Goal: Task Accomplishment & Management: Manage account settings

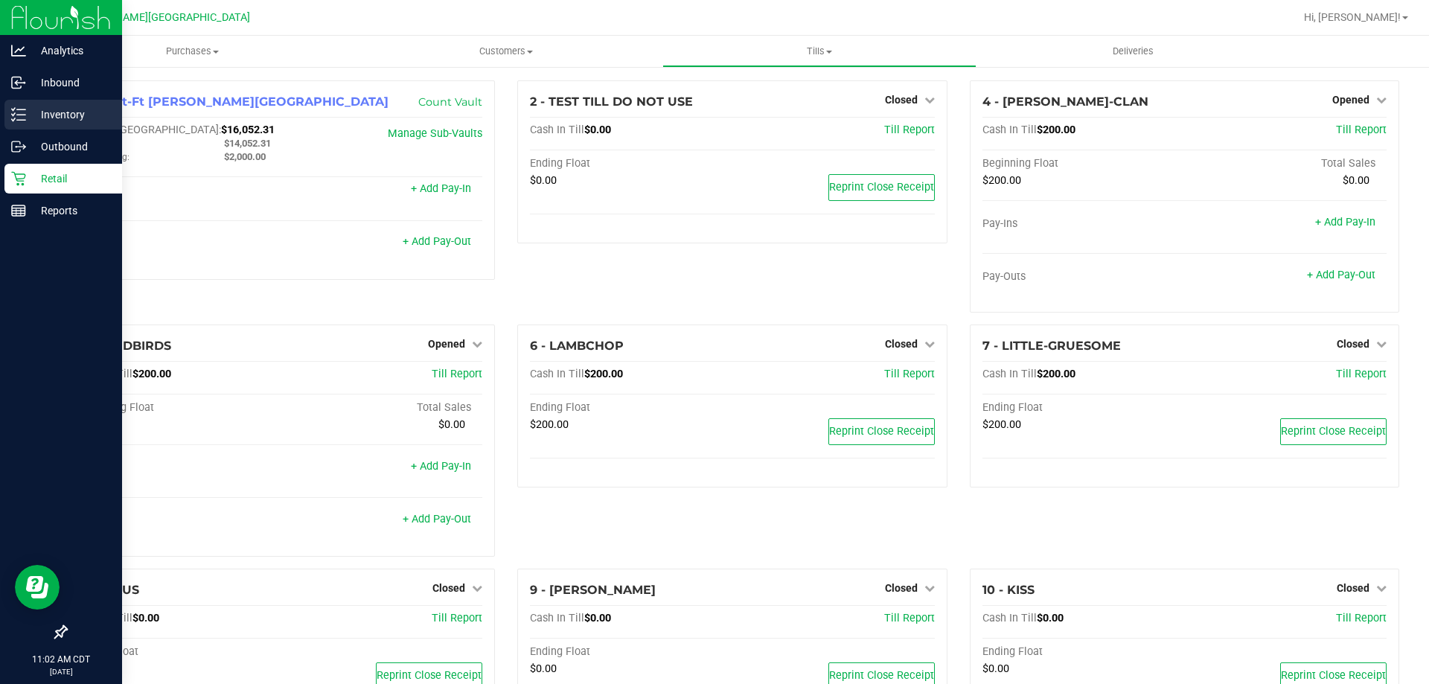
click at [44, 101] on div "Inventory" at bounding box center [63, 115] width 118 height 30
click at [45, 101] on div "Inventory" at bounding box center [63, 115] width 118 height 30
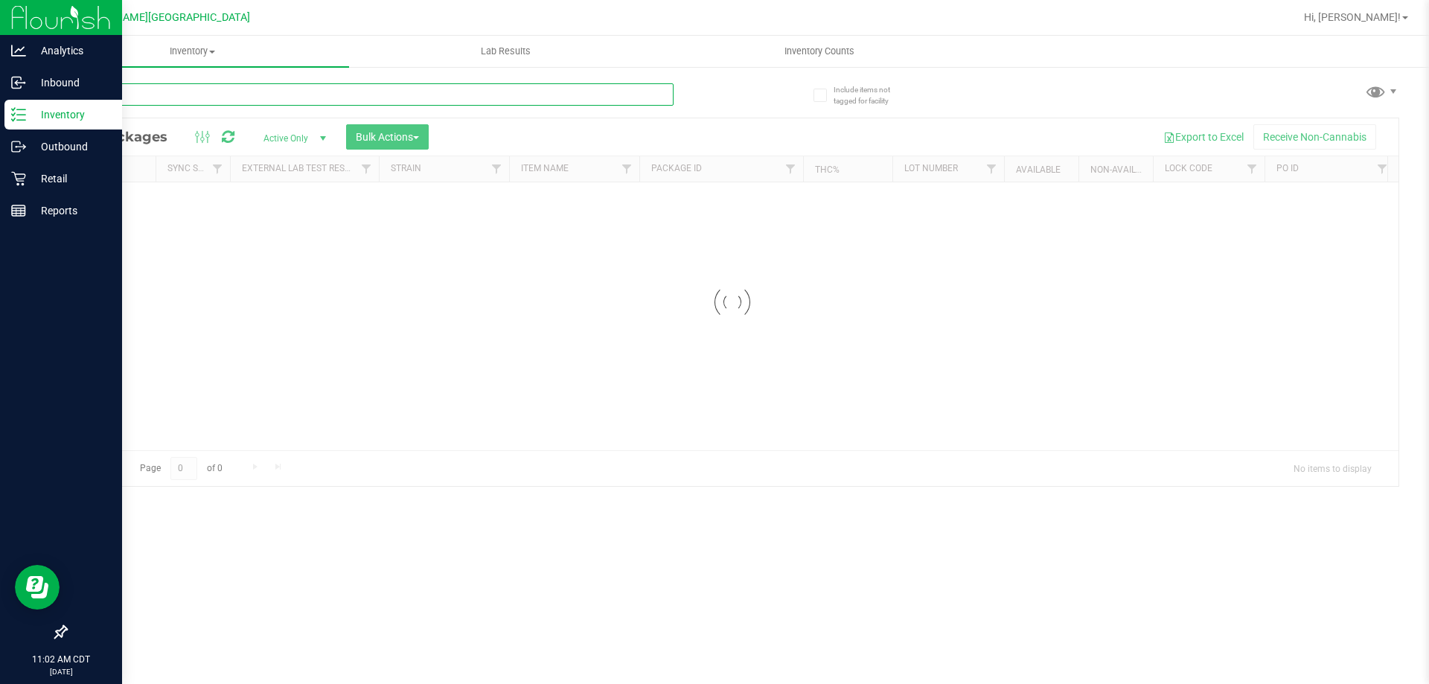
click at [255, 83] on input "text" at bounding box center [369, 94] width 608 height 22
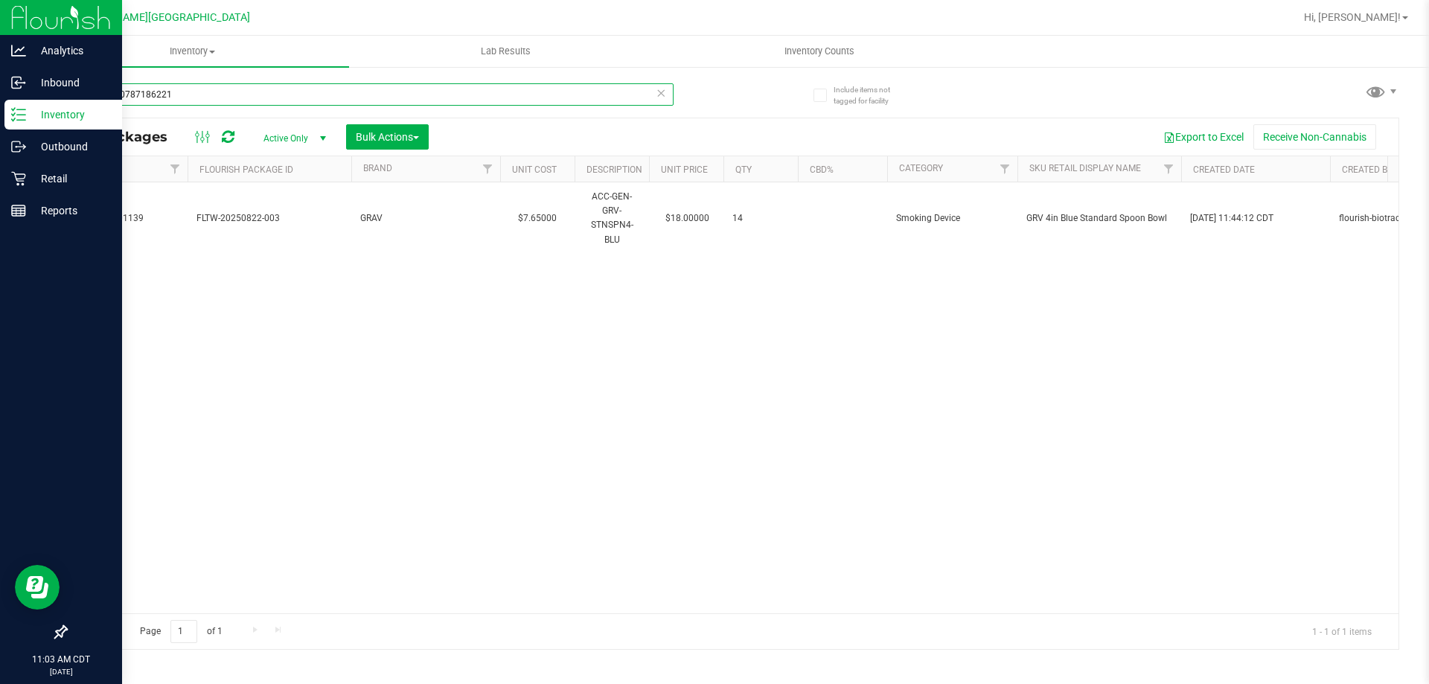
scroll to position [0, 1251]
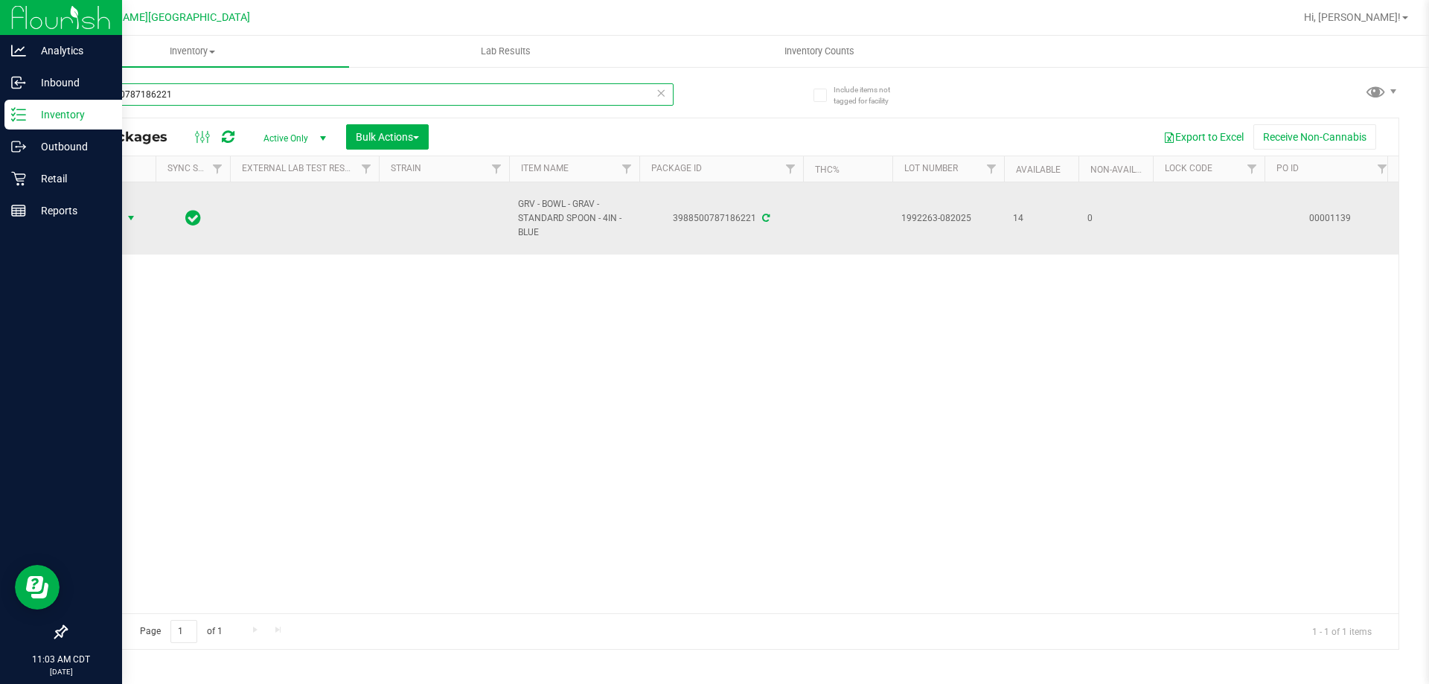
type input "3988500787186221"
click at [123, 219] on span "select" at bounding box center [131, 218] width 19 height 21
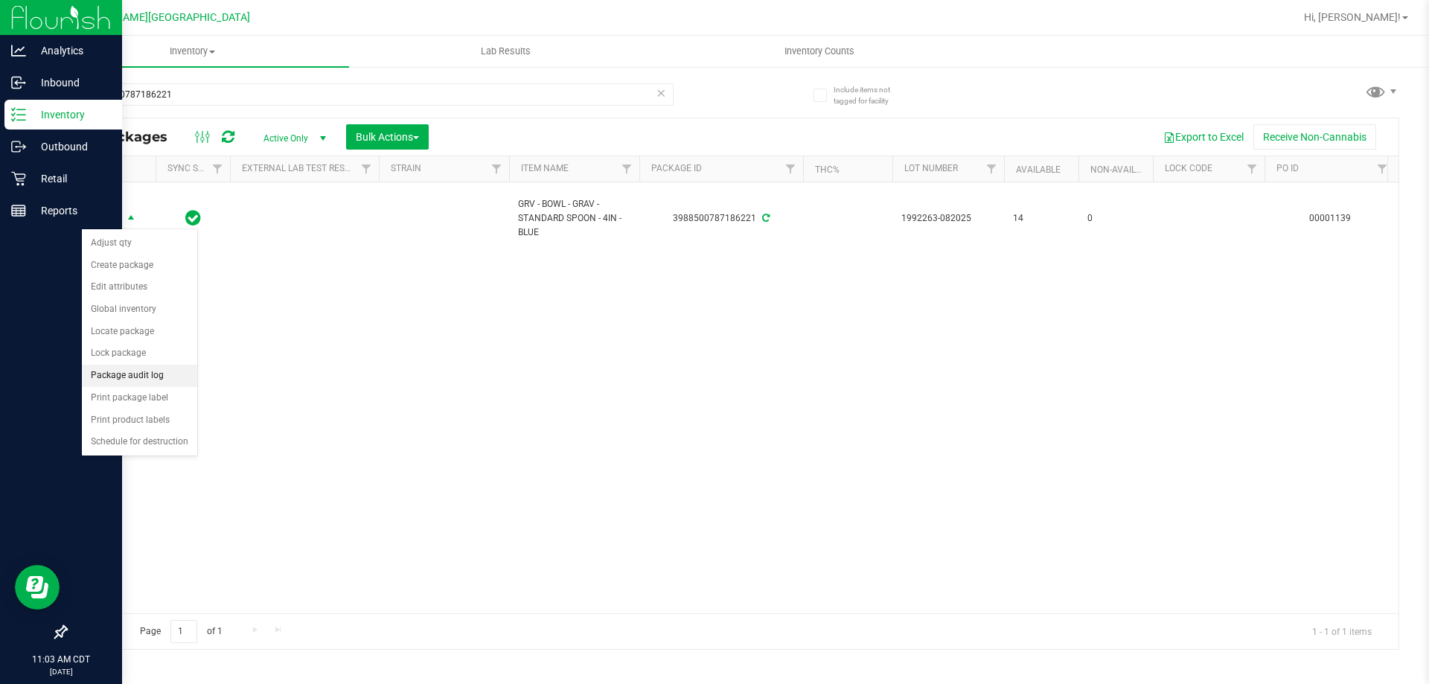
click at [138, 377] on li "Package audit log" at bounding box center [139, 376] width 115 height 22
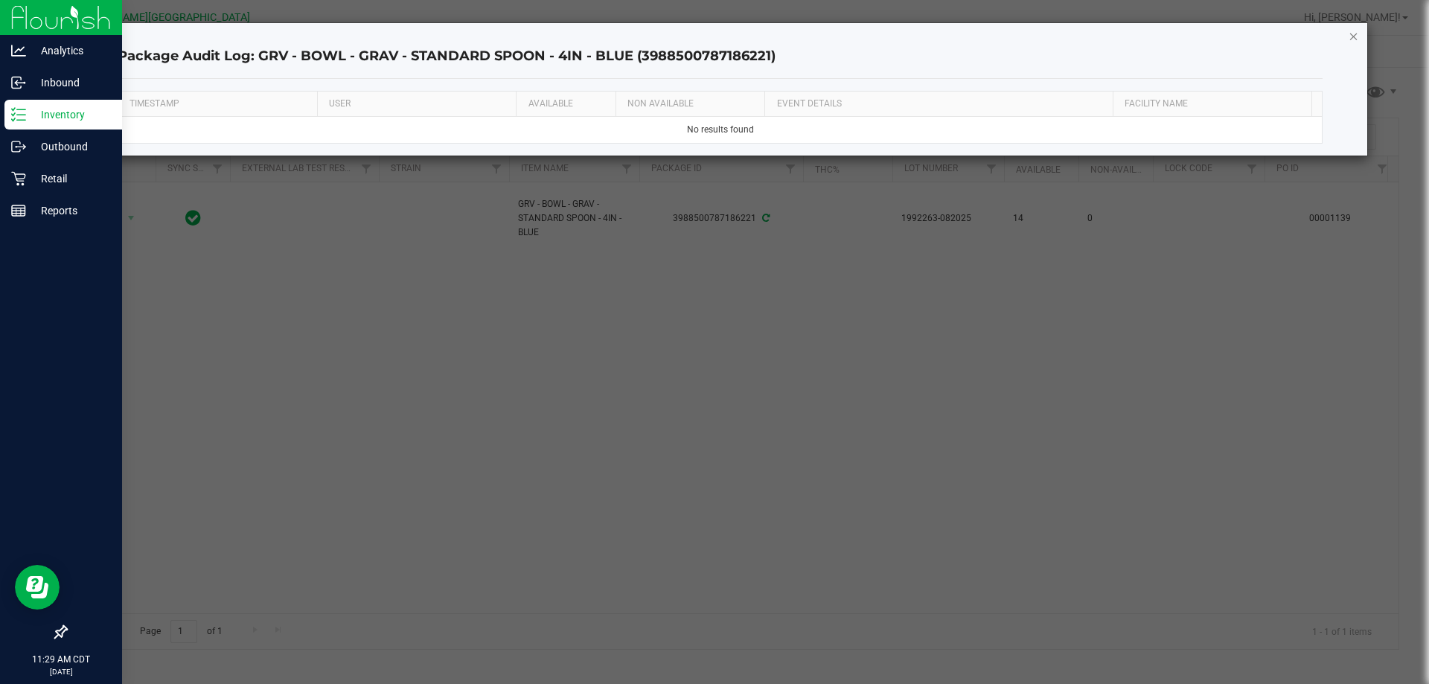
click at [1353, 32] on icon "button" at bounding box center [1353, 36] width 10 height 18
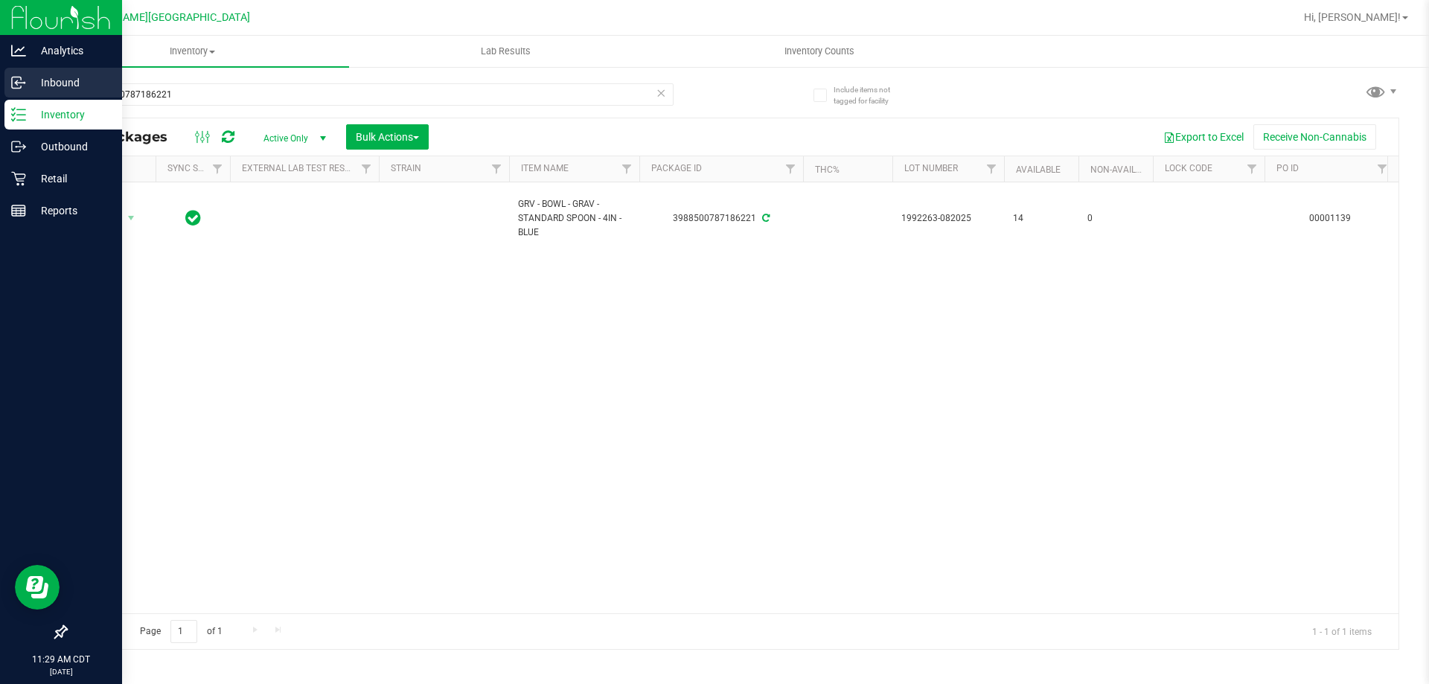
click at [41, 86] on p "Inbound" at bounding box center [70, 83] width 89 height 18
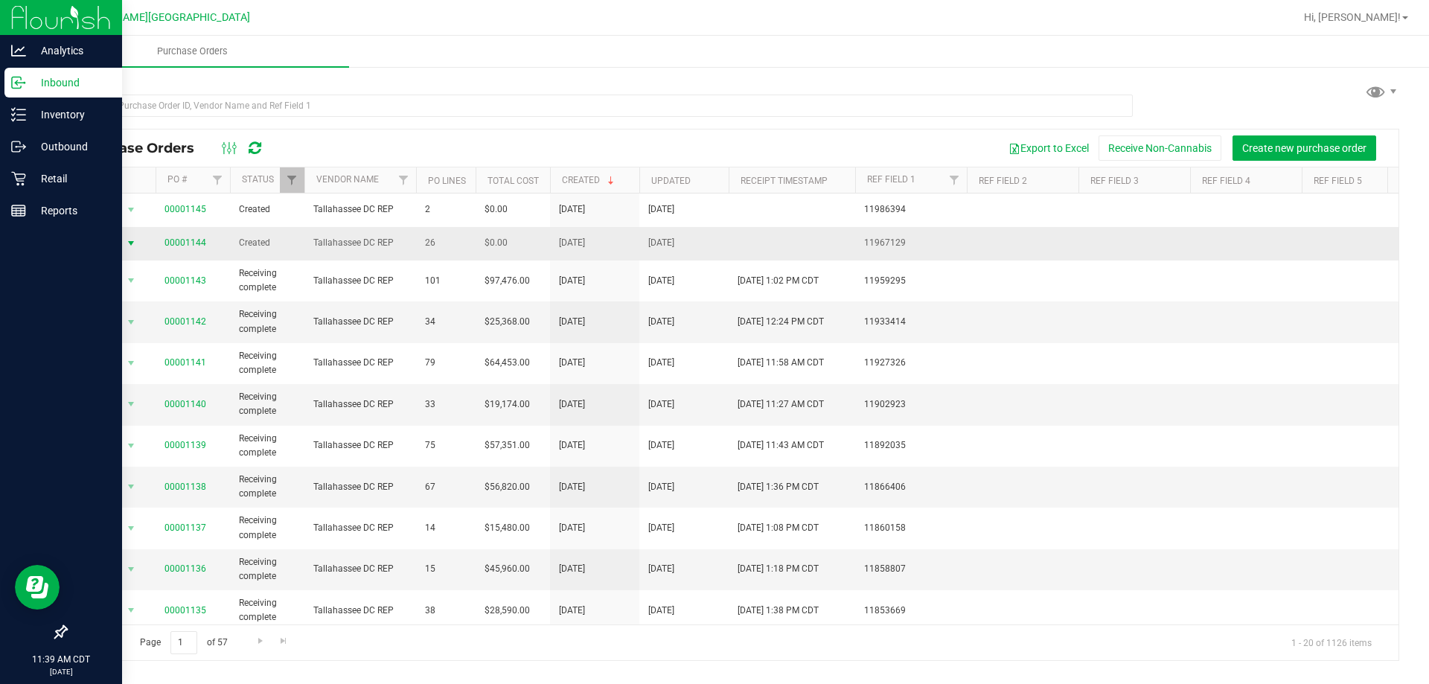
click at [110, 246] on span "Action" at bounding box center [101, 243] width 40 height 21
click at [127, 387] on li "View purchase order" at bounding box center [135, 398] width 107 height 22
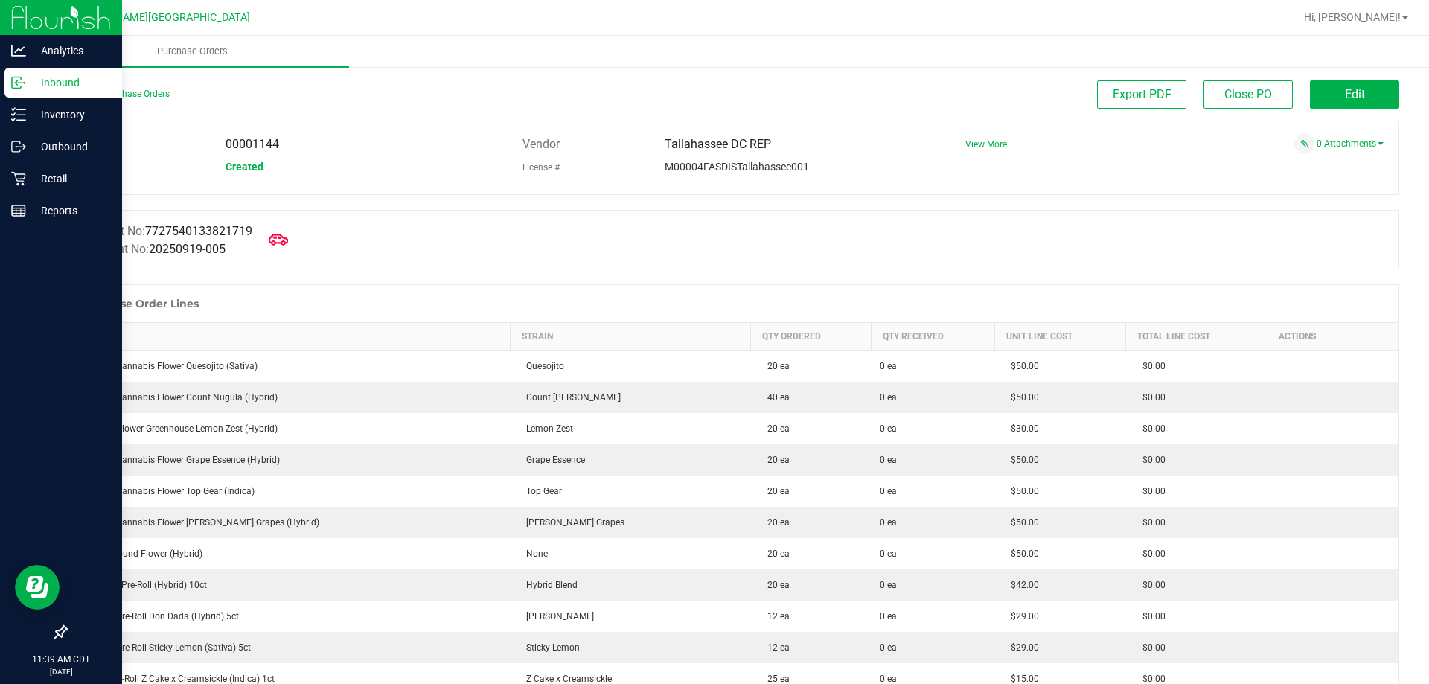
click at [286, 231] on icon at bounding box center [278, 239] width 19 height 19
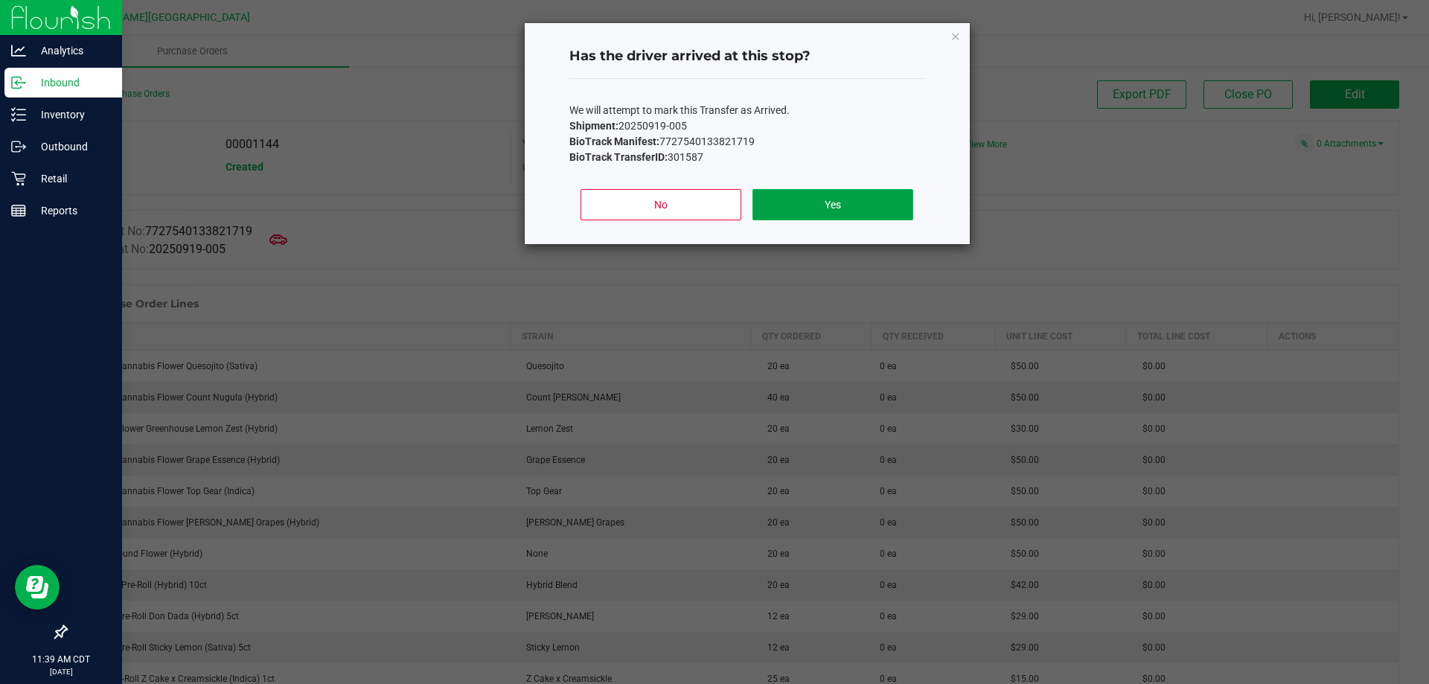
click at [813, 208] on button "Yes" at bounding box center [832, 204] width 160 height 31
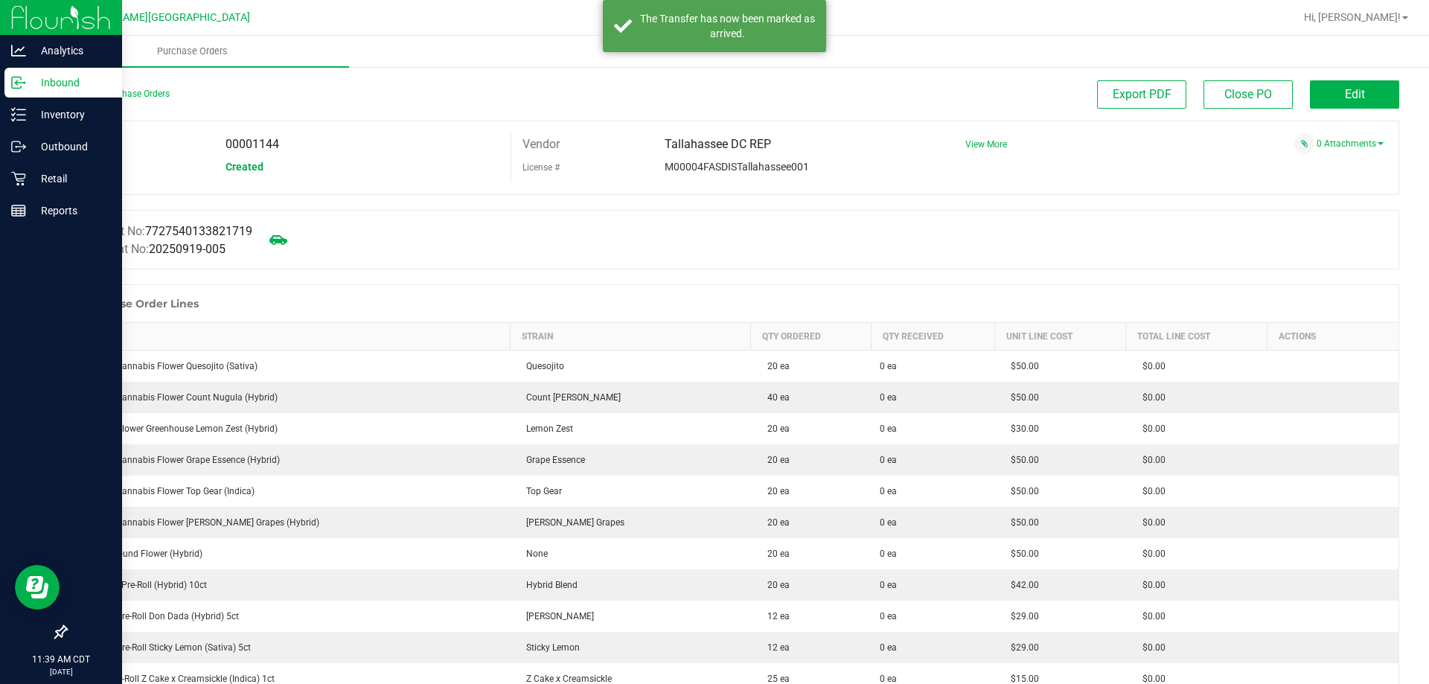
click at [16, 90] on div "Inbound" at bounding box center [63, 83] width 118 height 30
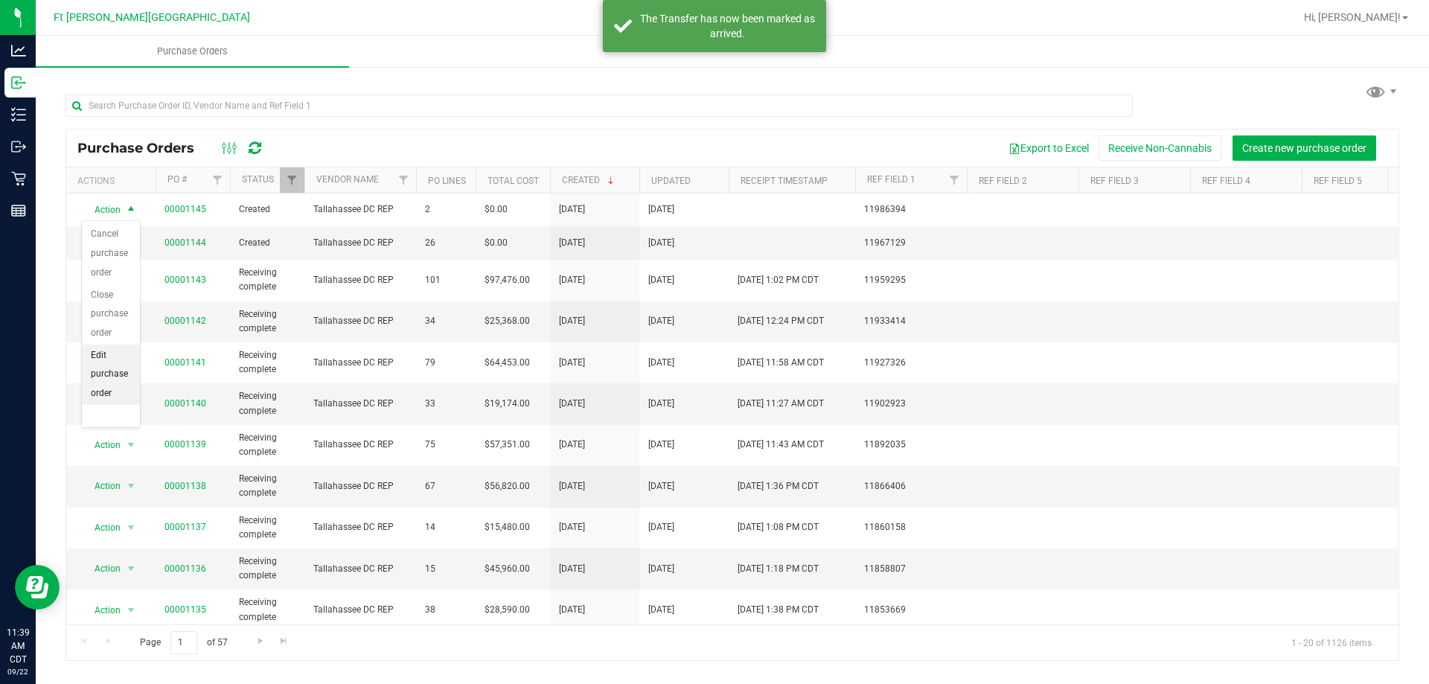
scroll to position [118, 0]
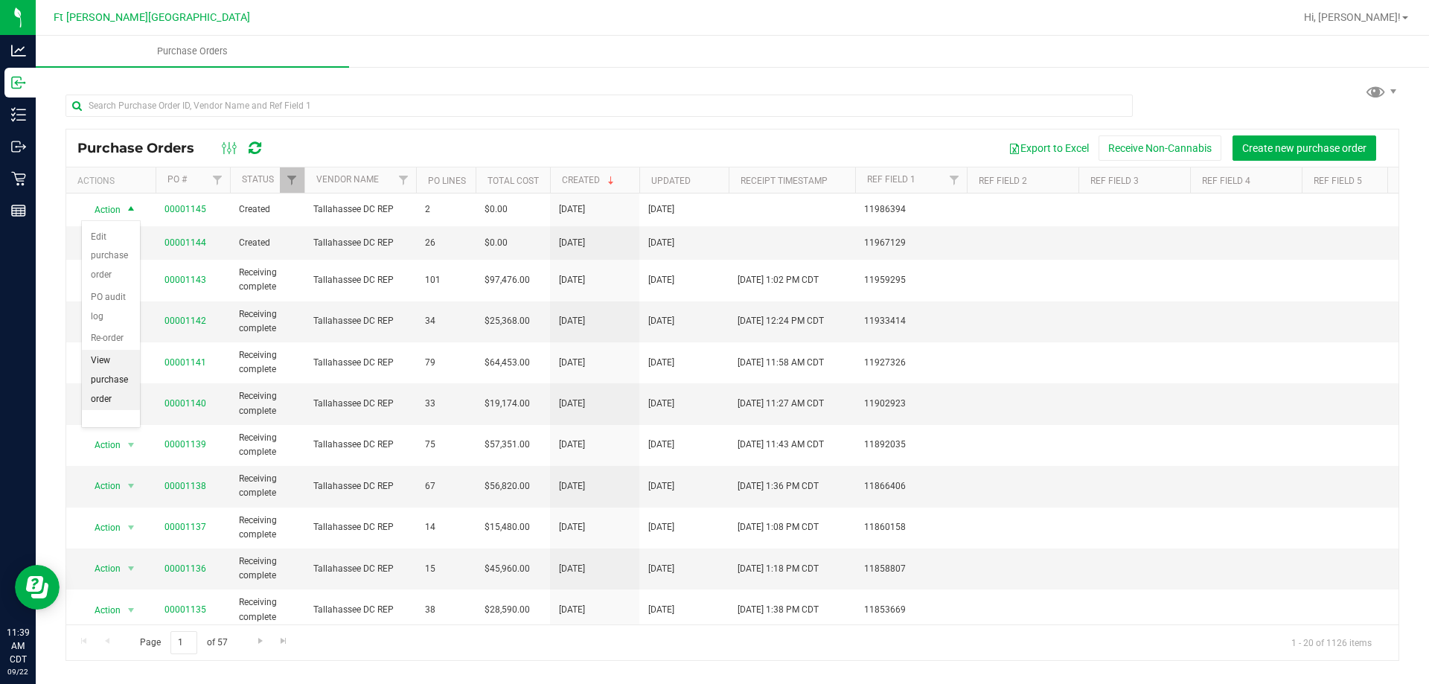
click at [107, 395] on li "View purchase order" at bounding box center [111, 380] width 58 height 60
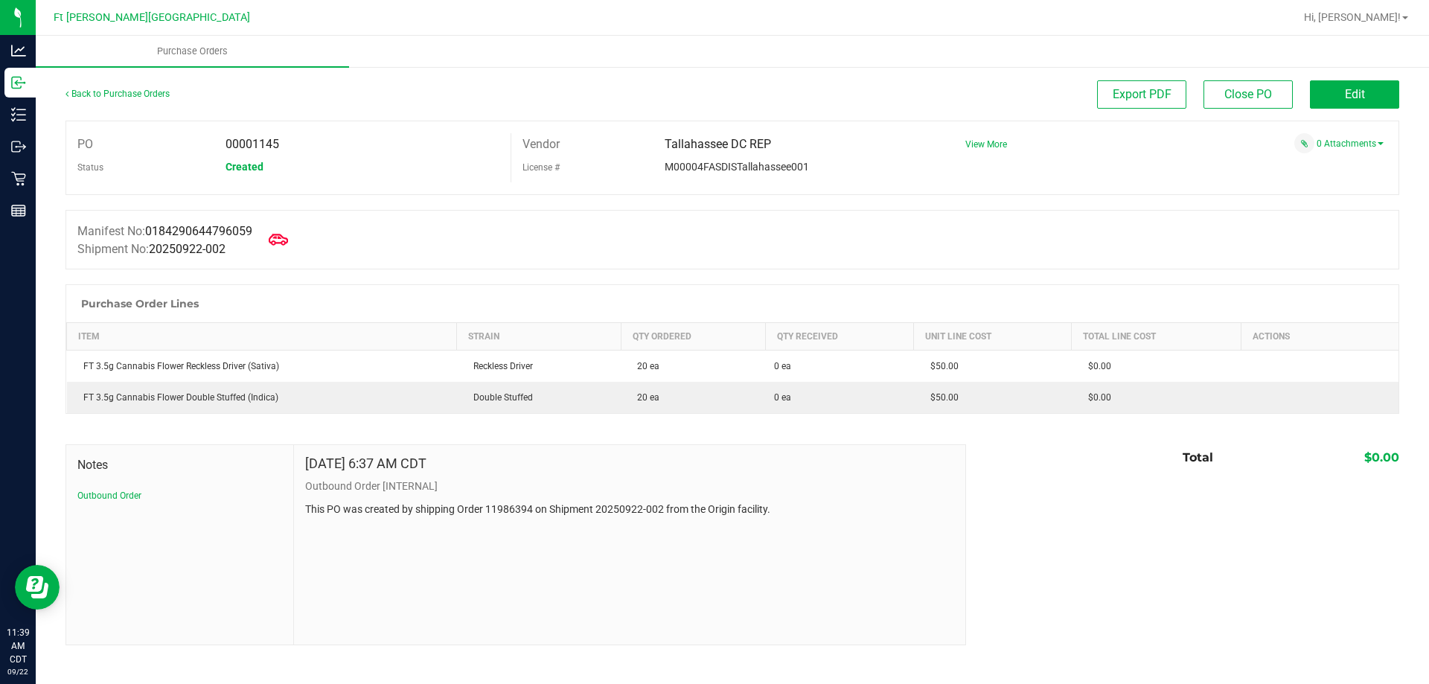
click at [288, 239] on icon at bounding box center [278, 239] width 19 height 11
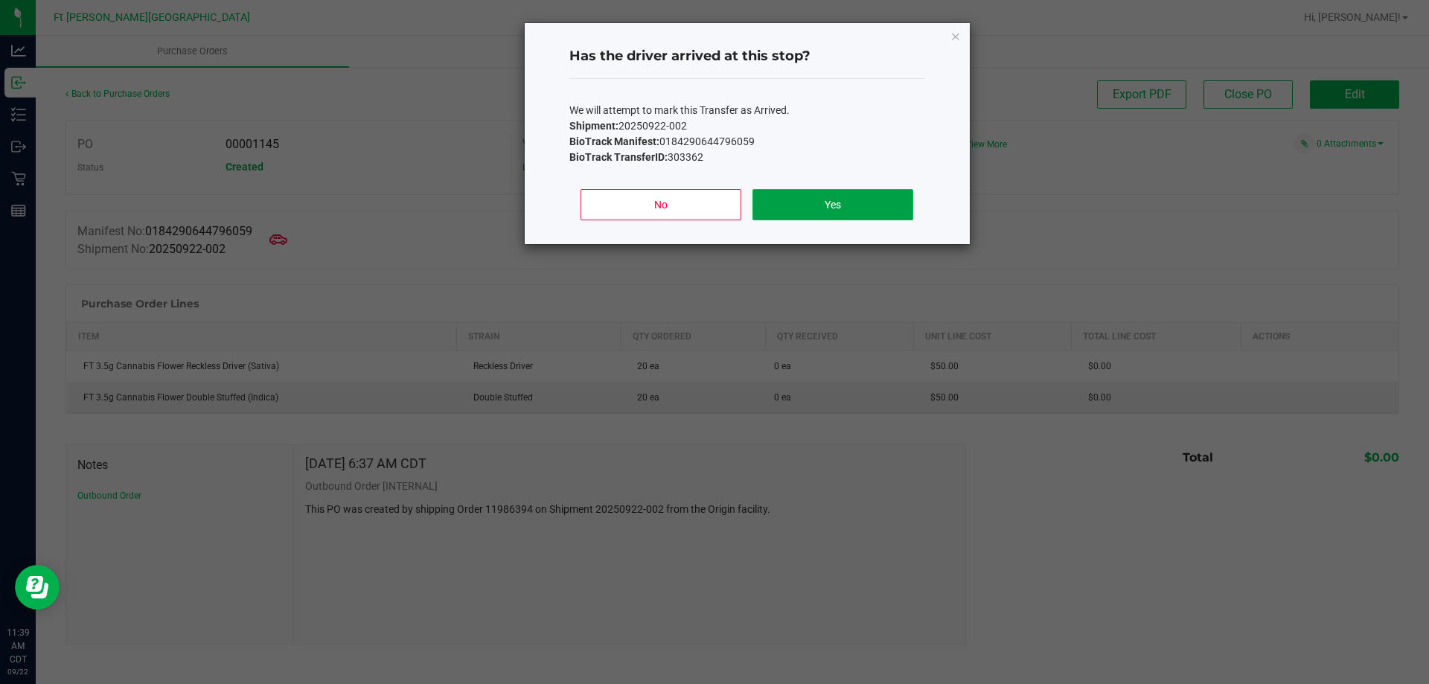
click at [807, 200] on button "Yes" at bounding box center [832, 204] width 160 height 31
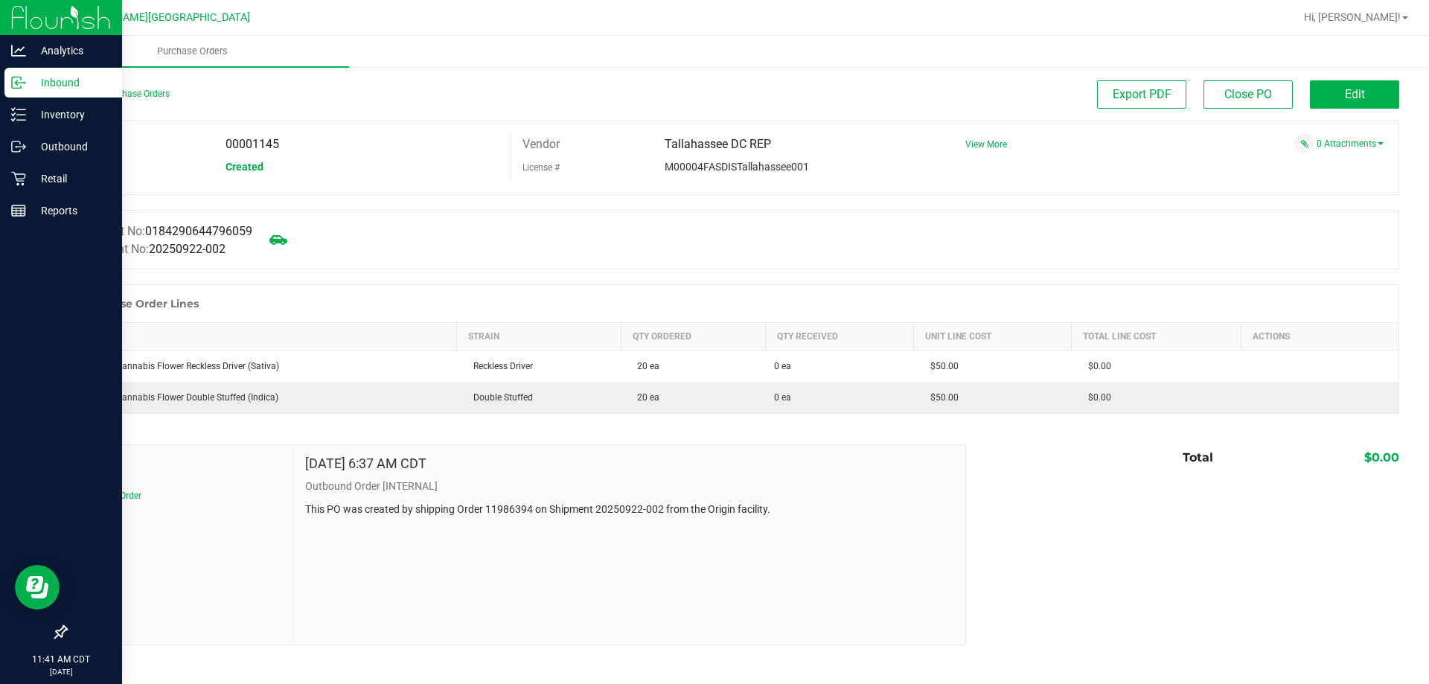
click at [42, 85] on p "Inbound" at bounding box center [70, 83] width 89 height 18
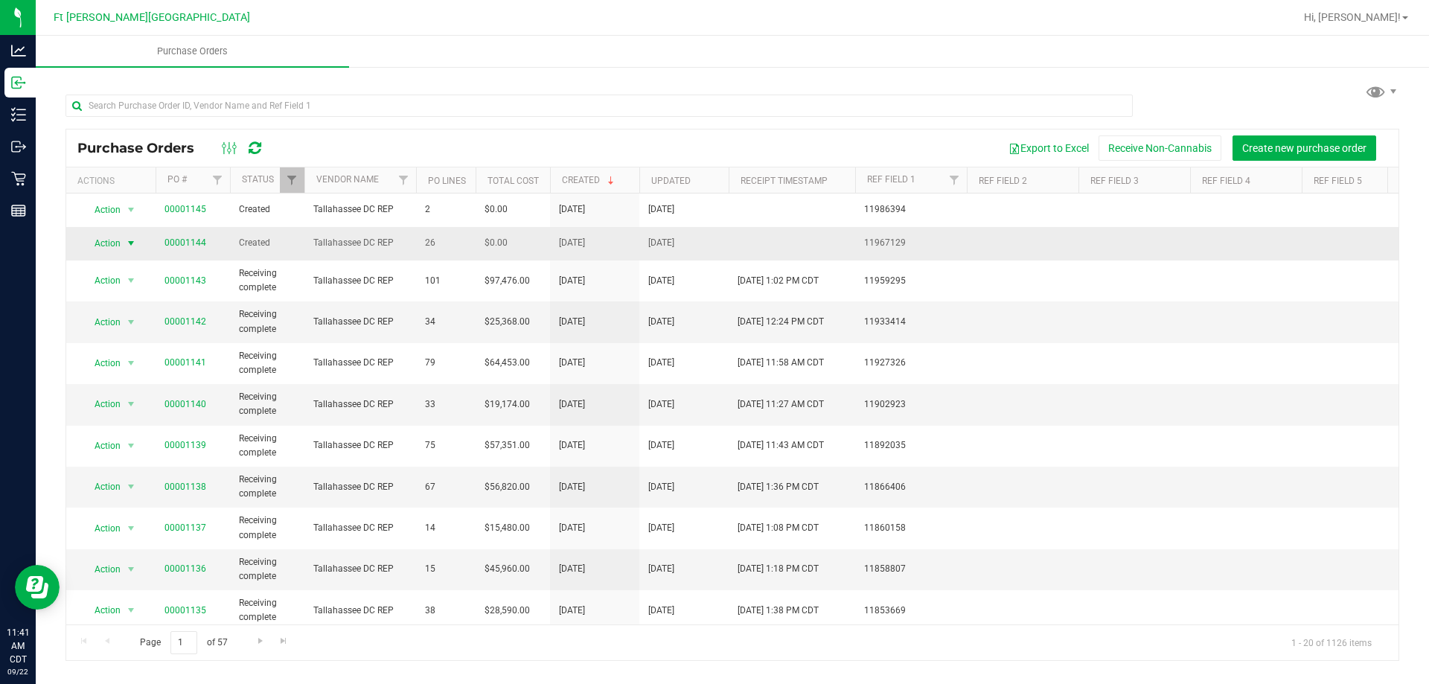
click at [116, 246] on span "Action" at bounding box center [101, 243] width 40 height 21
click at [138, 387] on li "View purchase order" at bounding box center [135, 398] width 107 height 22
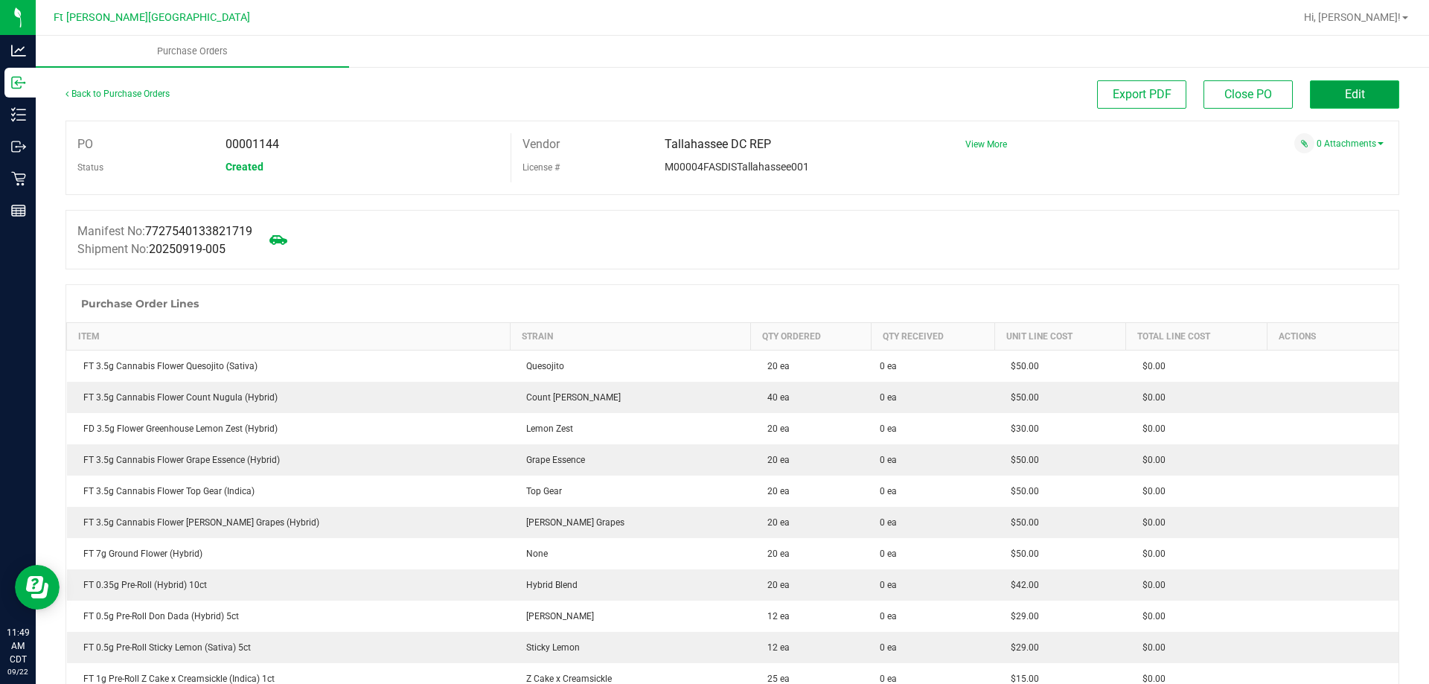
click at [1351, 104] on button "Edit" at bounding box center [1354, 94] width 89 height 28
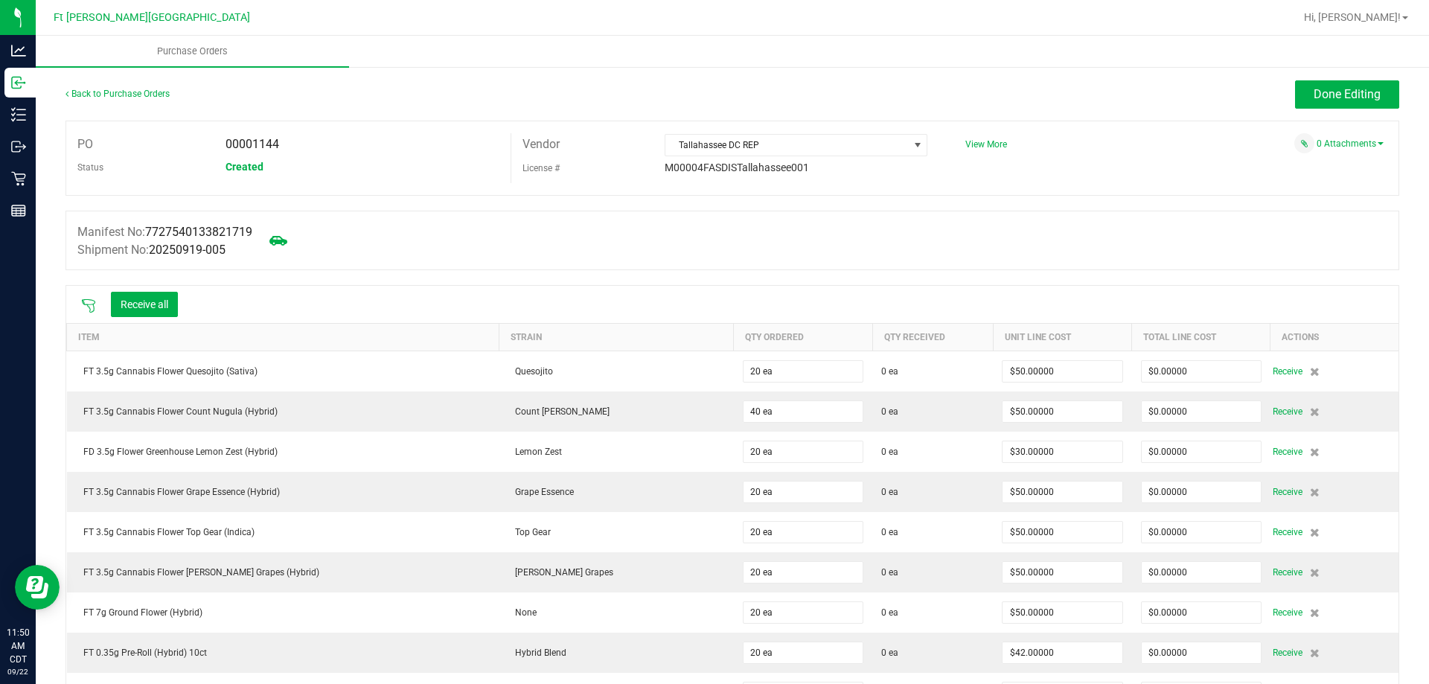
click at [94, 305] on icon at bounding box center [88, 305] width 13 height 13
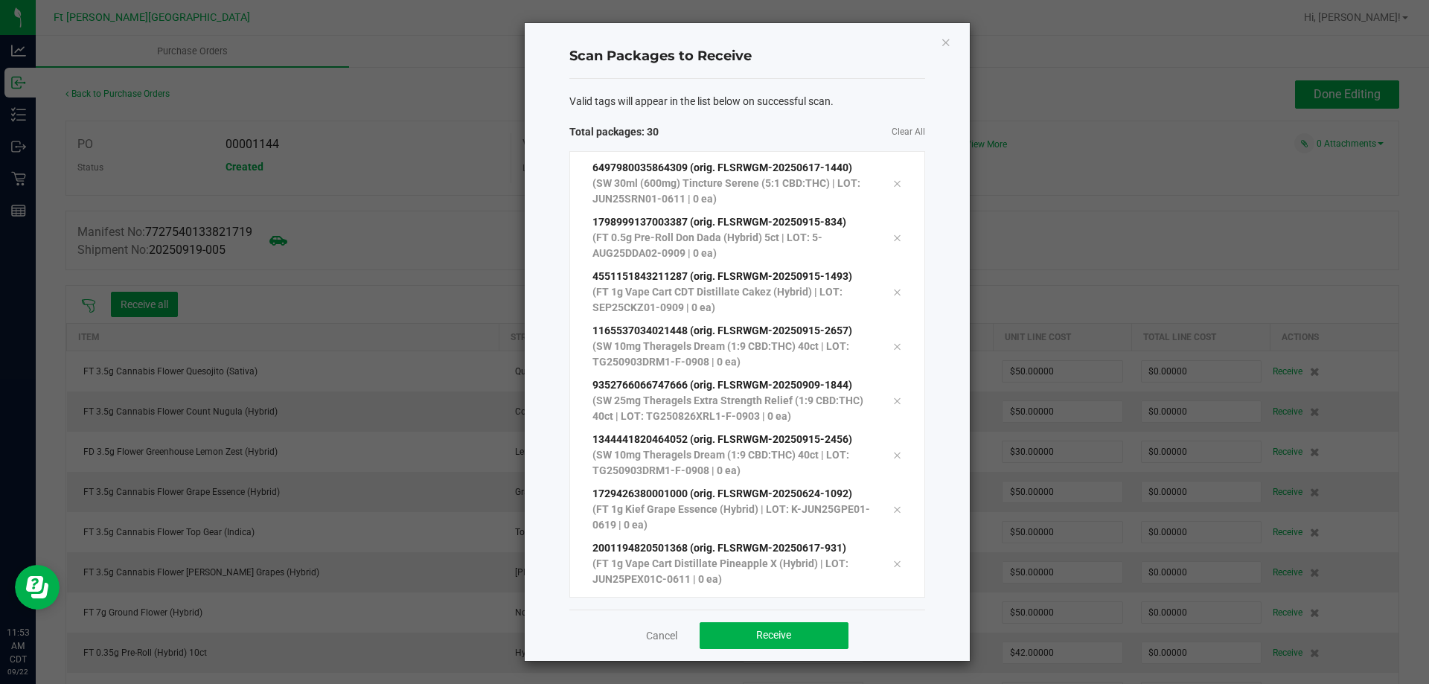
scroll to position [1168, 0]
click at [799, 637] on button "Receive" at bounding box center [774, 635] width 149 height 27
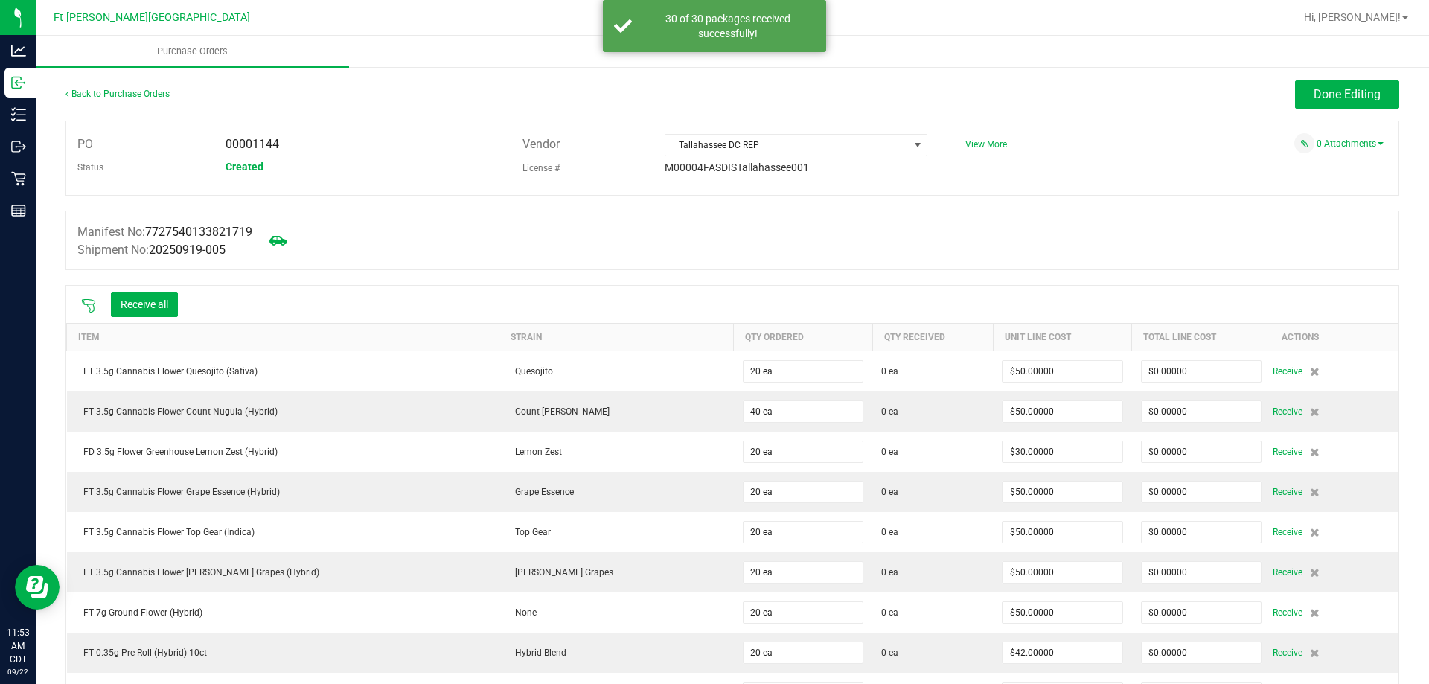
click at [153, 289] on div "Receive all" at bounding box center [130, 304] width 112 height 31
click at [158, 293] on button "Receive all" at bounding box center [144, 304] width 67 height 25
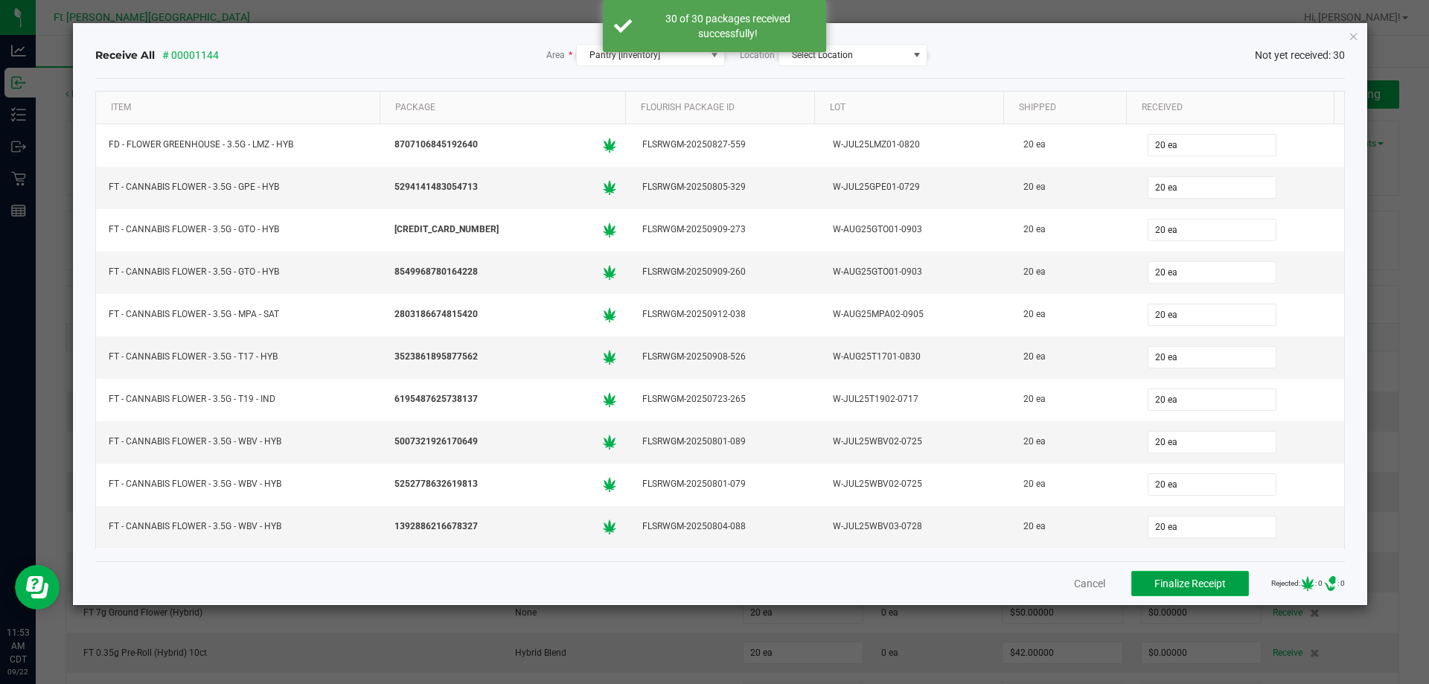
click at [1179, 573] on button "Finalize Receipt" at bounding box center [1190, 583] width 118 height 25
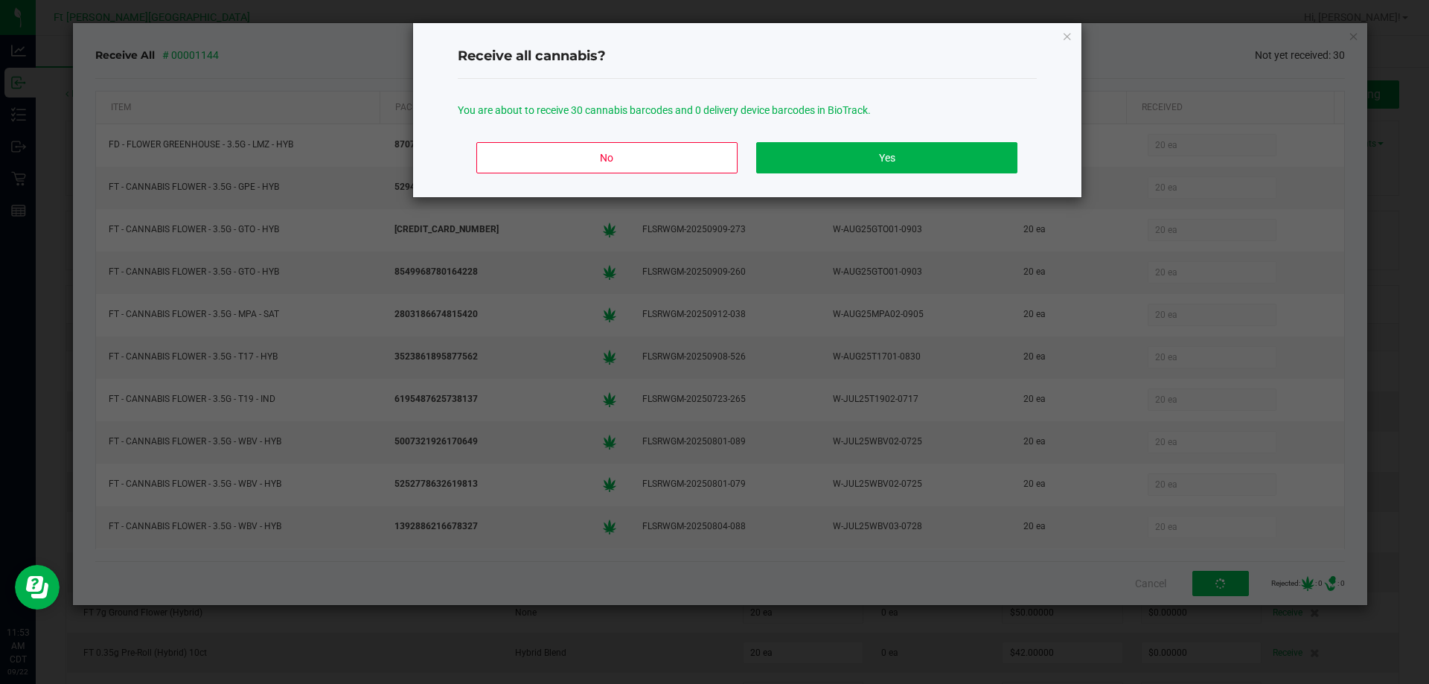
click at [938, 140] on div "No Yes" at bounding box center [747, 163] width 579 height 67
click at [947, 157] on button "Yes" at bounding box center [886, 157] width 260 height 31
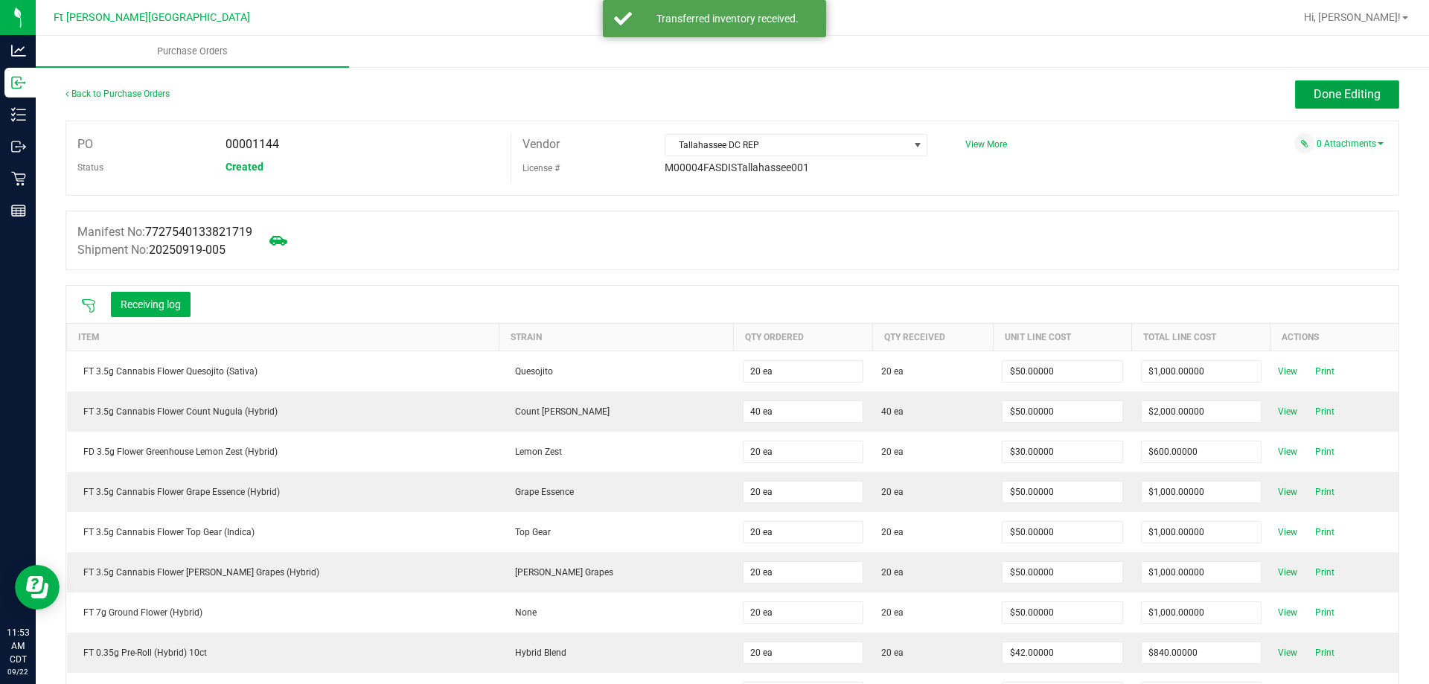
click at [1333, 100] on span "Done Editing" at bounding box center [1347, 94] width 67 height 14
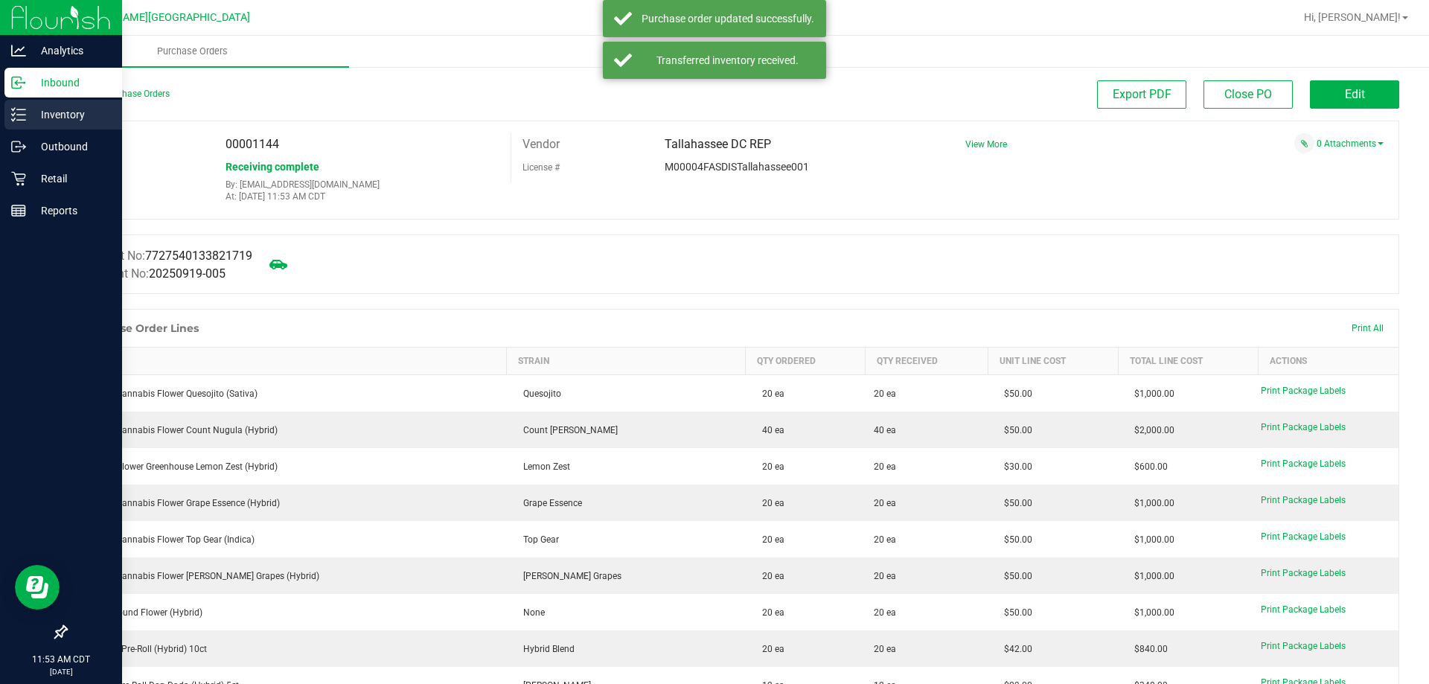
click at [13, 117] on icon at bounding box center [18, 114] width 15 height 15
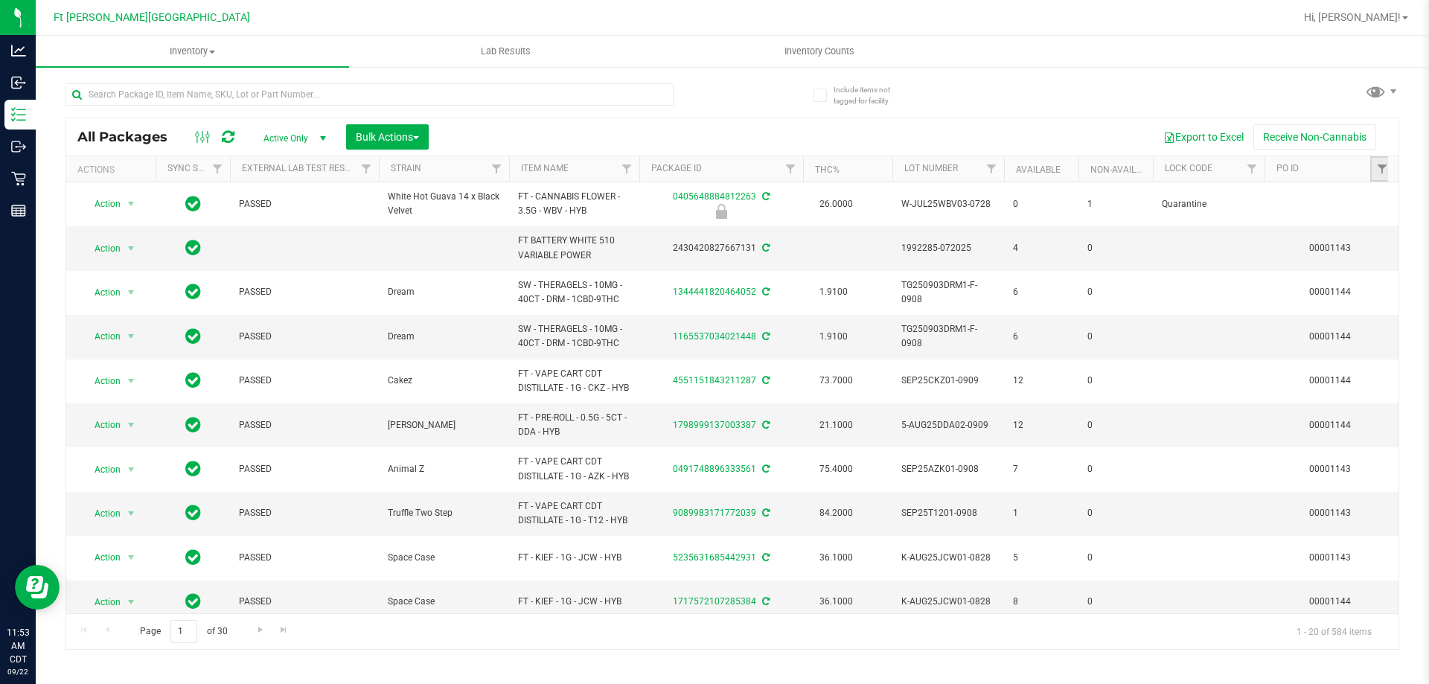
click at [1375, 169] on link "Filter" at bounding box center [1382, 168] width 25 height 25
type input "1144"
click at [1293, 253] on button "Filter" at bounding box center [1302, 241] width 71 height 33
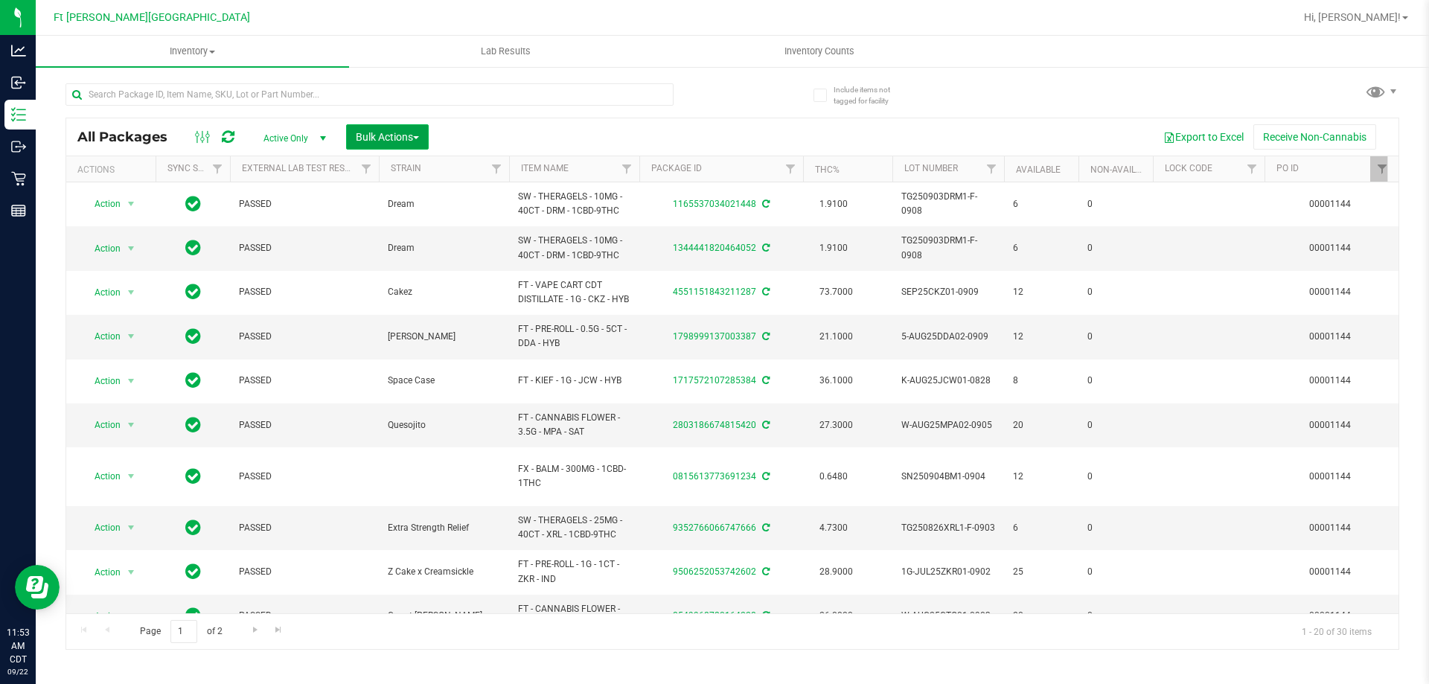
click at [371, 139] on span "Bulk Actions" at bounding box center [387, 137] width 63 height 12
click at [400, 287] on div "Lock/Unlock packages" at bounding box center [416, 282] width 122 height 24
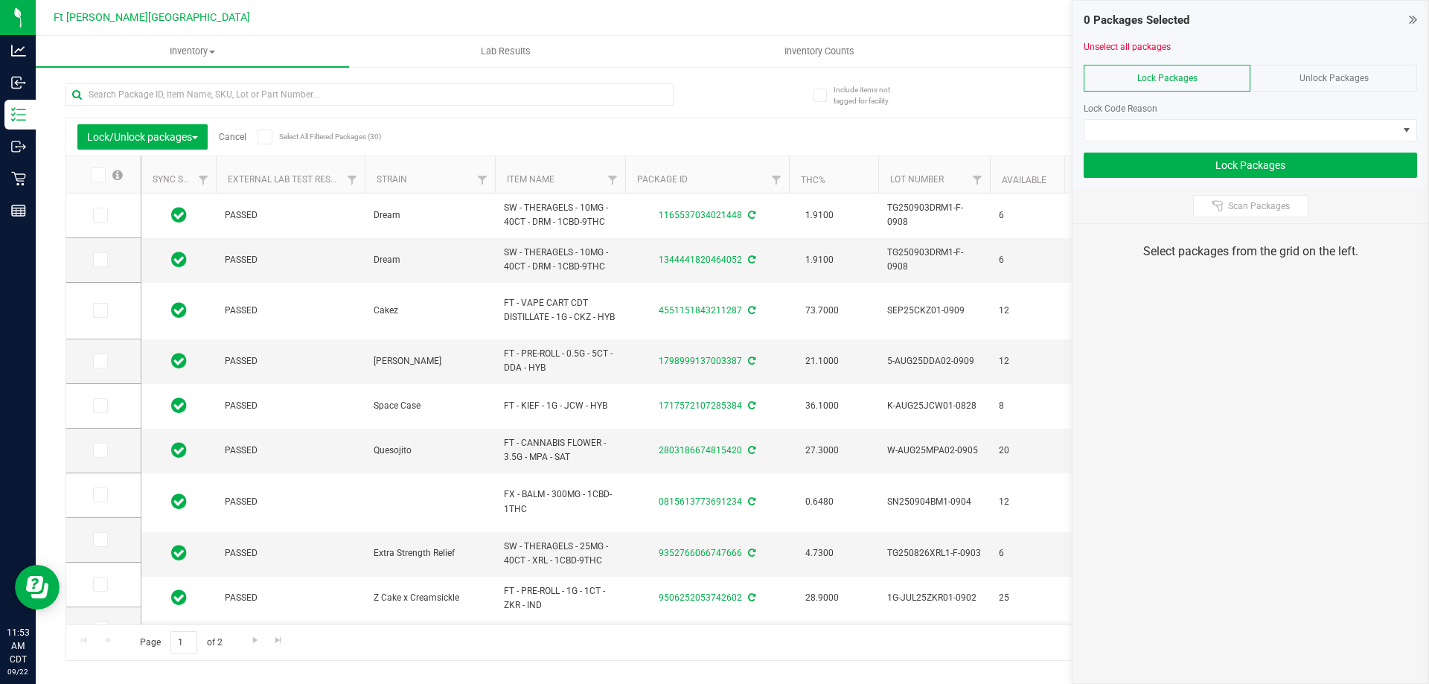
click at [95, 175] on icon at bounding box center [97, 175] width 10 height 0
click at [0, 0] on input "checkbox" at bounding box center [0, 0] width 0 height 0
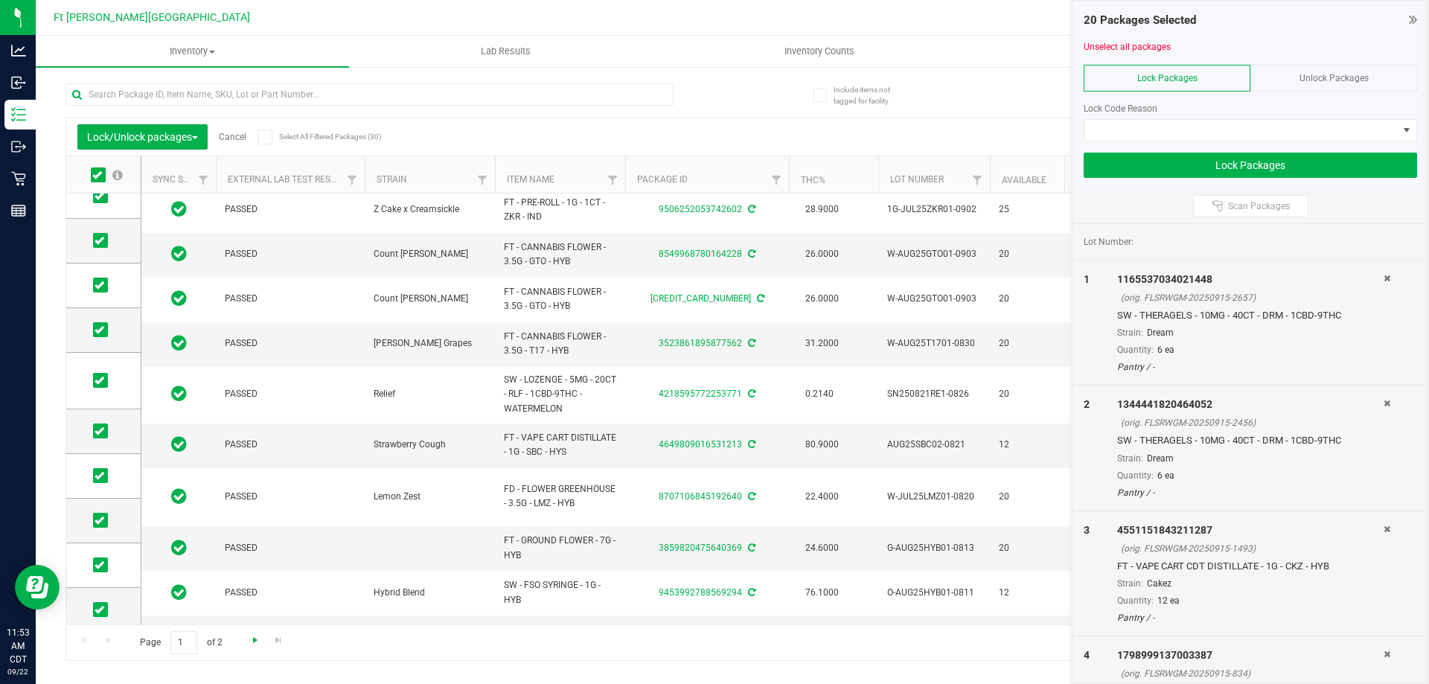
scroll to position [485, 0]
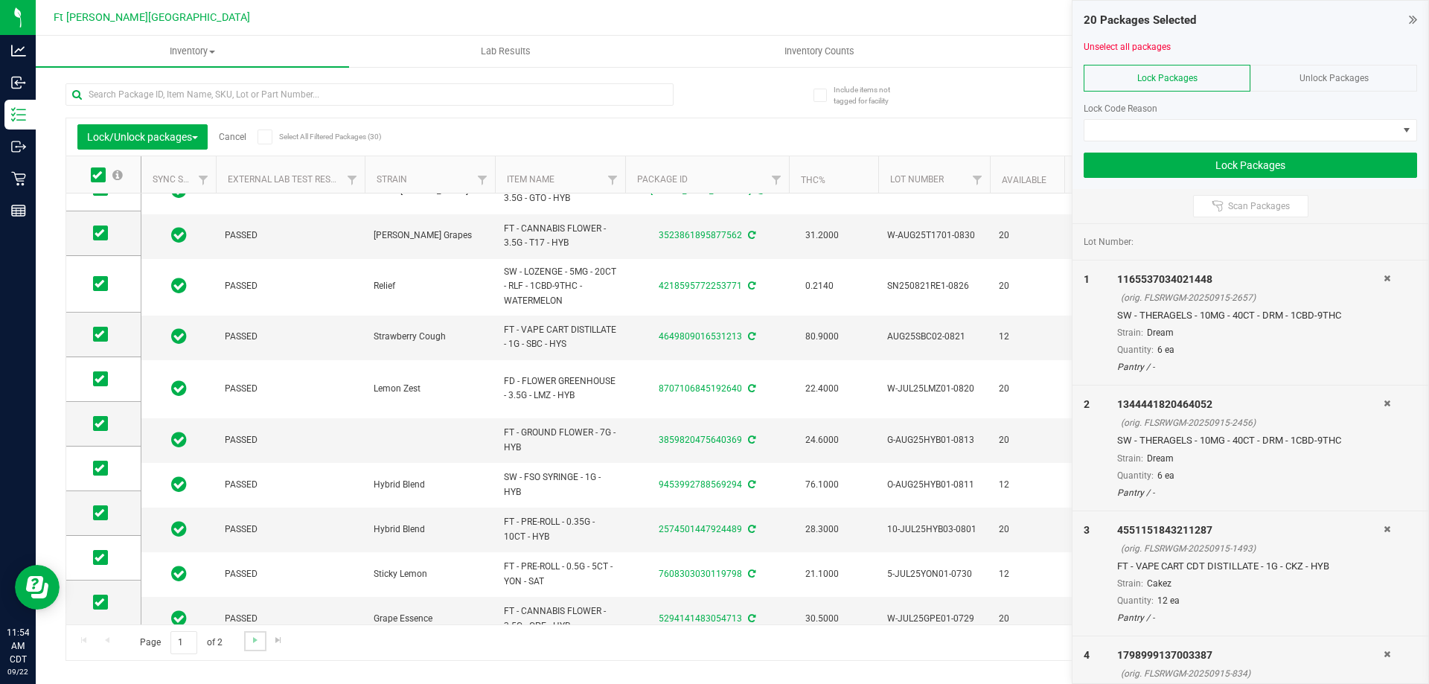
click at [247, 641] on link "Go to the next page" at bounding box center [255, 641] width 22 height 20
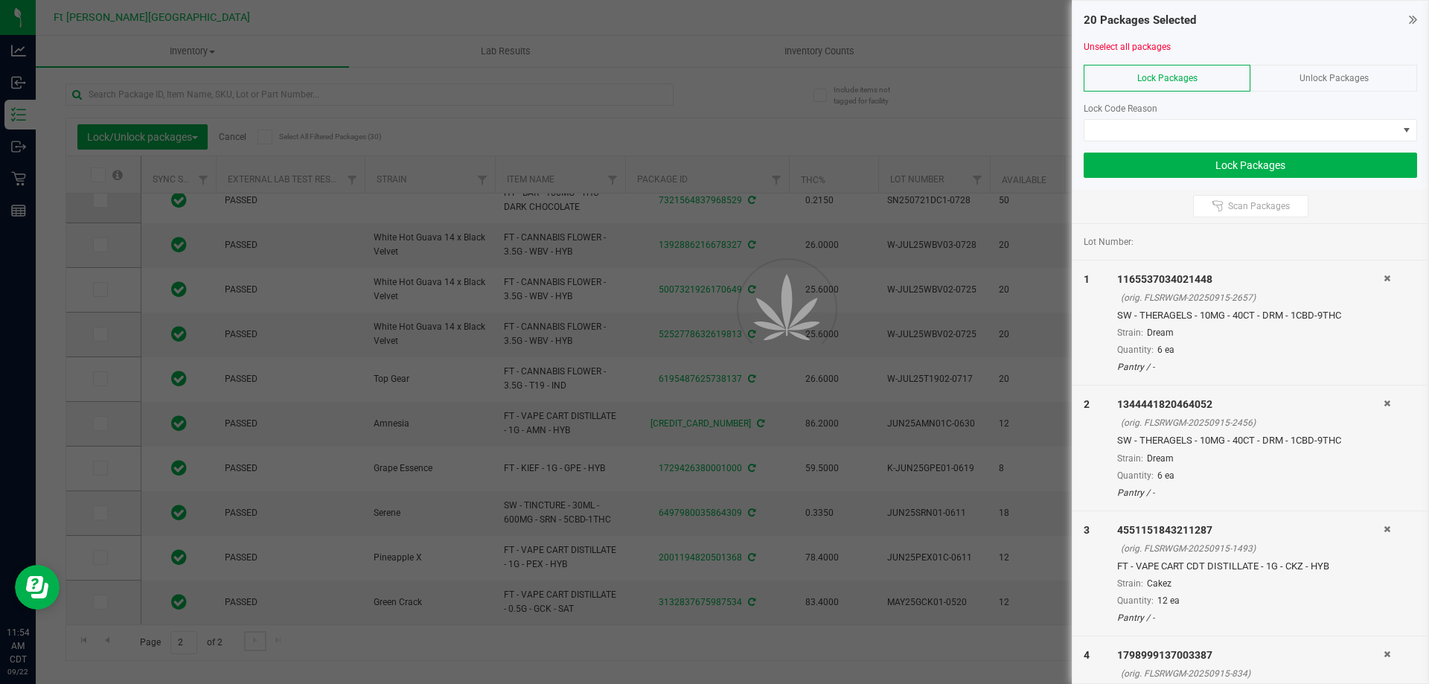
scroll to position [0, 0]
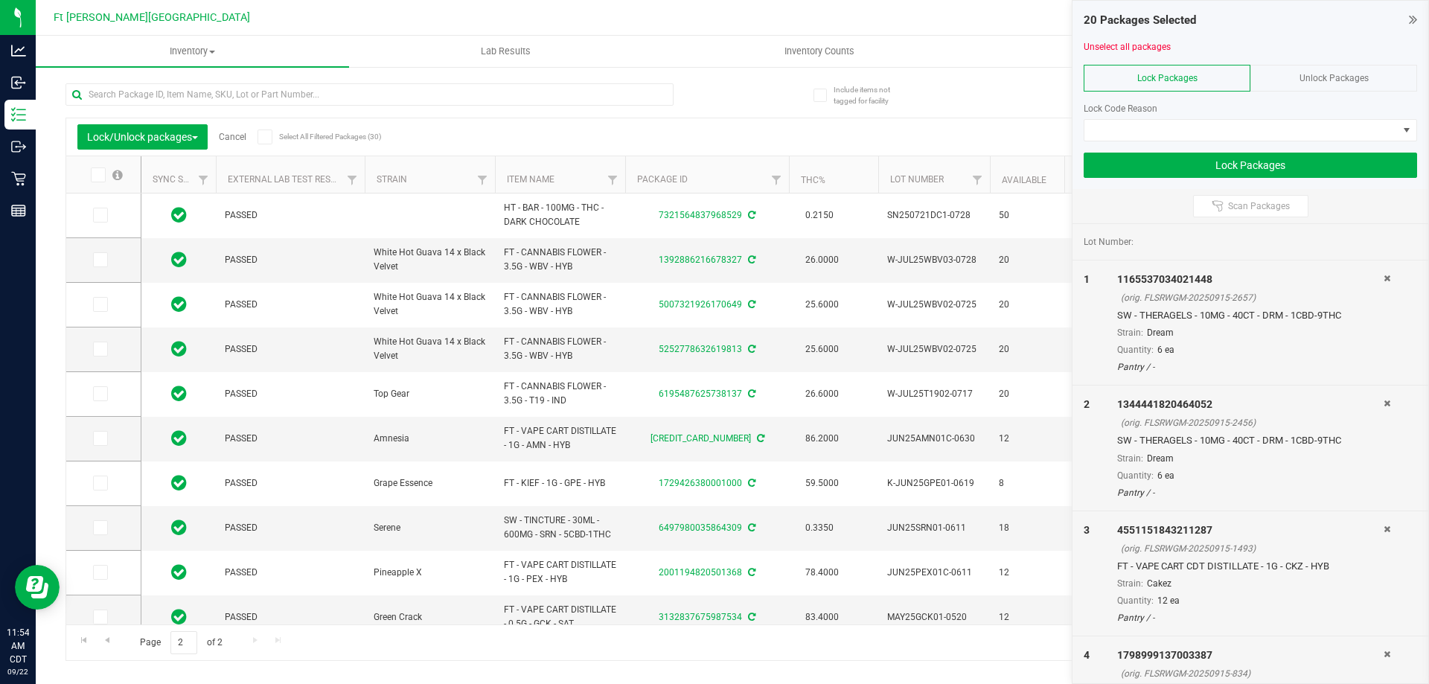
click at [98, 175] on icon at bounding box center [97, 175] width 10 height 0
click at [0, 0] on input "checkbox" at bounding box center [0, 0] width 0 height 0
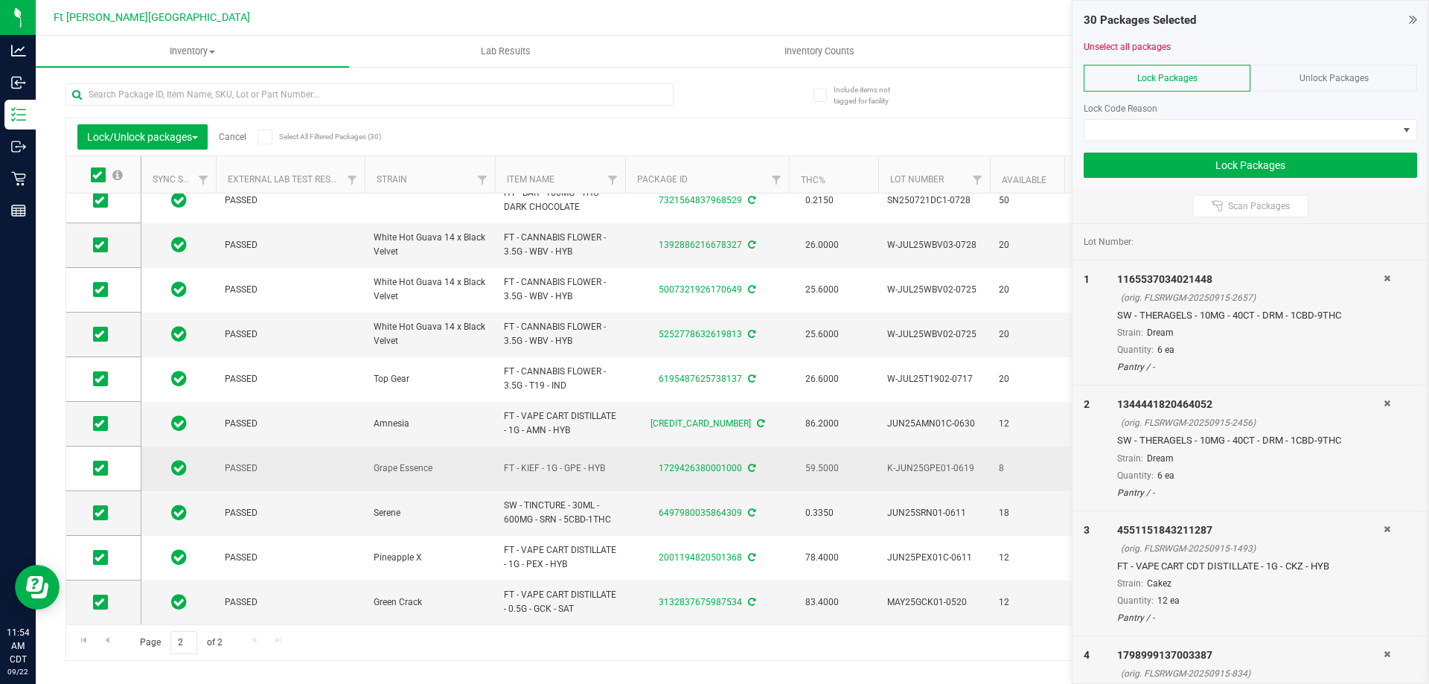
scroll to position [26, 0]
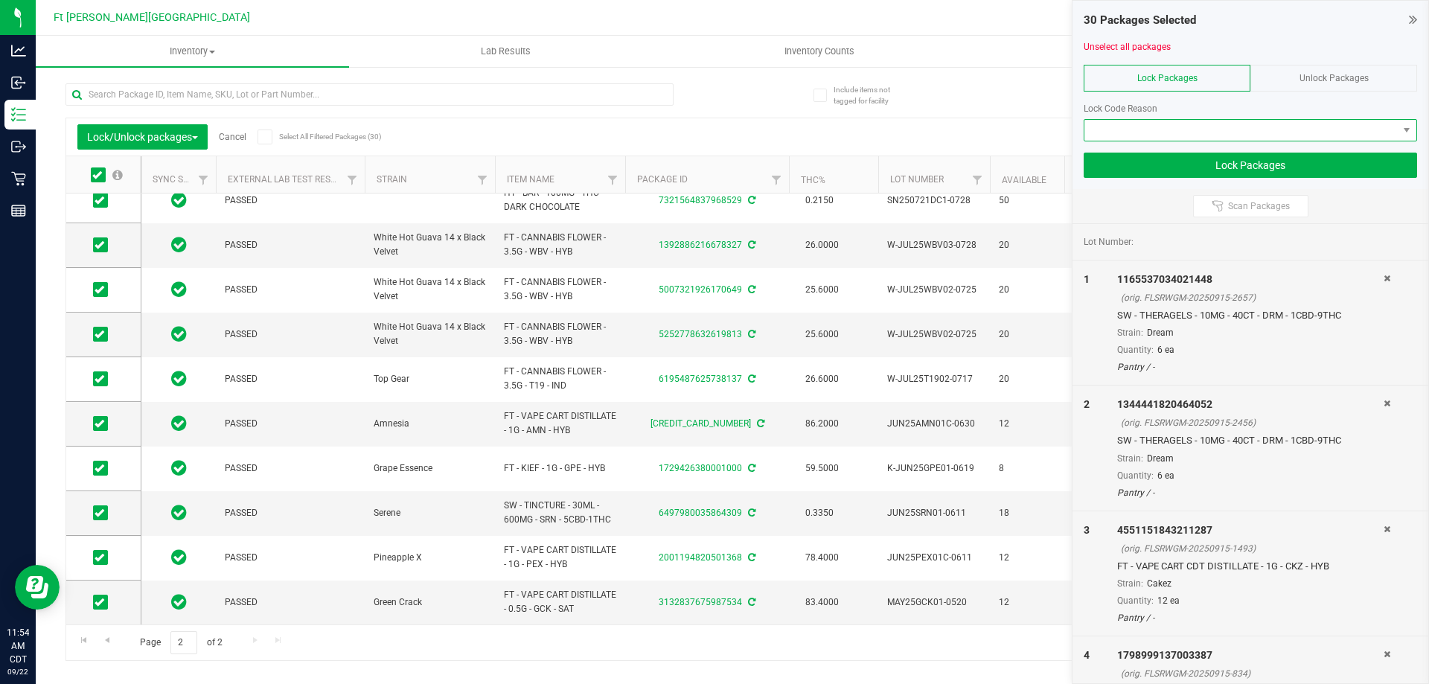
click at [1165, 130] on span at bounding box center [1240, 130] width 313 height 21
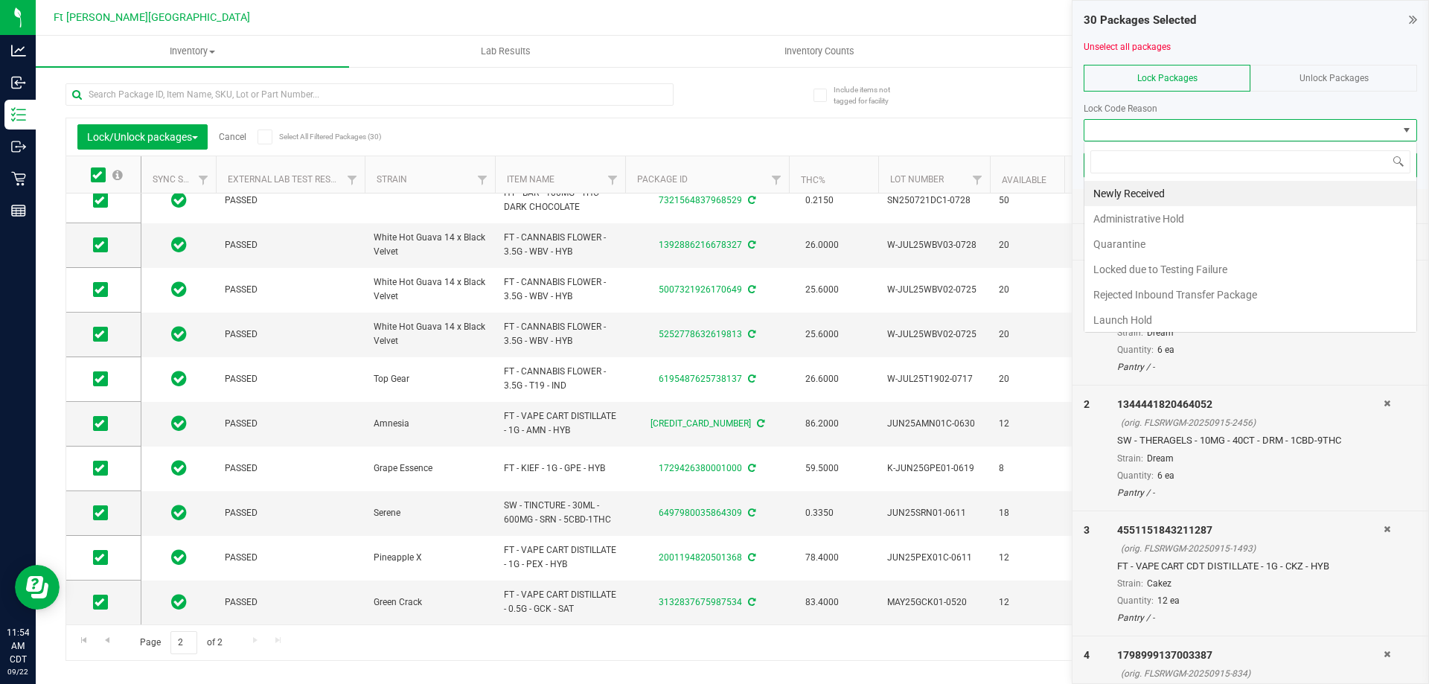
scroll to position [22, 333]
click at [1129, 188] on li "Newly Received" at bounding box center [1250, 193] width 332 height 25
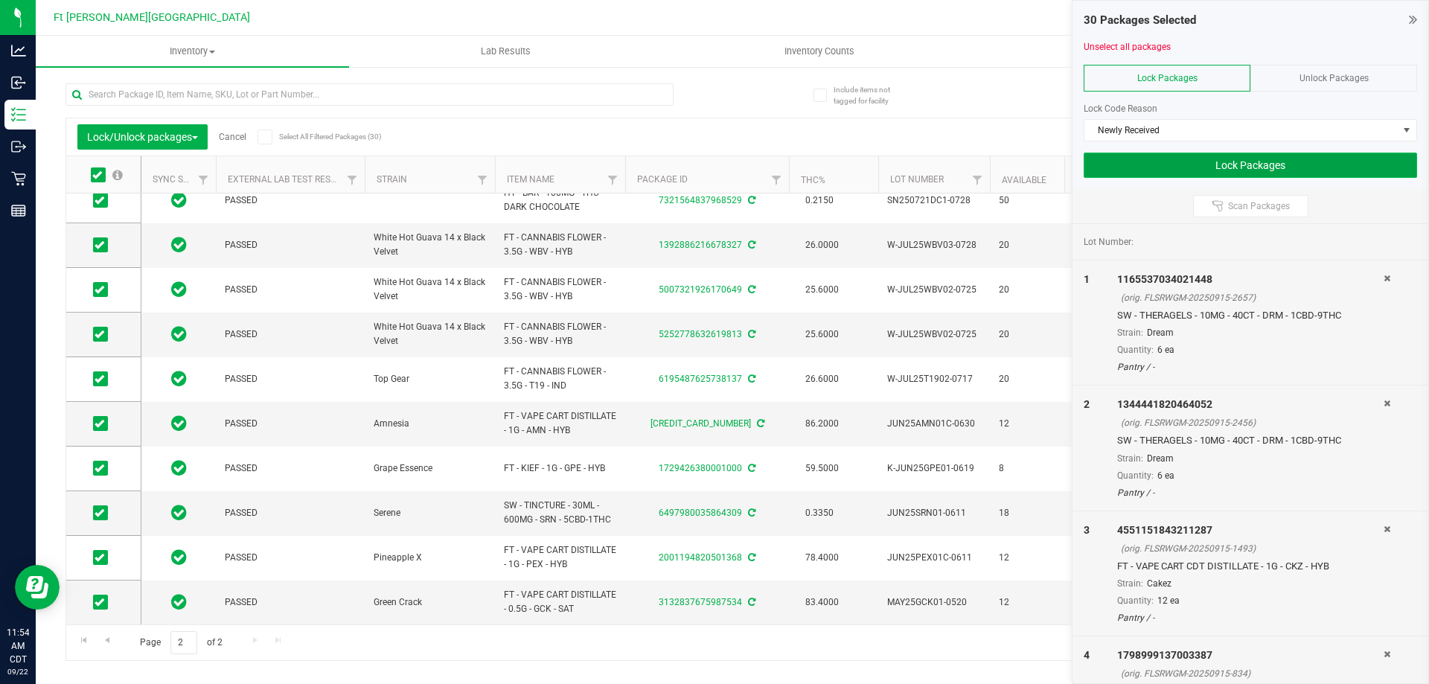
click at [1151, 158] on button "Lock Packages" at bounding box center [1250, 165] width 333 height 25
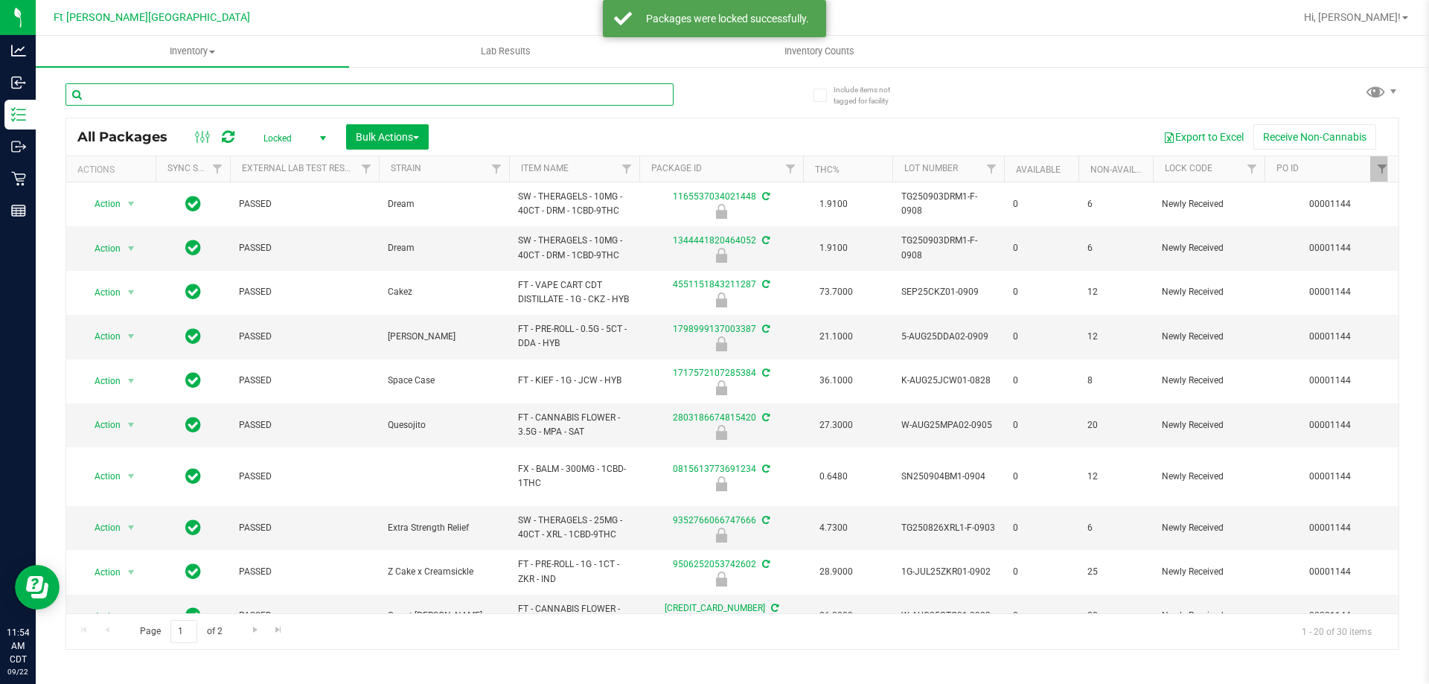
click at [272, 100] on input "text" at bounding box center [369, 94] width 608 height 22
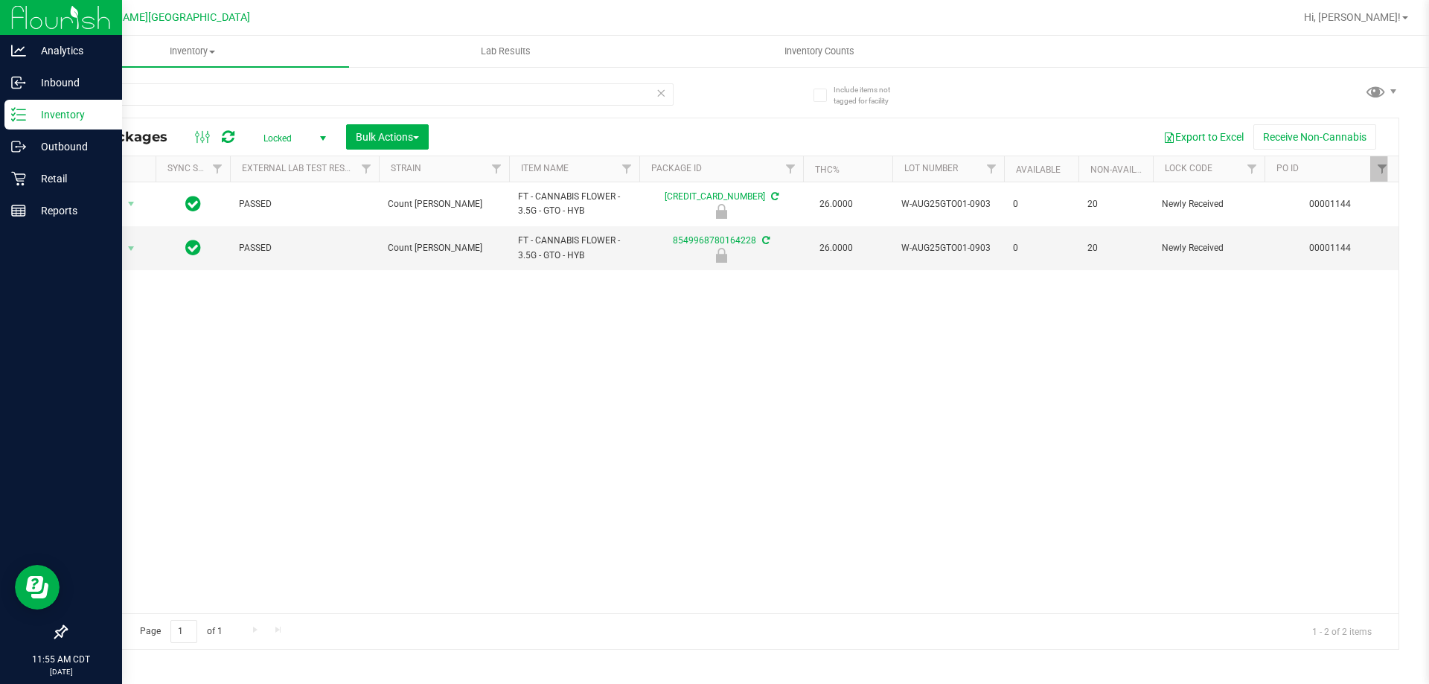
click at [28, 109] on p "Inventory" at bounding box center [70, 115] width 89 height 18
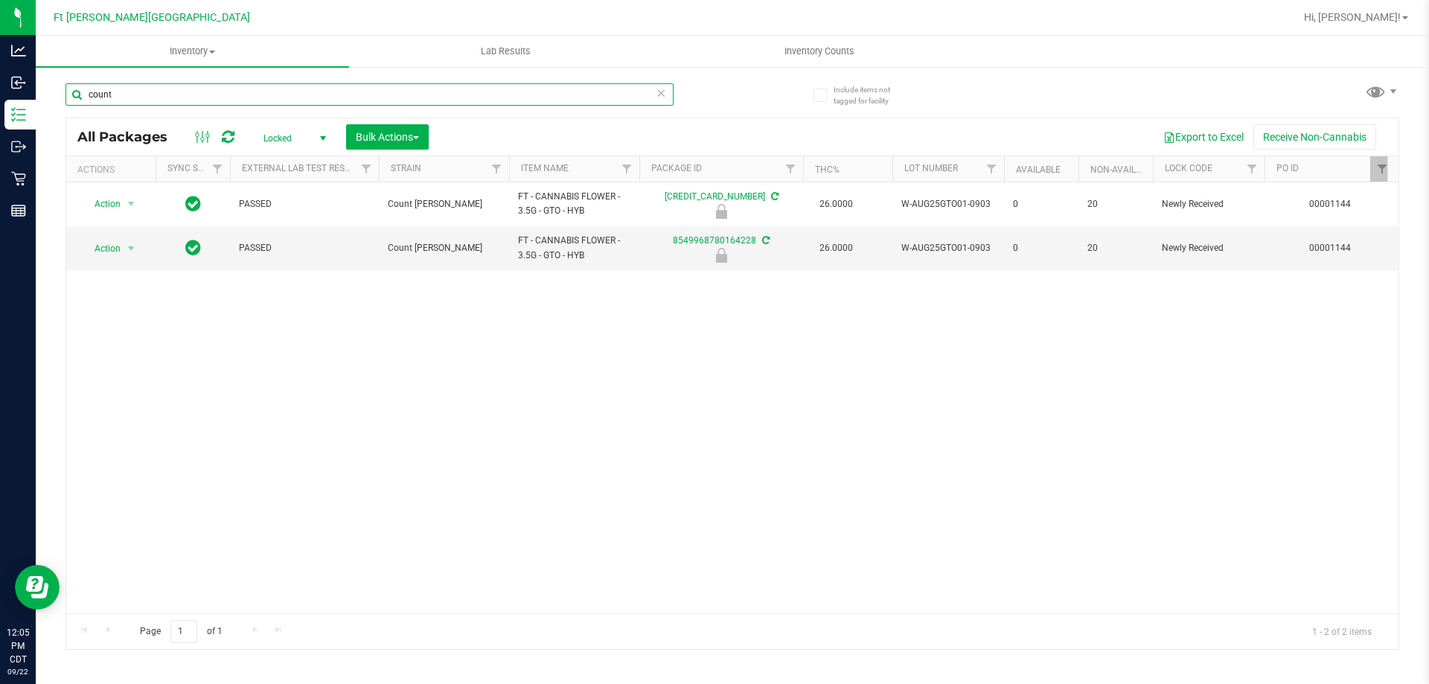
click at [118, 102] on input "count" at bounding box center [369, 94] width 608 height 22
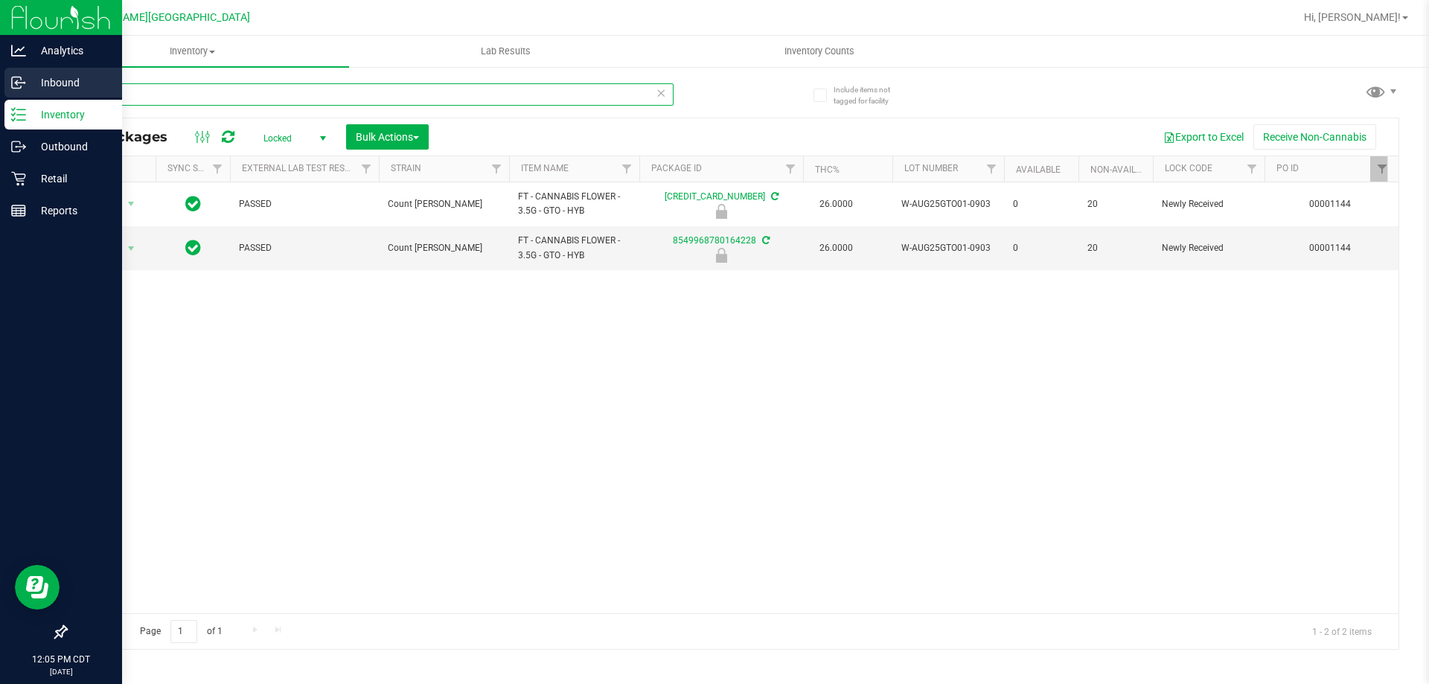
drag, startPoint x: 119, startPoint y: 93, endPoint x: 0, endPoint y: 97, distance: 119.2
click at [0, 97] on div "Analytics Inbound Inventory Outbound Retail Reports 12:05 PM CDT [DATE] 09/22 F…" at bounding box center [714, 342] width 1429 height 684
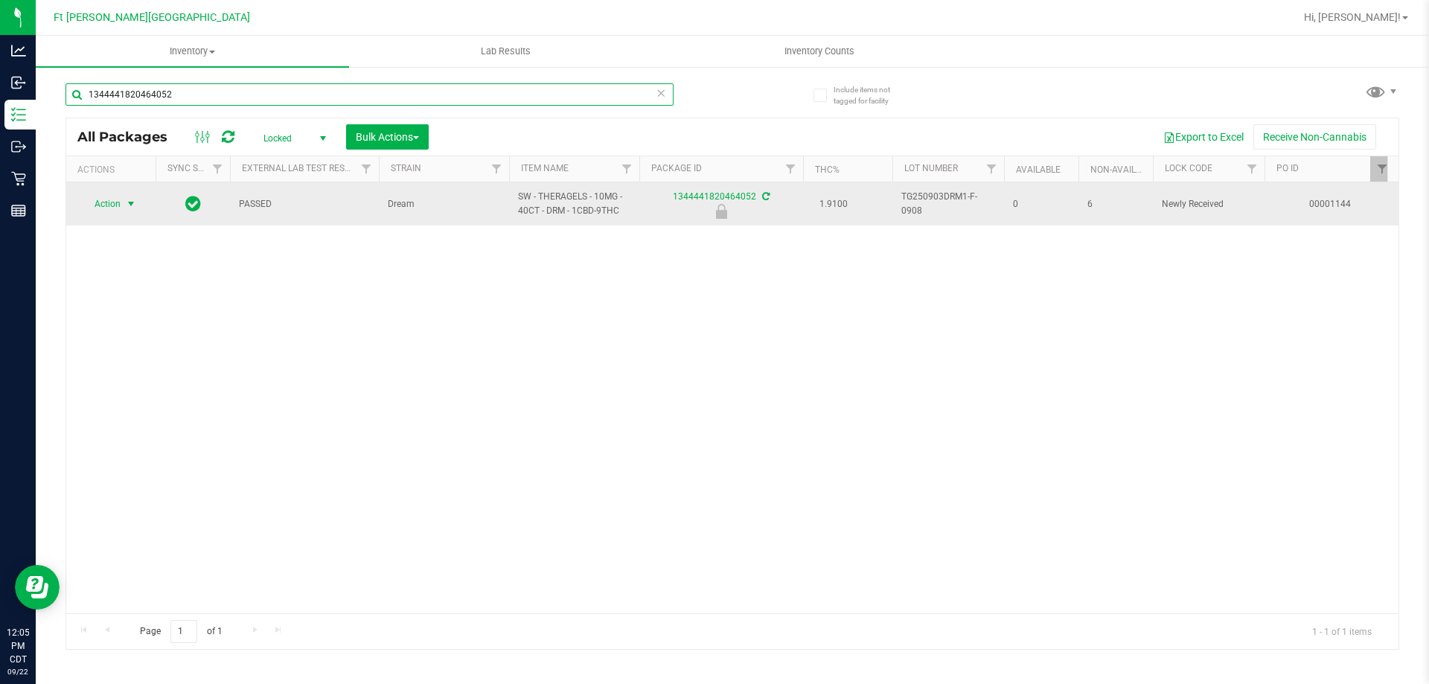
type input "1344441820464052"
click at [133, 203] on span "select" at bounding box center [131, 204] width 12 height 12
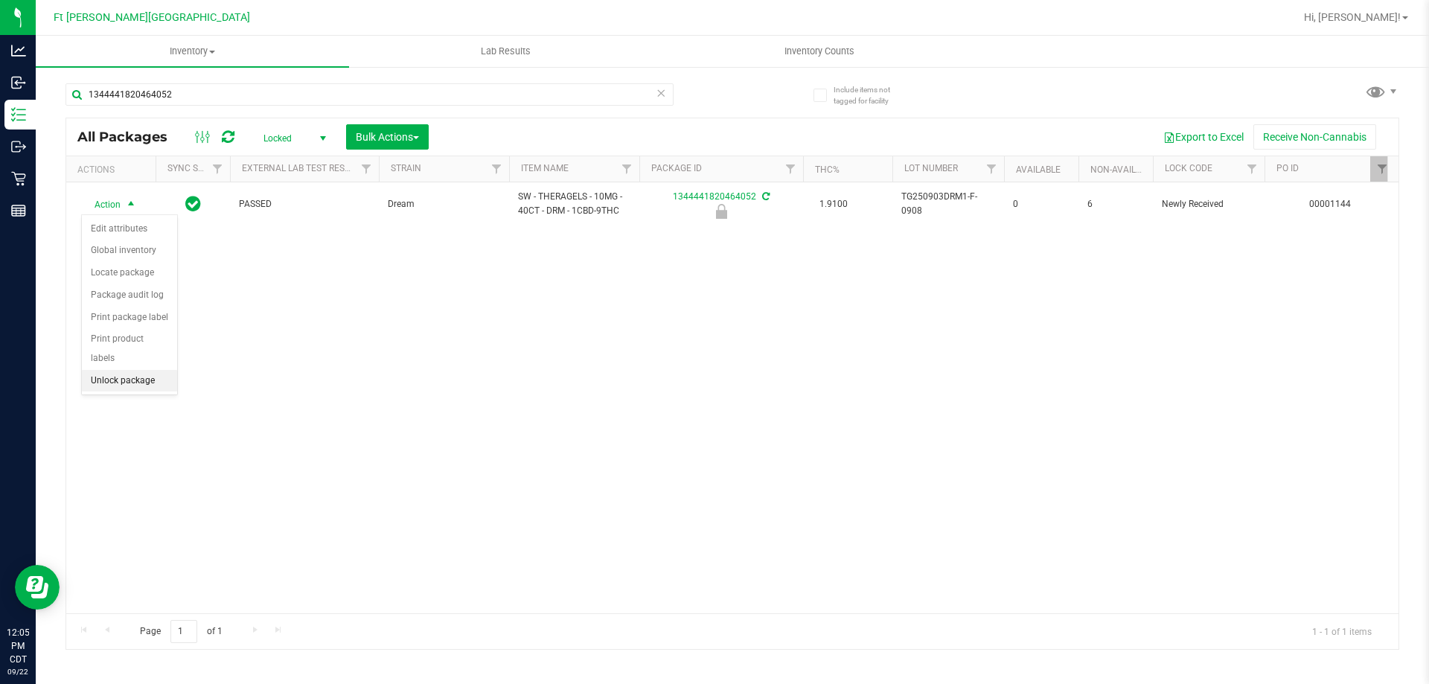
click at [129, 370] on li "Unlock package" at bounding box center [129, 381] width 95 height 22
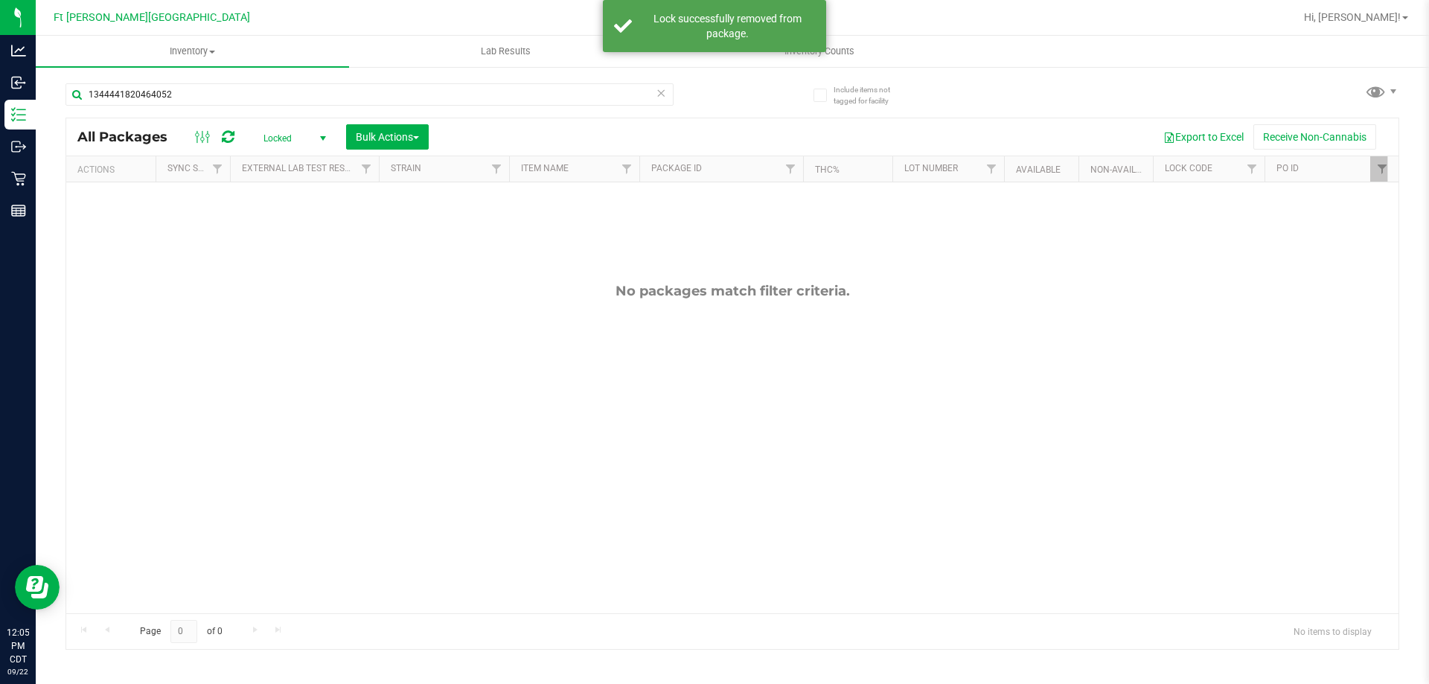
click at [302, 132] on span "Locked" at bounding box center [292, 138] width 82 height 21
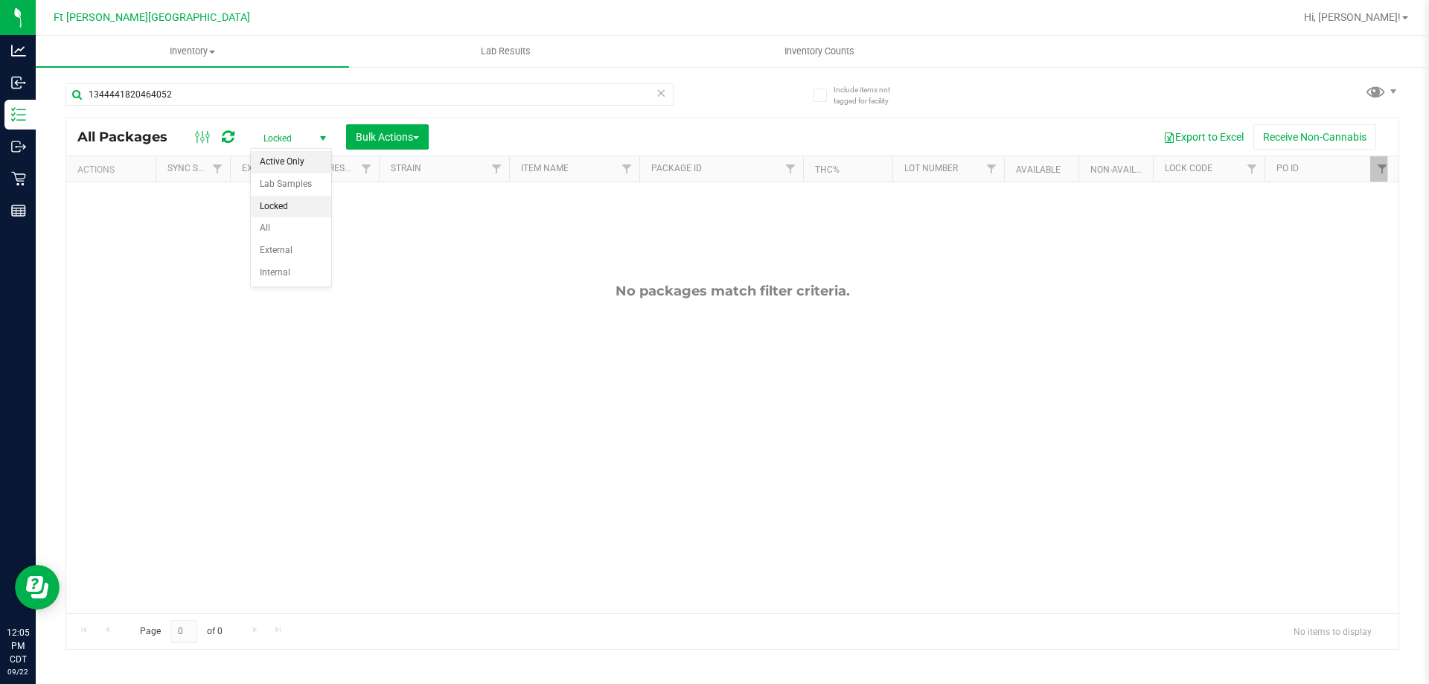
click at [296, 159] on li "Active Only" at bounding box center [291, 162] width 80 height 22
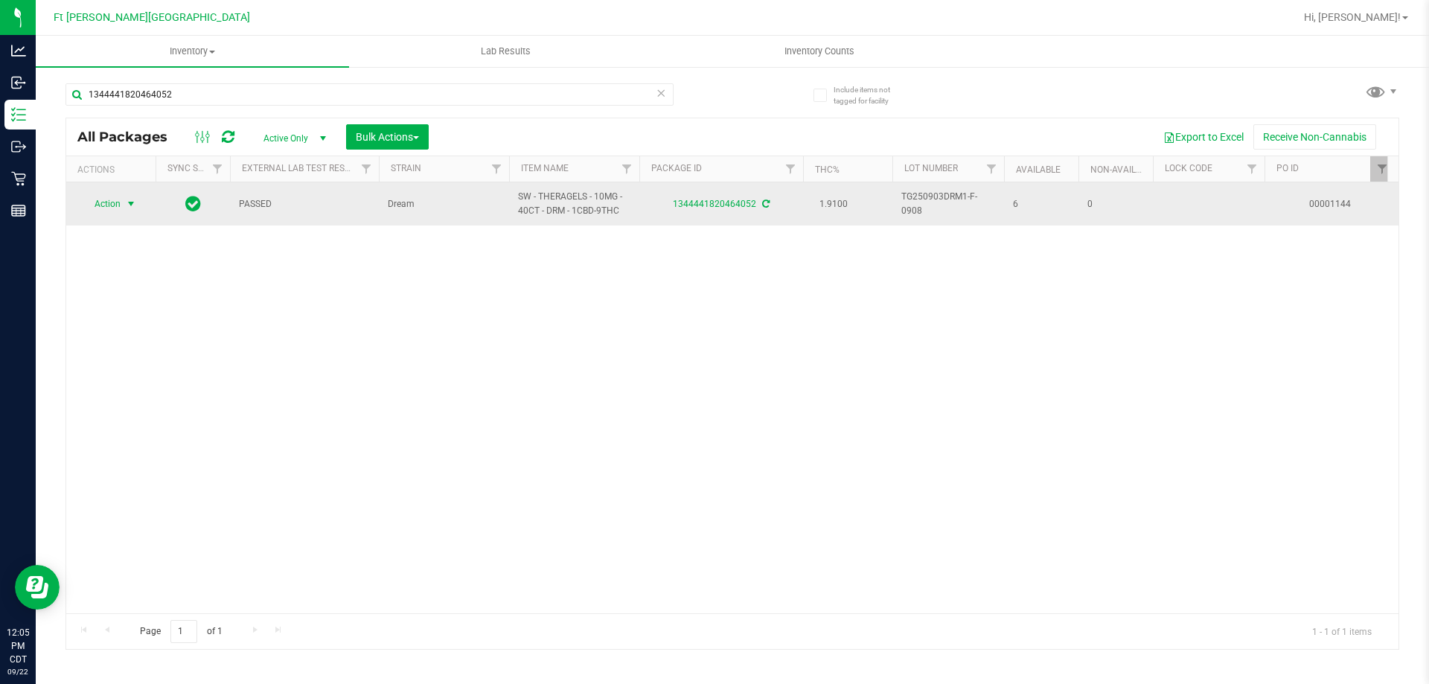
click at [129, 208] on span "select" at bounding box center [131, 204] width 12 height 12
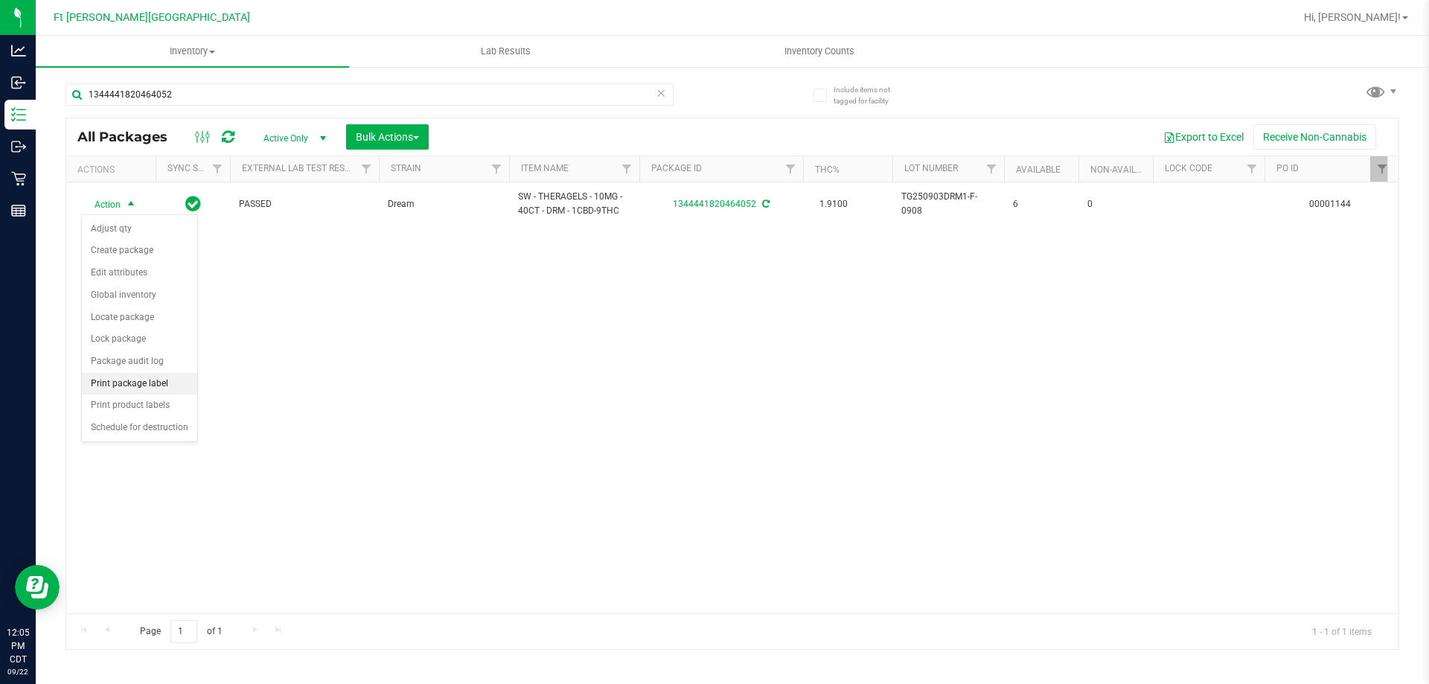
click at [132, 388] on li "Print package label" at bounding box center [139, 384] width 115 height 22
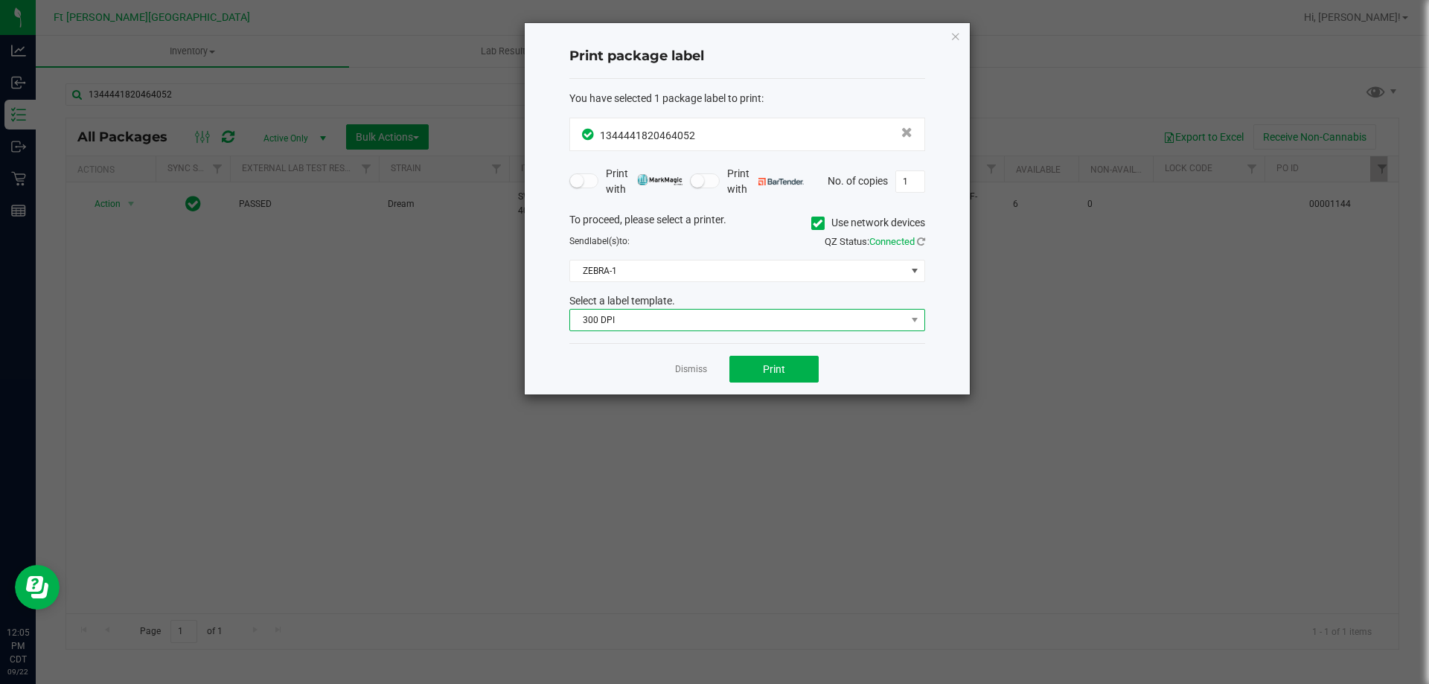
click at [679, 322] on span "300 DPI" at bounding box center [738, 320] width 336 height 21
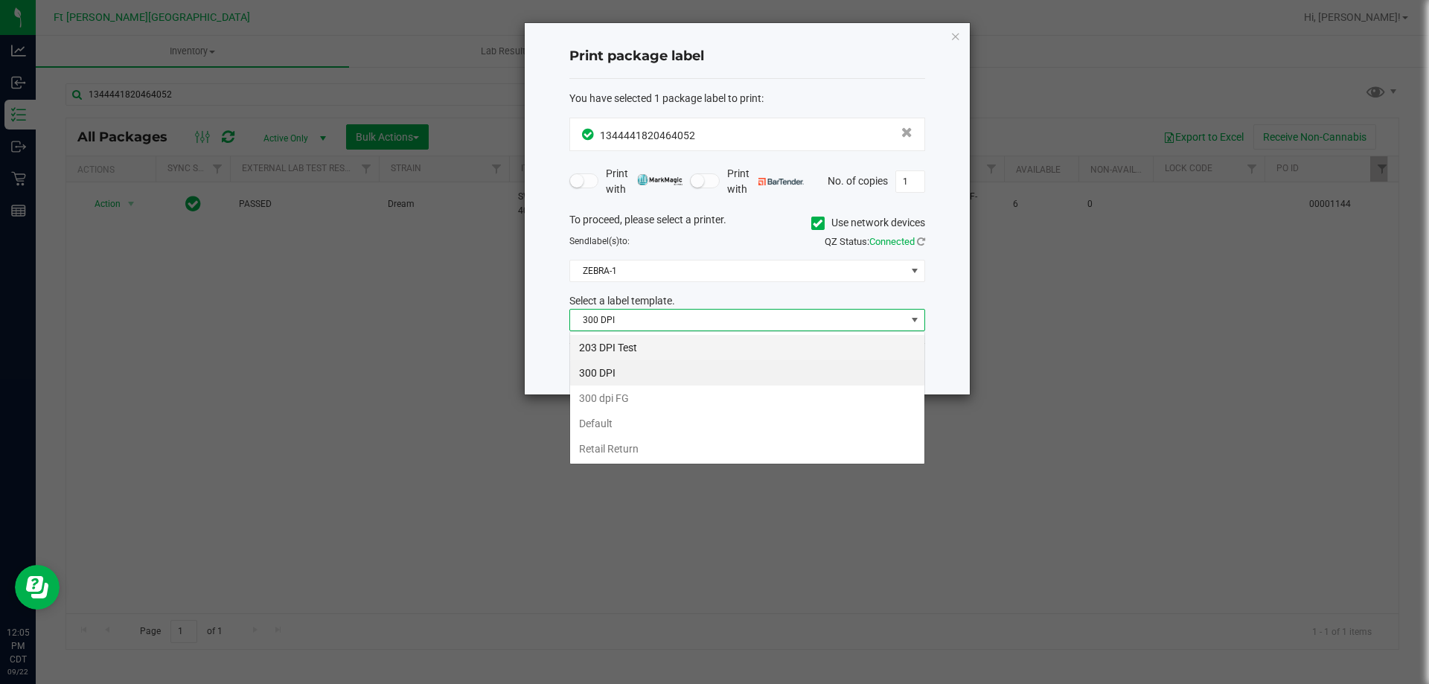
scroll to position [22, 356]
click at [664, 348] on li "203 DPI Test" at bounding box center [747, 347] width 354 height 25
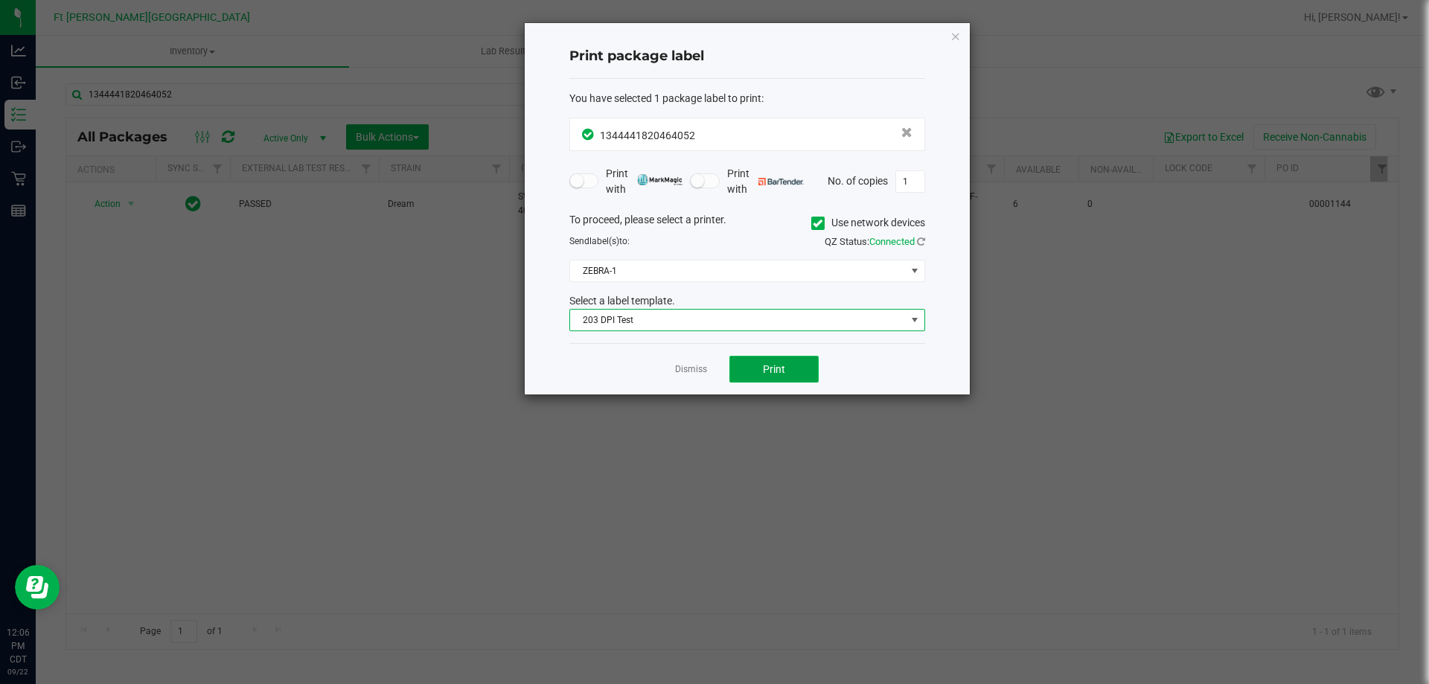
click at [743, 362] on button "Print" at bounding box center [773, 369] width 89 height 27
click at [682, 369] on link "Dismiss" at bounding box center [691, 369] width 32 height 13
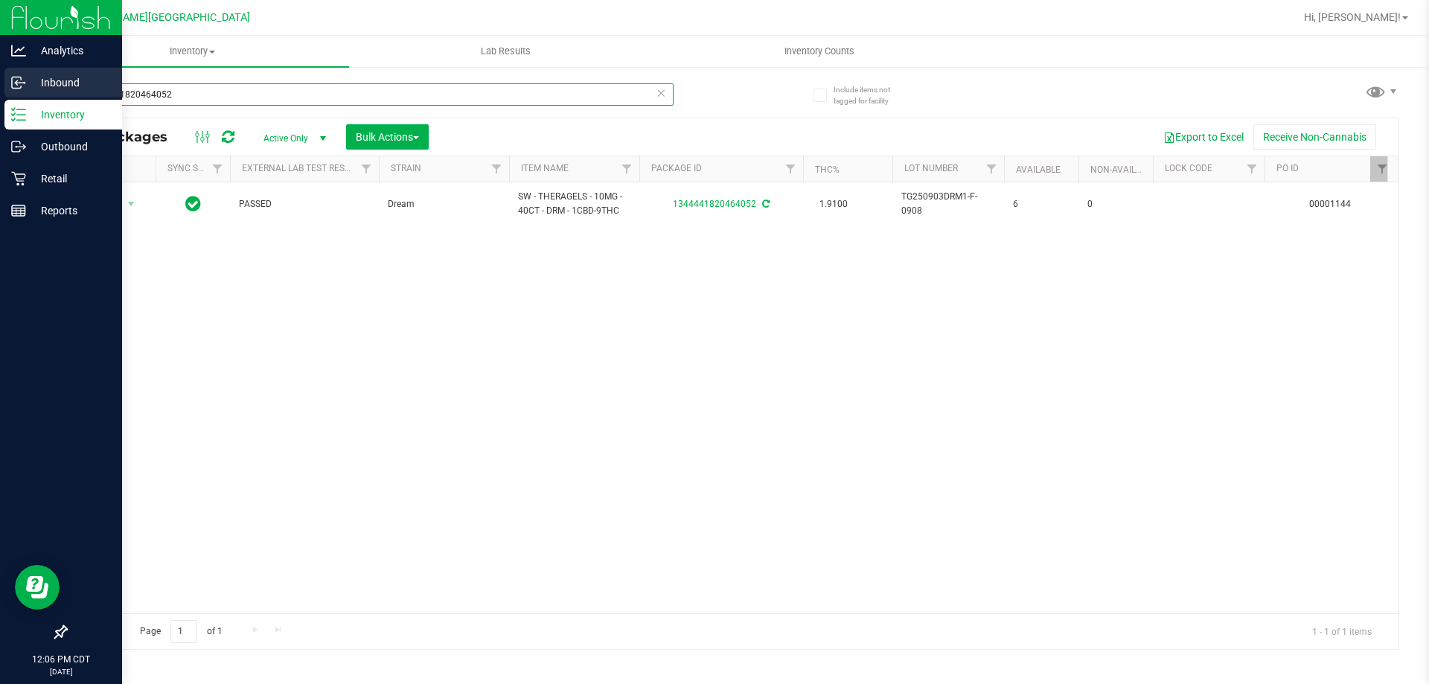
drag, startPoint x: 245, startPoint y: 100, endPoint x: 0, endPoint y: 97, distance: 244.9
click at [0, 97] on div "Analytics Inbound Inventory Outbound Retail Reports 12:06 PM CDT [DATE] 09/22 F…" at bounding box center [714, 342] width 1429 height 684
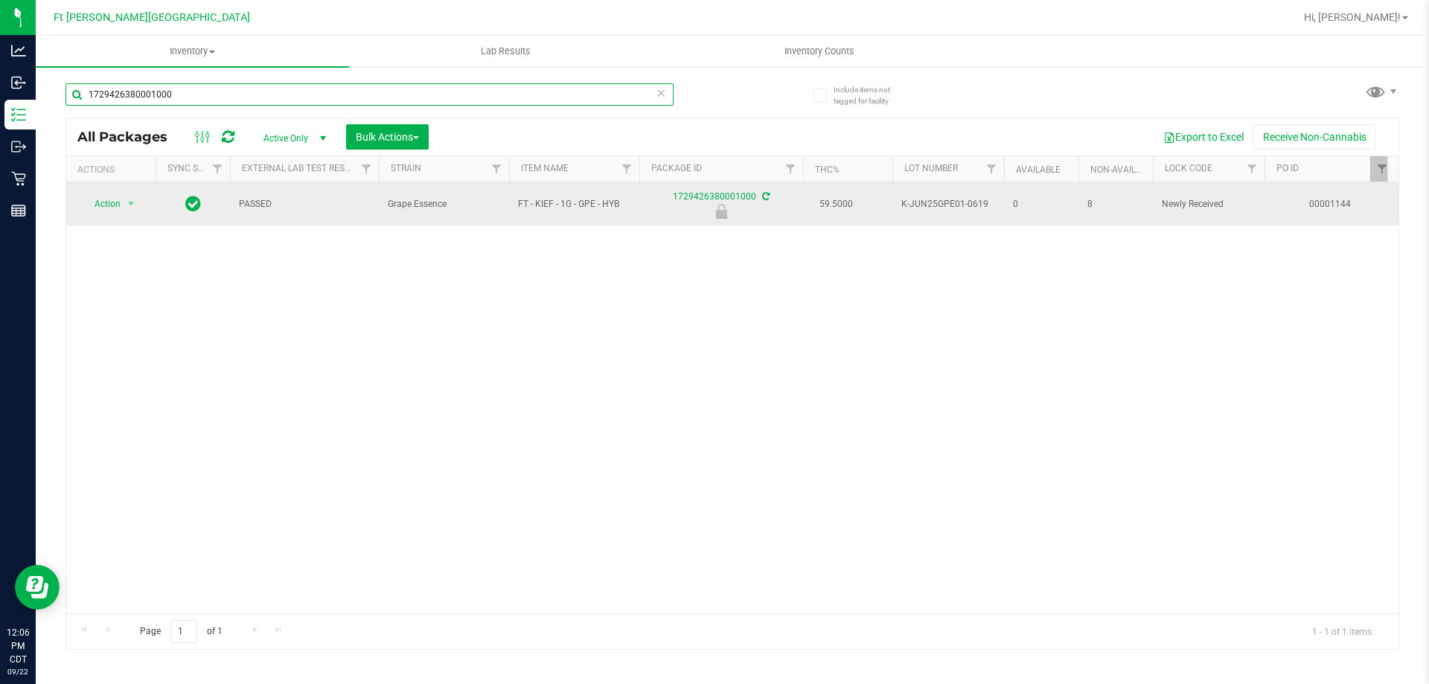
type input "1729426380001000"
click at [103, 214] on span "Action" at bounding box center [101, 203] width 40 height 21
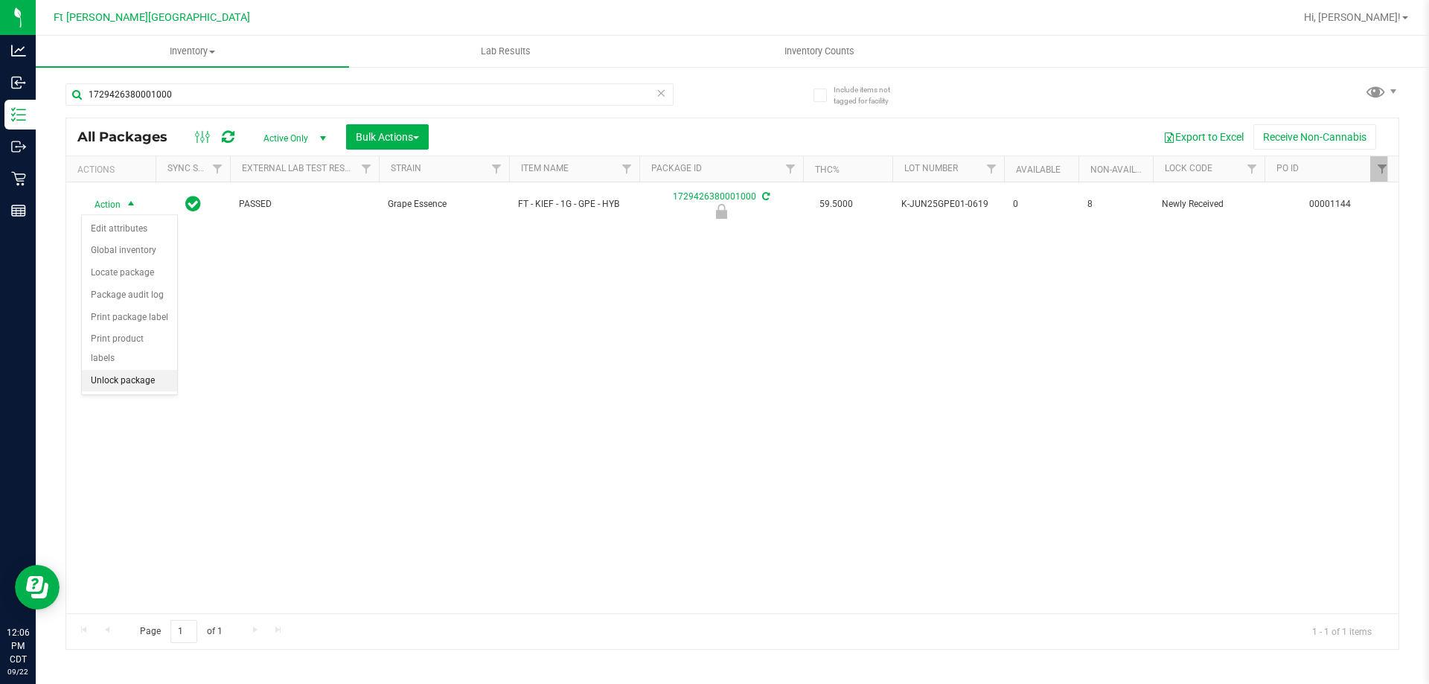
click at [123, 370] on li "Unlock package" at bounding box center [129, 381] width 95 height 22
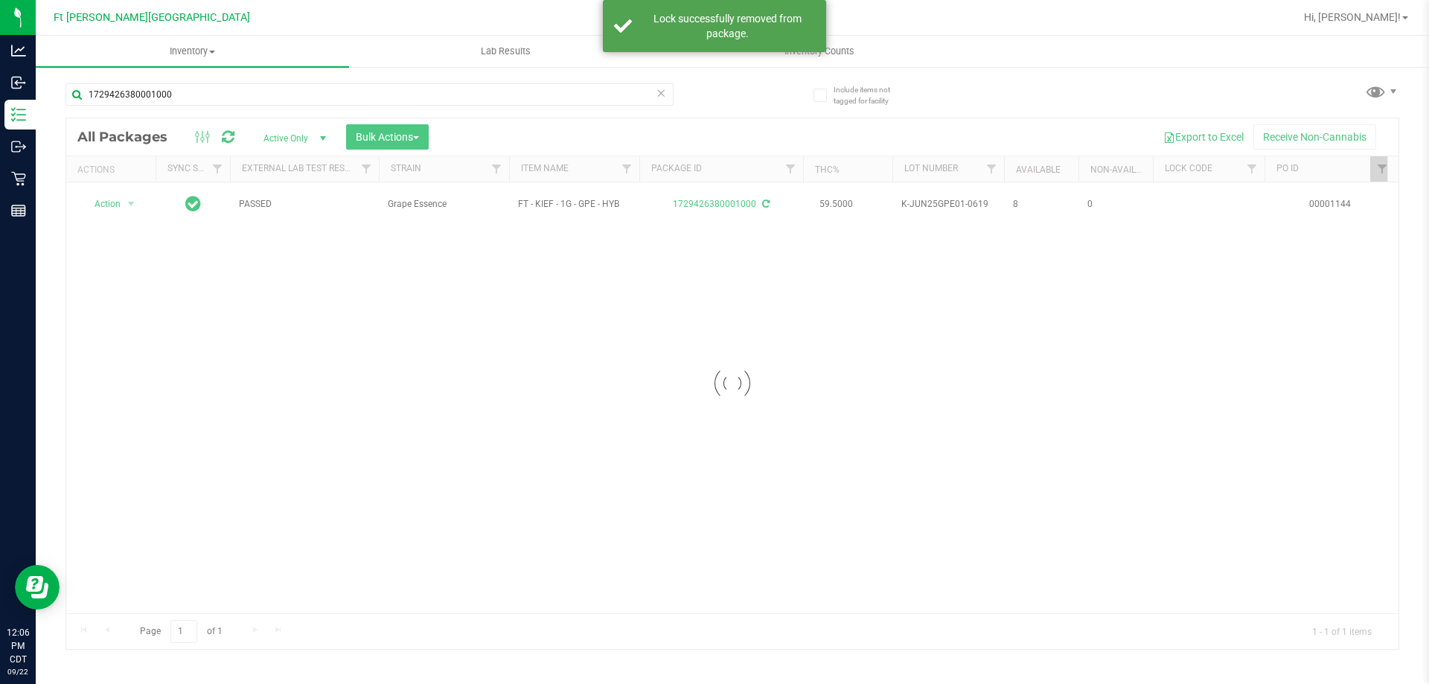
click at [308, 144] on span "Active Only" at bounding box center [292, 138] width 82 height 21
click at [220, 376] on div "Action Action Adjust qty Create package Edit attributes Global inventory Locate…" at bounding box center [732, 397] width 1332 height 431
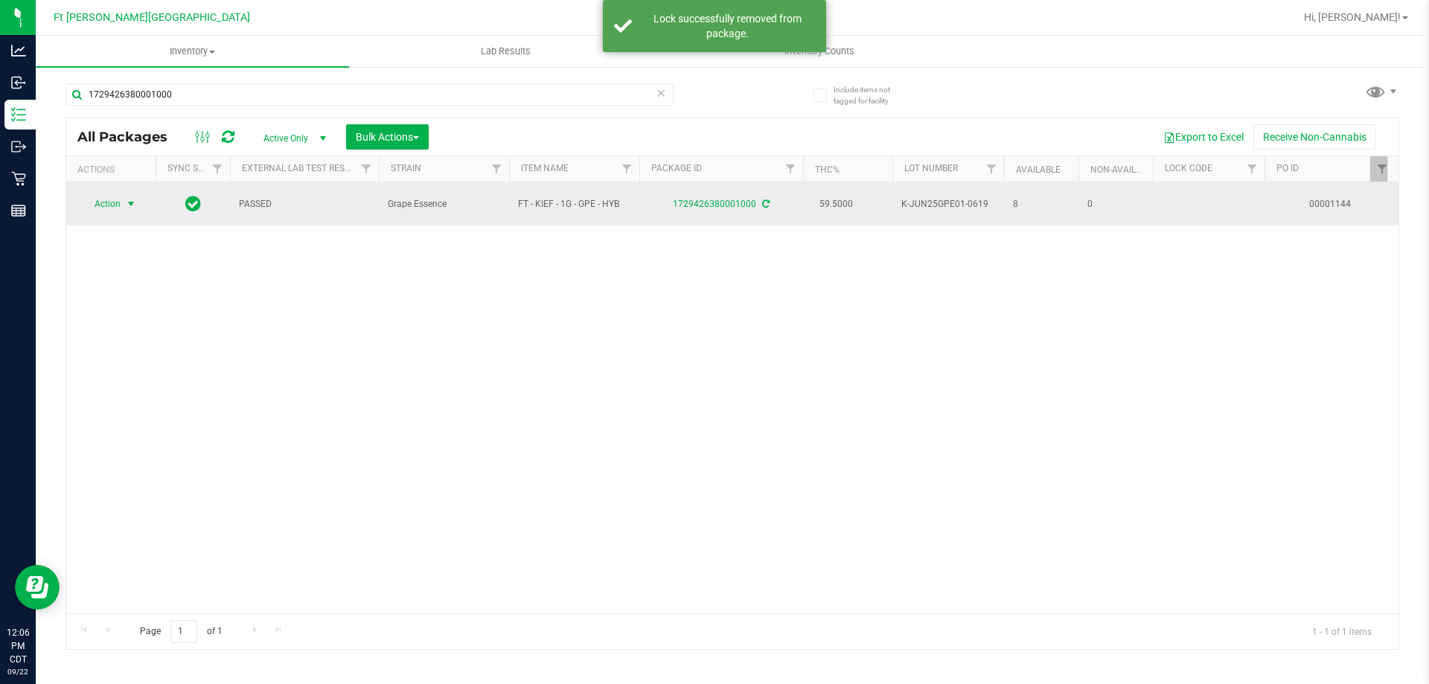
click at [118, 205] on span "Action" at bounding box center [101, 203] width 40 height 21
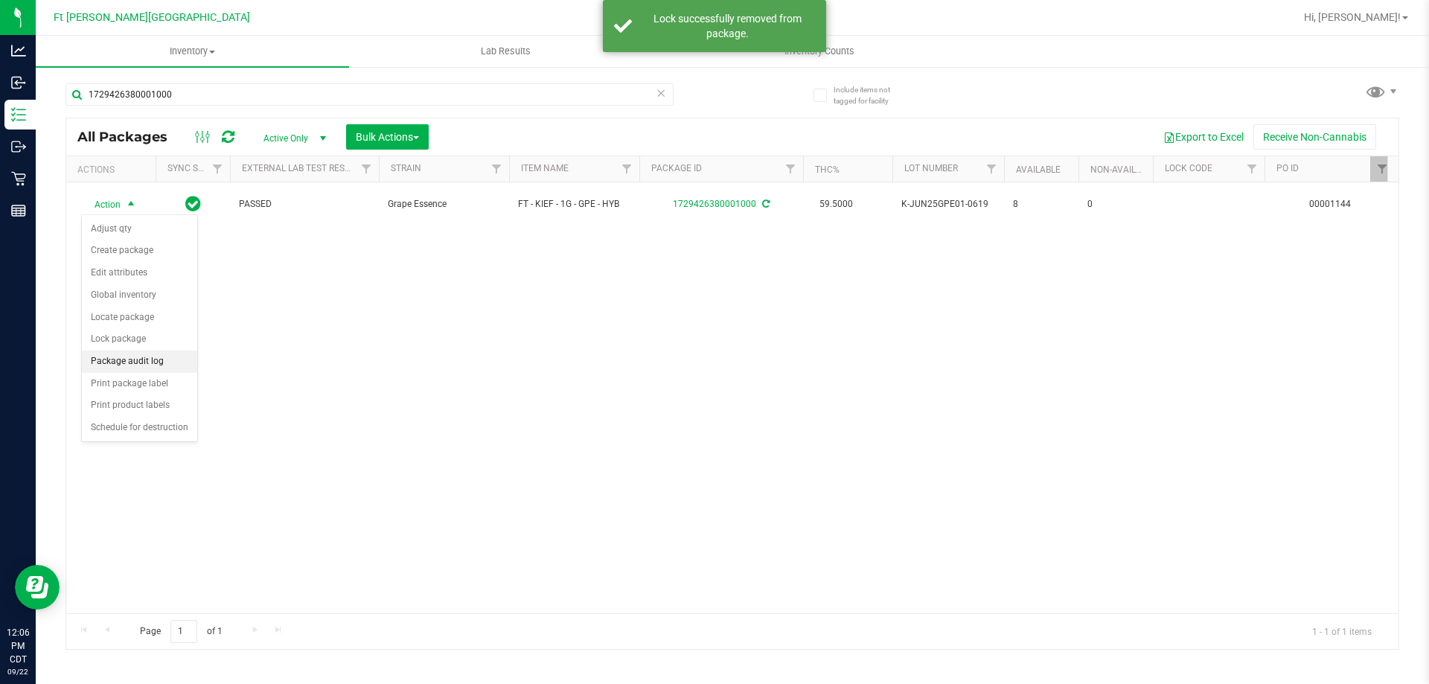
click at [130, 364] on li "Package audit log" at bounding box center [139, 362] width 115 height 22
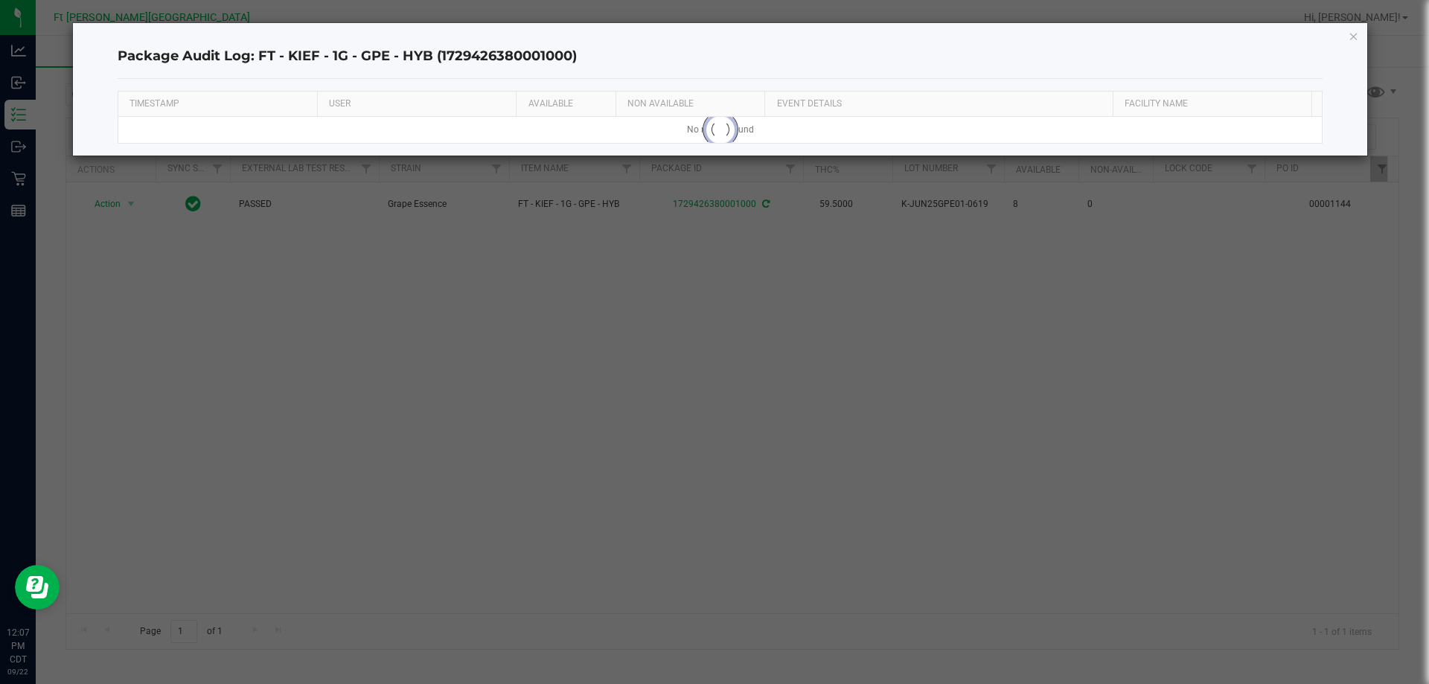
drag, startPoint x: 1354, startPoint y: 36, endPoint x: 1172, endPoint y: 99, distance: 192.7
click at [1353, 37] on icon "button" at bounding box center [1353, 36] width 10 height 18
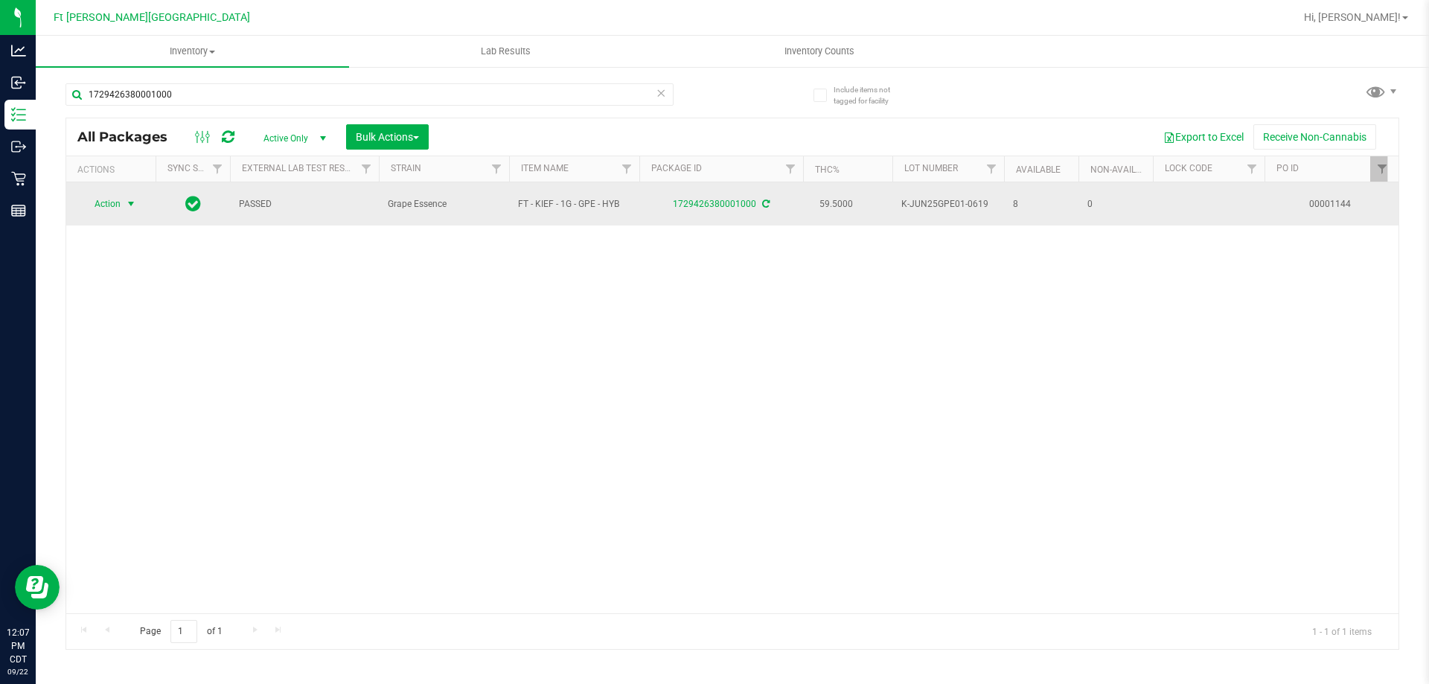
click at [126, 211] on span "select" at bounding box center [131, 203] width 19 height 21
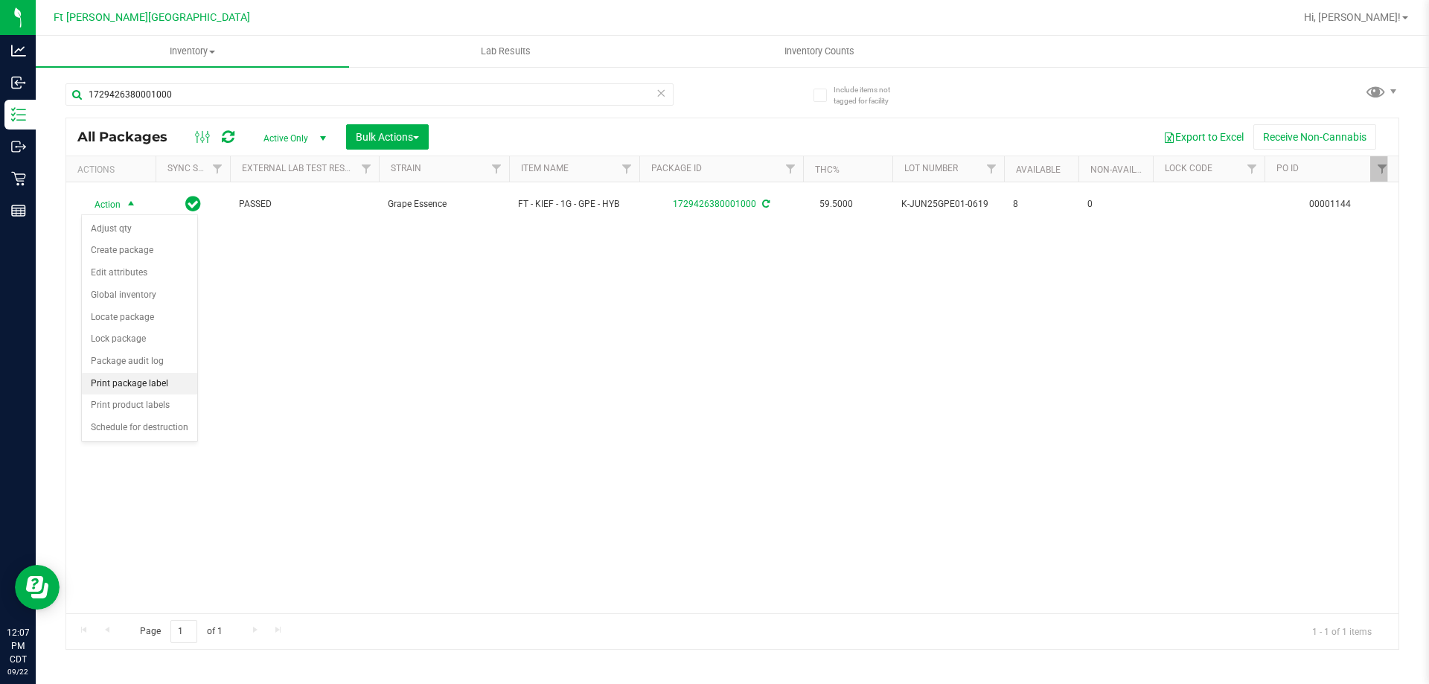
click at [126, 384] on li "Print package label" at bounding box center [139, 384] width 115 height 22
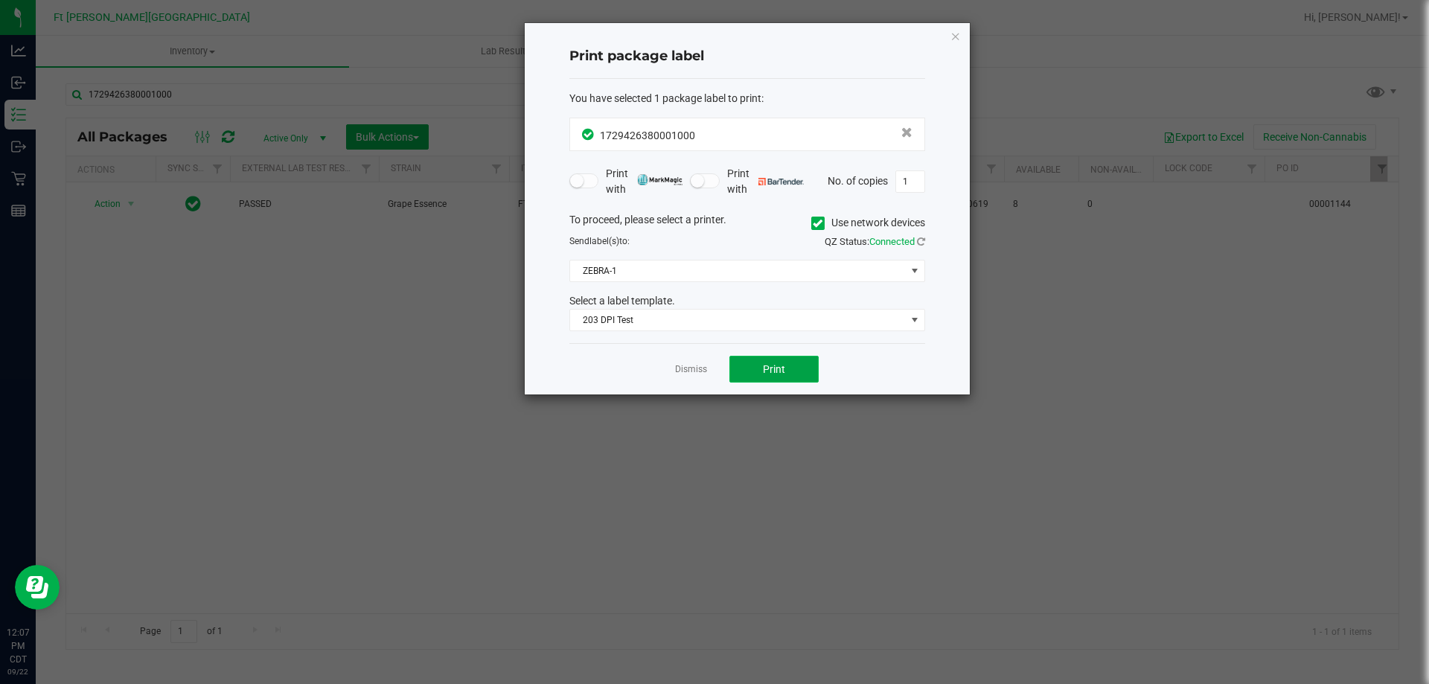
click at [782, 357] on button "Print" at bounding box center [773, 369] width 89 height 27
click at [682, 368] on link "Dismiss" at bounding box center [691, 369] width 32 height 13
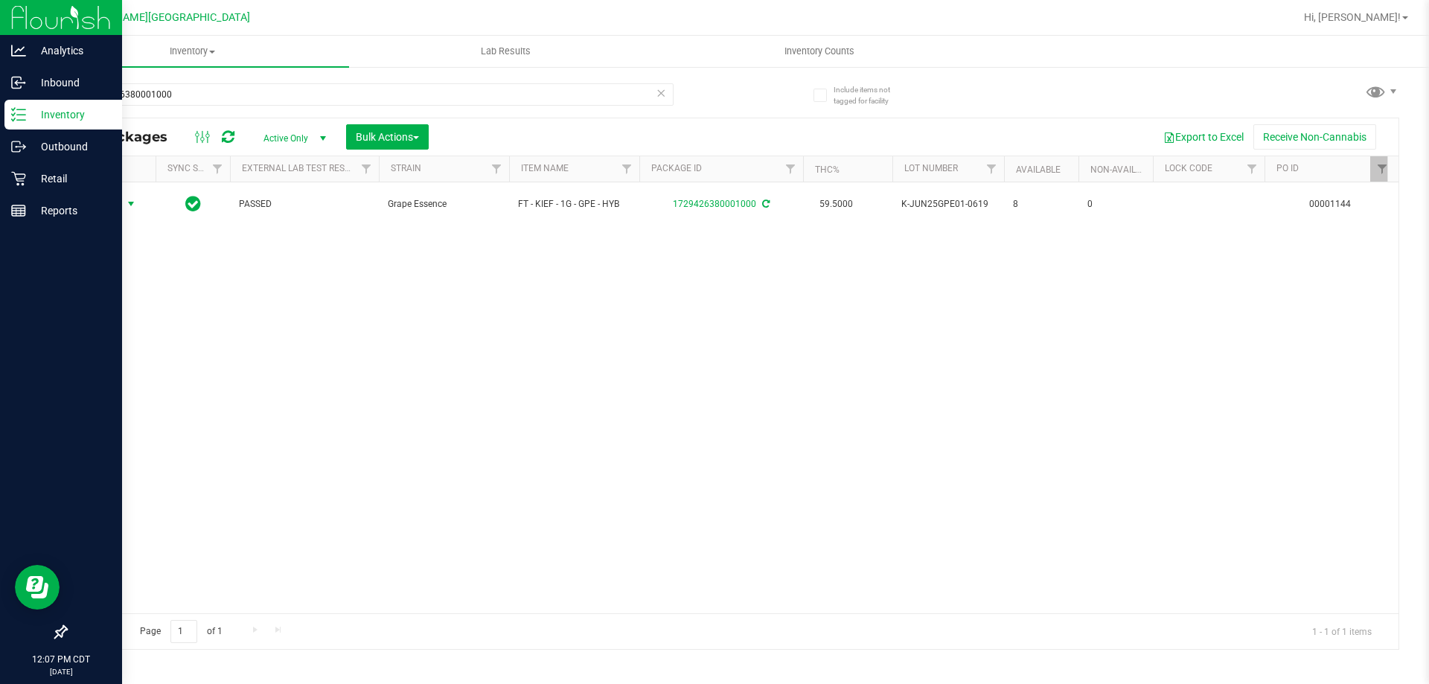
click at [25, 112] on icon at bounding box center [18, 114] width 15 height 15
drag, startPoint x: 27, startPoint y: 195, endPoint x: 27, endPoint y: 182, distance: 12.7
click at [27, 194] on link "Retail" at bounding box center [61, 180] width 122 height 32
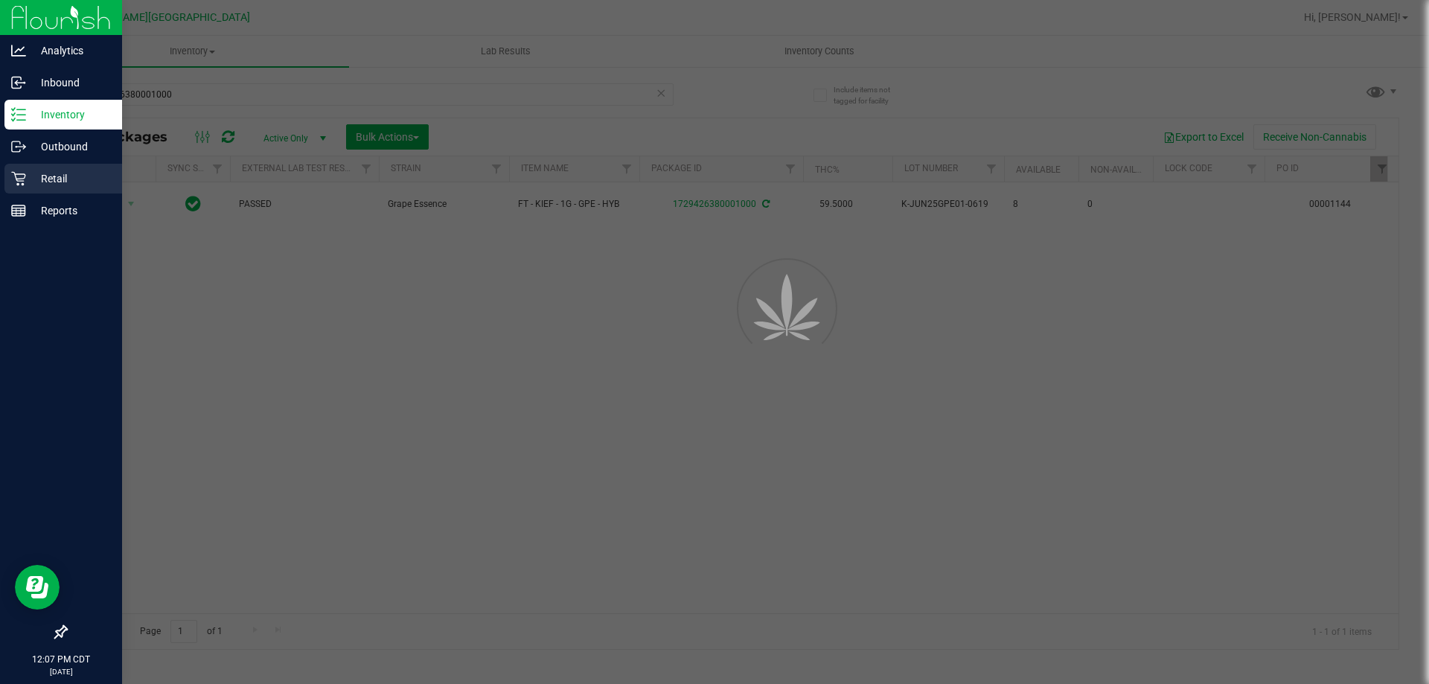
click at [27, 181] on p "Retail" at bounding box center [70, 179] width 89 height 18
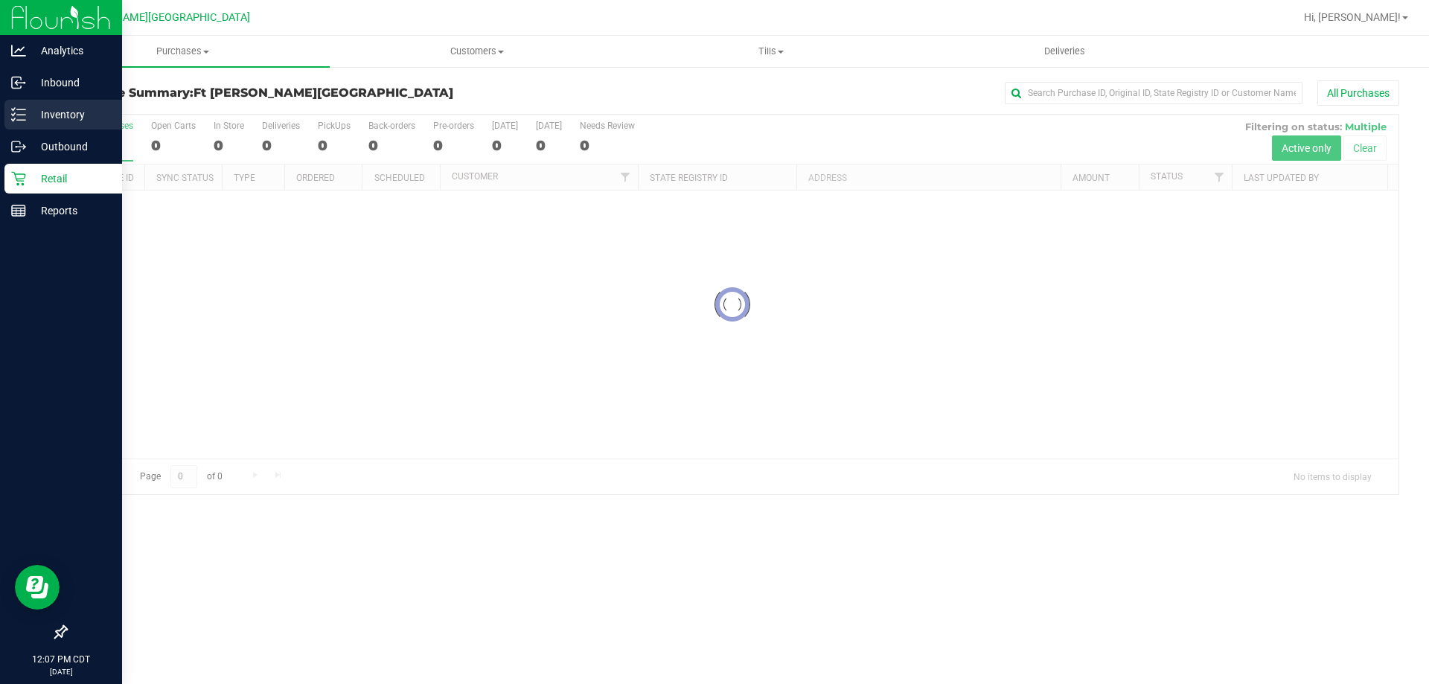
click at [39, 114] on p "Inventory" at bounding box center [70, 115] width 89 height 18
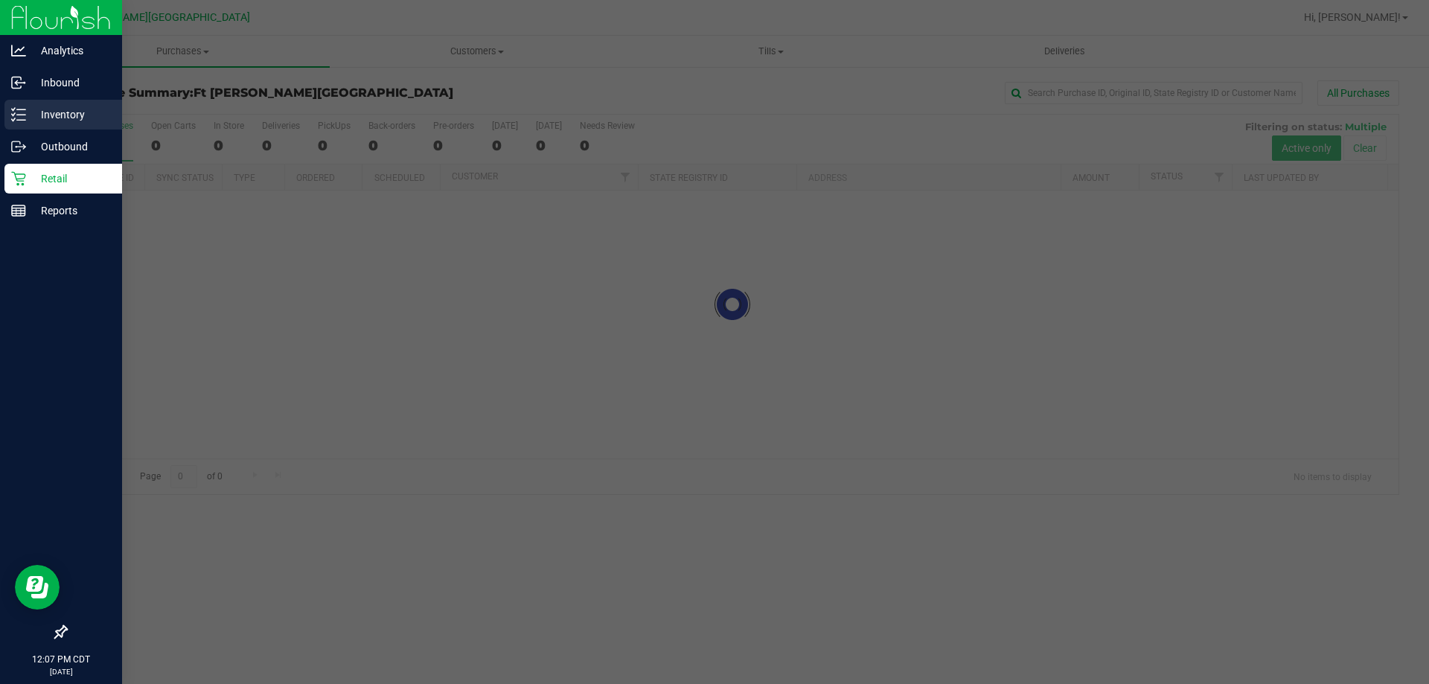
click at [39, 114] on p "Inventory" at bounding box center [70, 115] width 89 height 18
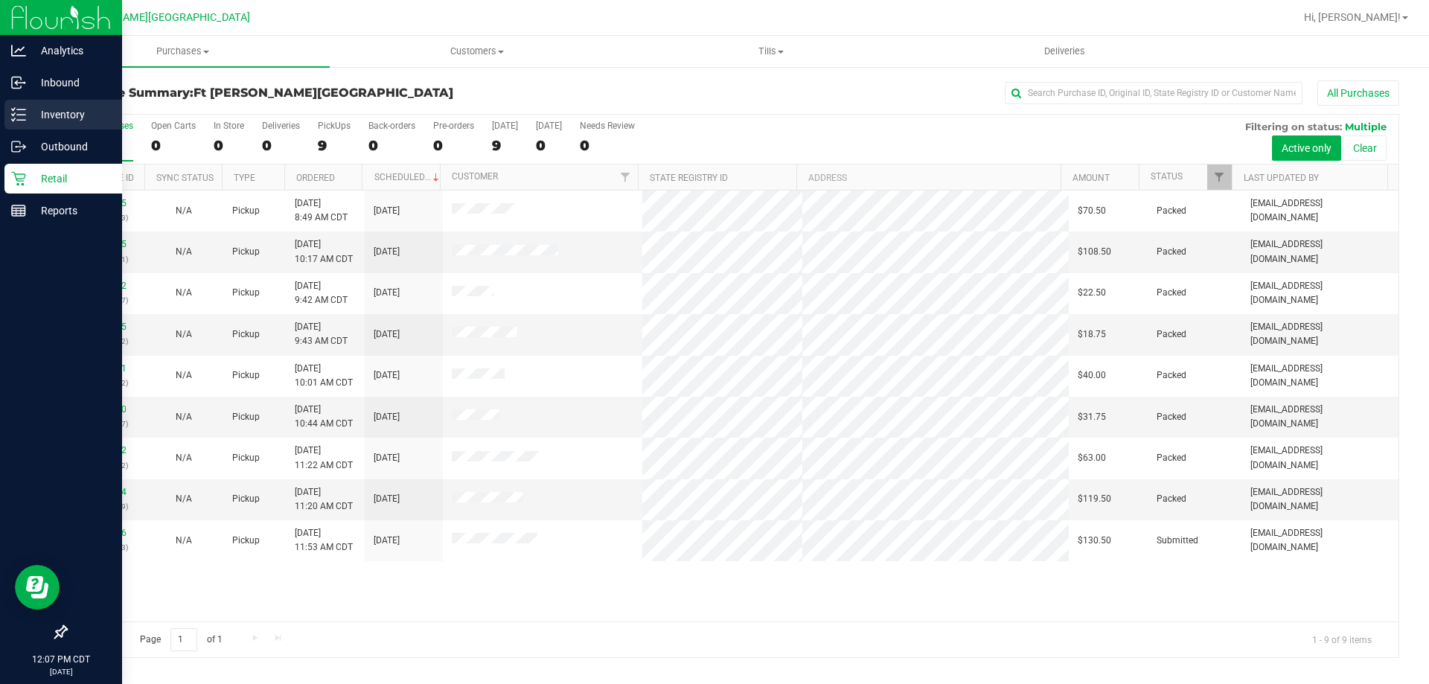
click at [39, 114] on p "Inventory" at bounding box center [70, 115] width 89 height 18
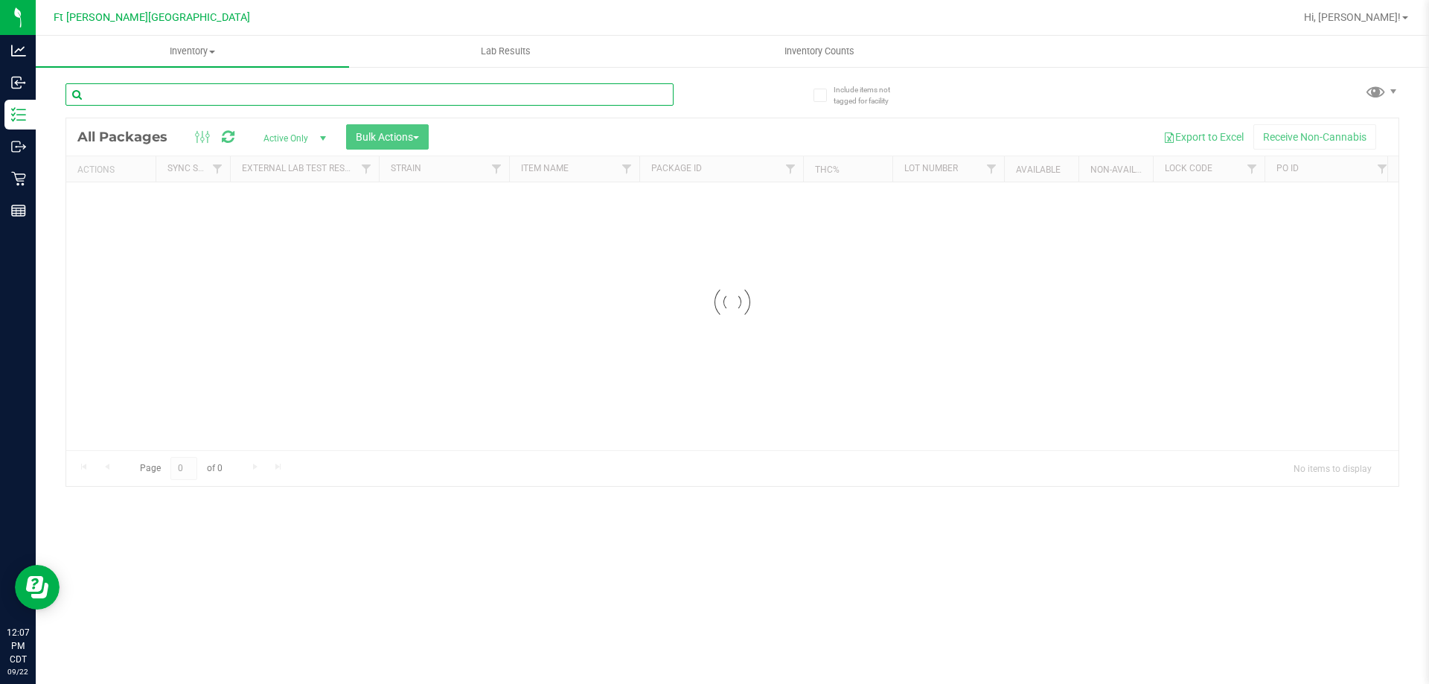
click at [208, 95] on input "text" at bounding box center [369, 94] width 608 height 22
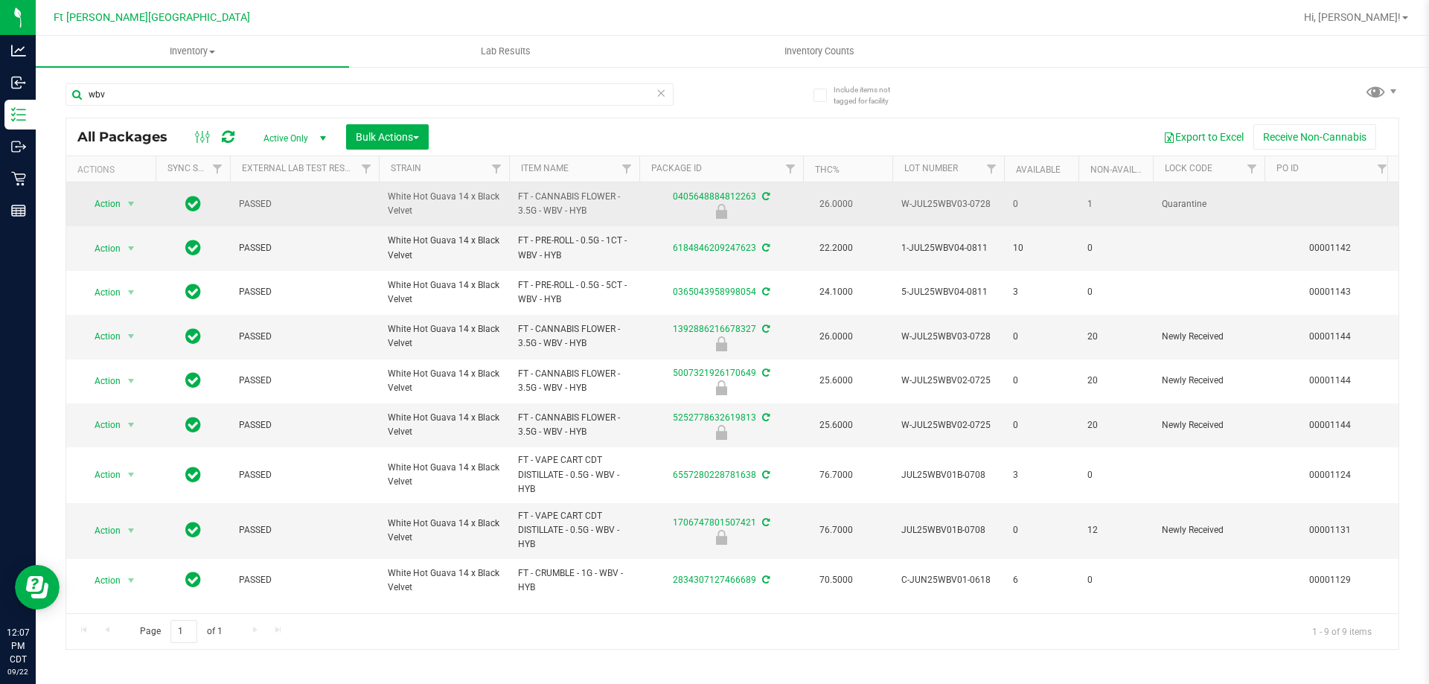
drag, startPoint x: 461, startPoint y: 210, endPoint x: 344, endPoint y: 192, distance: 118.9
drag, startPoint x: 613, startPoint y: 216, endPoint x: 511, endPoint y: 193, distance: 105.1
click at [511, 193] on td "FT - CANNABIS FLOWER - 3.5G - WBV - HYB" at bounding box center [574, 204] width 130 height 44
copy span "FT - CANNABIS FLOWER - 3.5G - WBV - HYB"
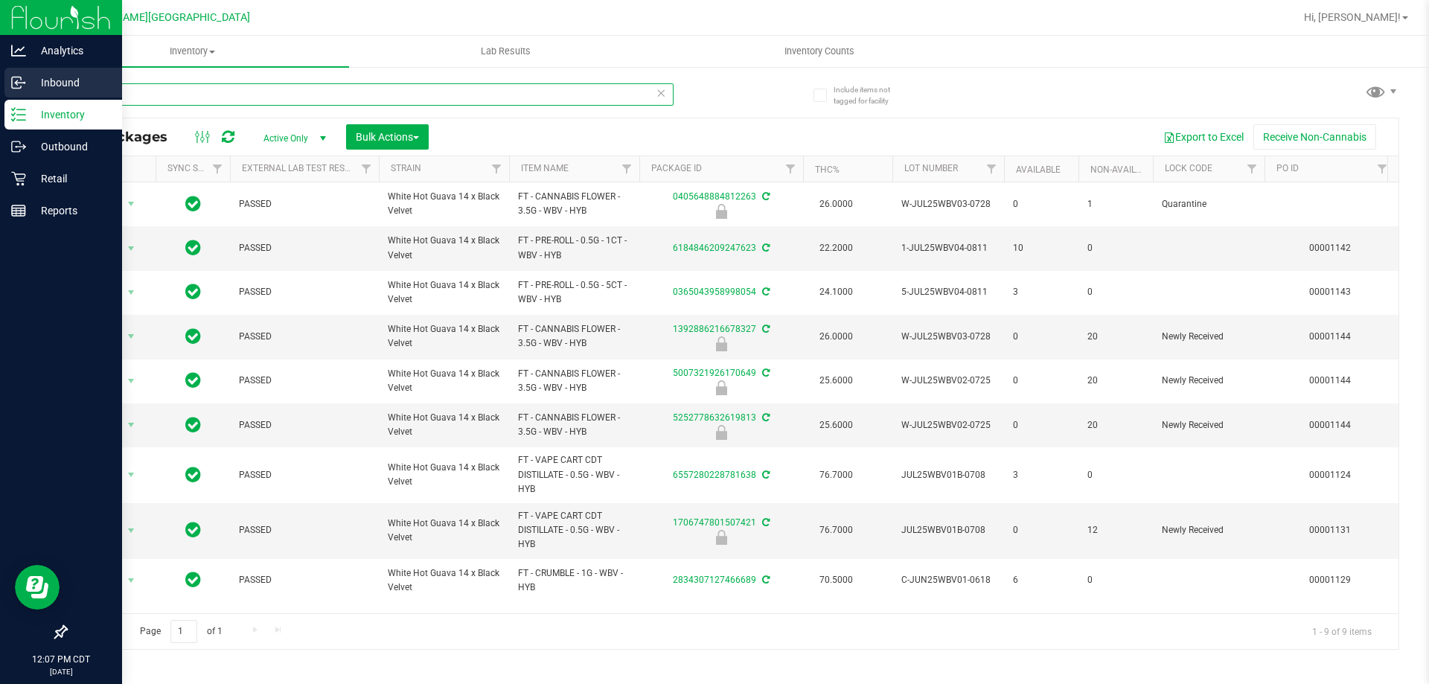
drag, startPoint x: 85, startPoint y: 86, endPoint x: 0, endPoint y: 85, distance: 84.8
click at [0, 85] on div "Analytics Inbound Inventory Outbound Retail Reports 12:07 PM CDT [DATE] 09/22 F…" at bounding box center [714, 342] width 1429 height 684
paste input "FT - CANNABIS FLOWER - 3.5G - WBV - HYB"
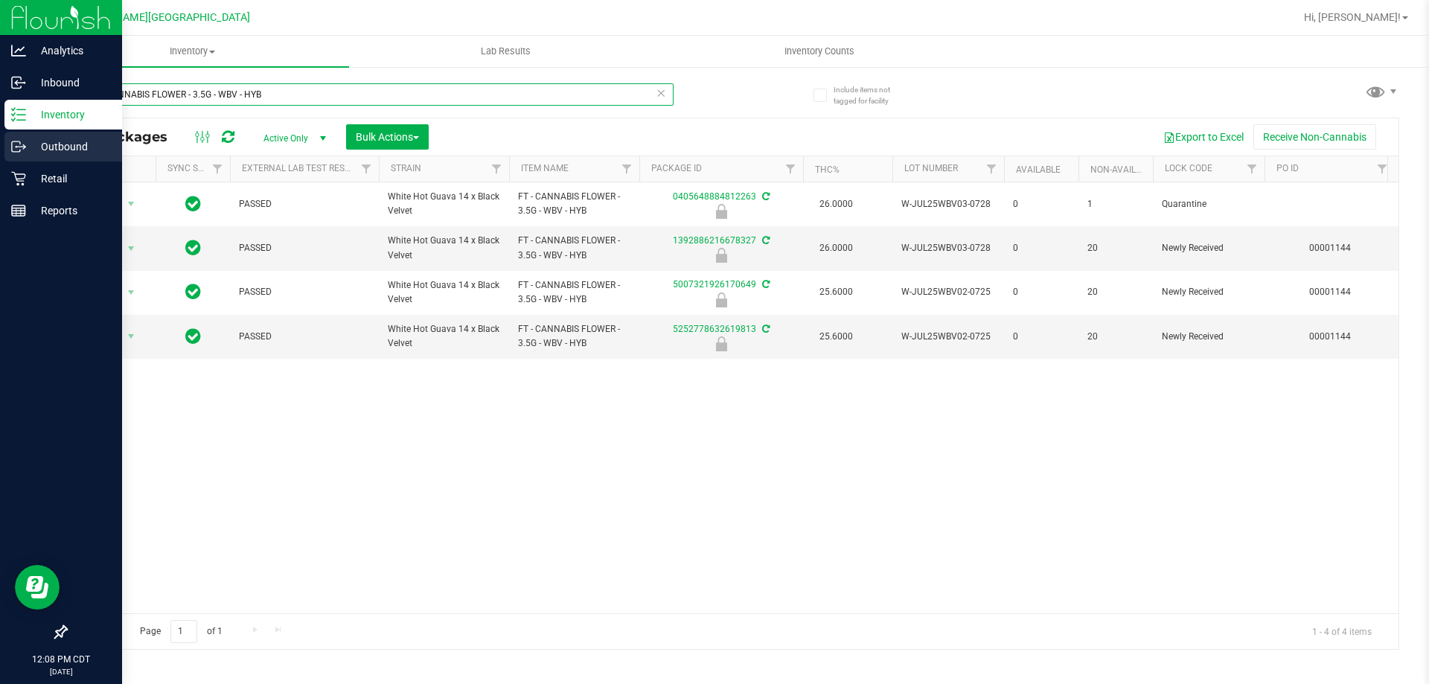
type input "FT - CANNABIS FLOWER - 3.5G - WBV - HYB"
click at [42, 147] on p "Outbound" at bounding box center [70, 147] width 89 height 18
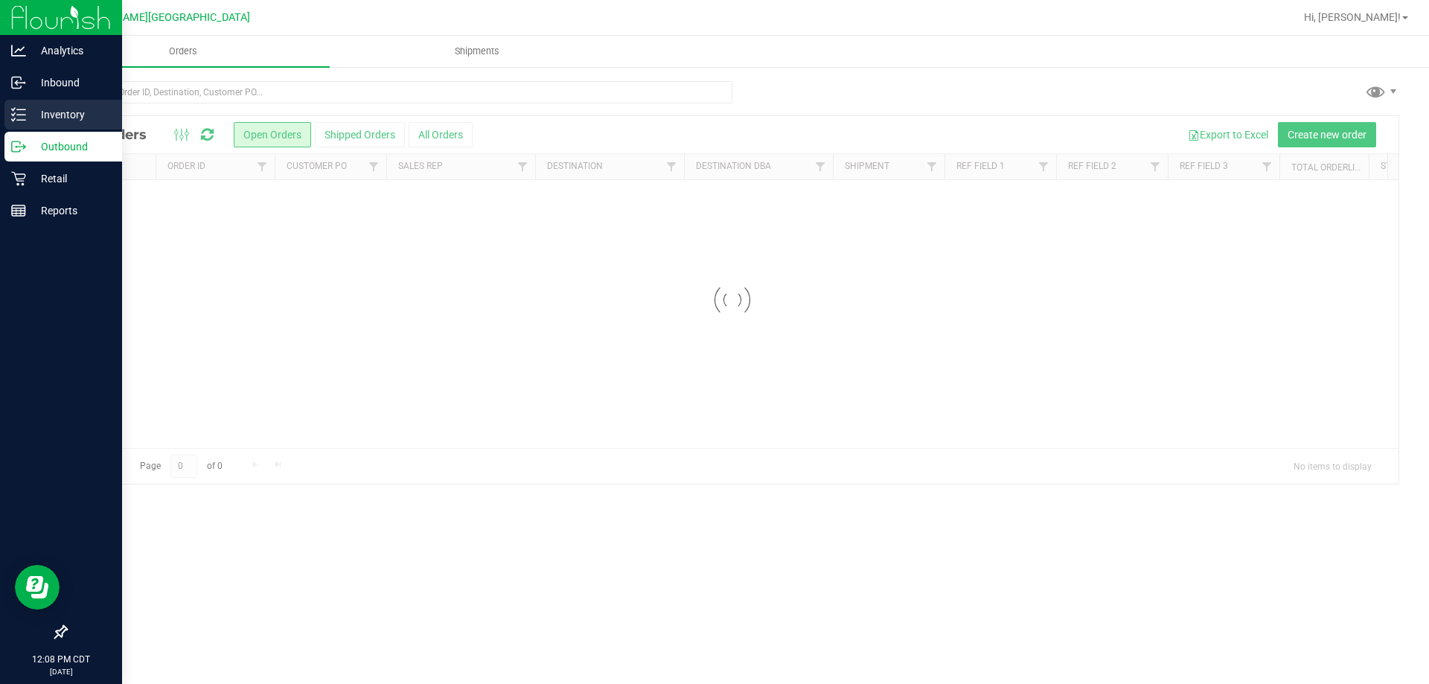
click at [39, 124] on div "Inventory" at bounding box center [63, 115] width 118 height 30
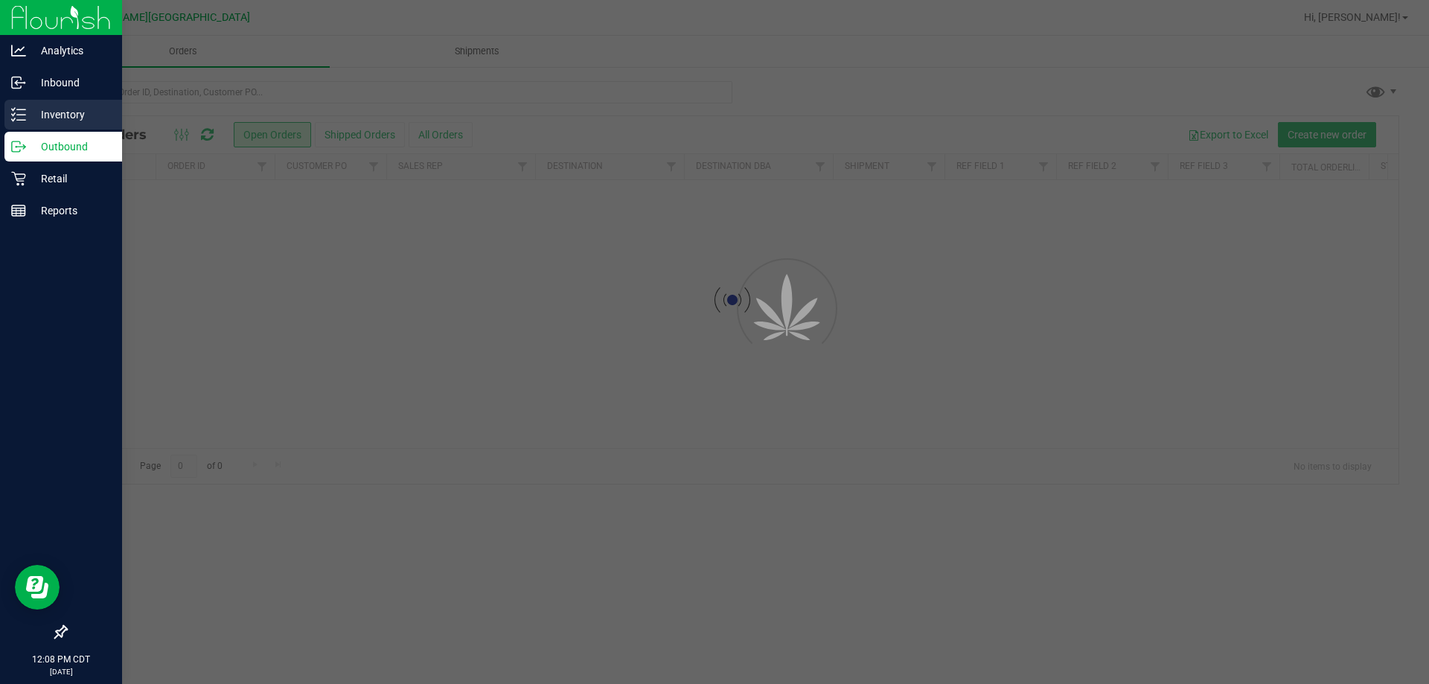
click at [39, 124] on div "Inventory" at bounding box center [63, 115] width 118 height 30
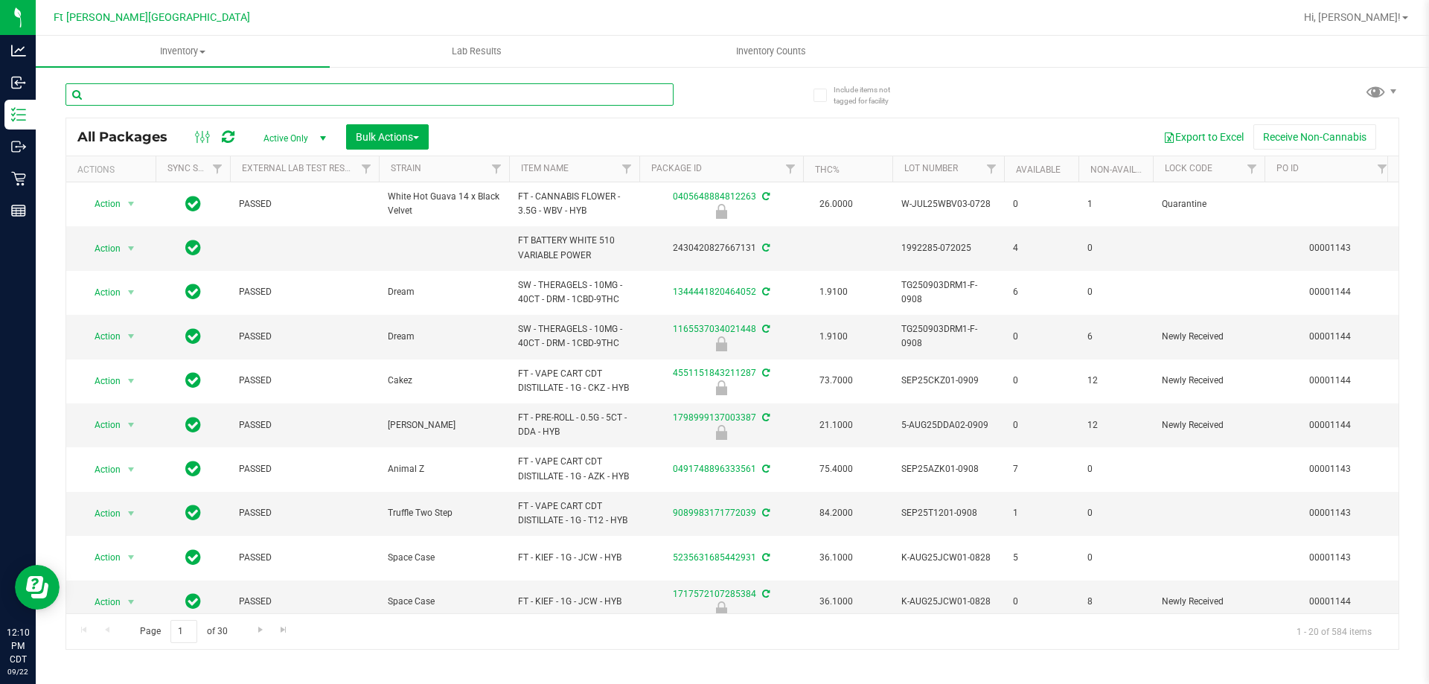
click at [220, 101] on input "text" at bounding box center [369, 94] width 608 height 22
type input "K"
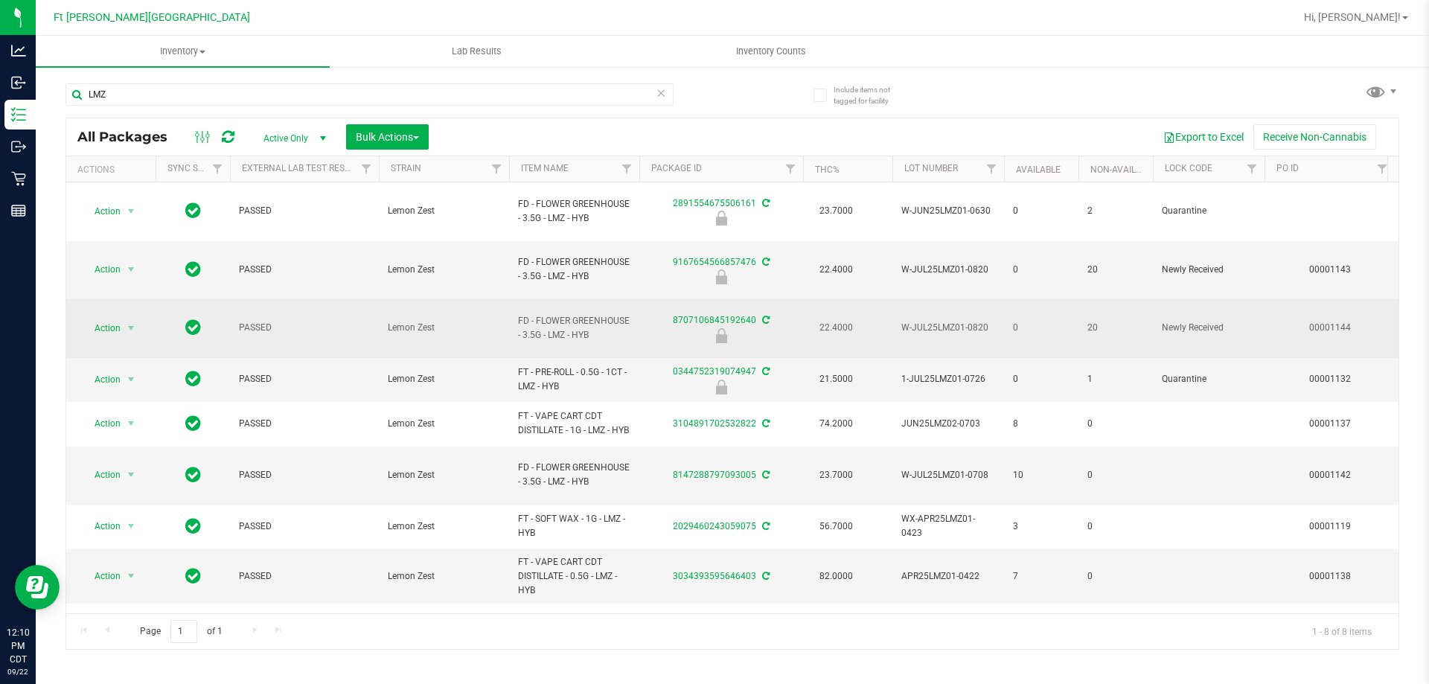
drag, startPoint x: 589, startPoint y: 295, endPoint x: 496, endPoint y: 276, distance: 94.9
copy tr "FD - FLOWER GREENHOUSE - 3.5G - LMZ - HYB"
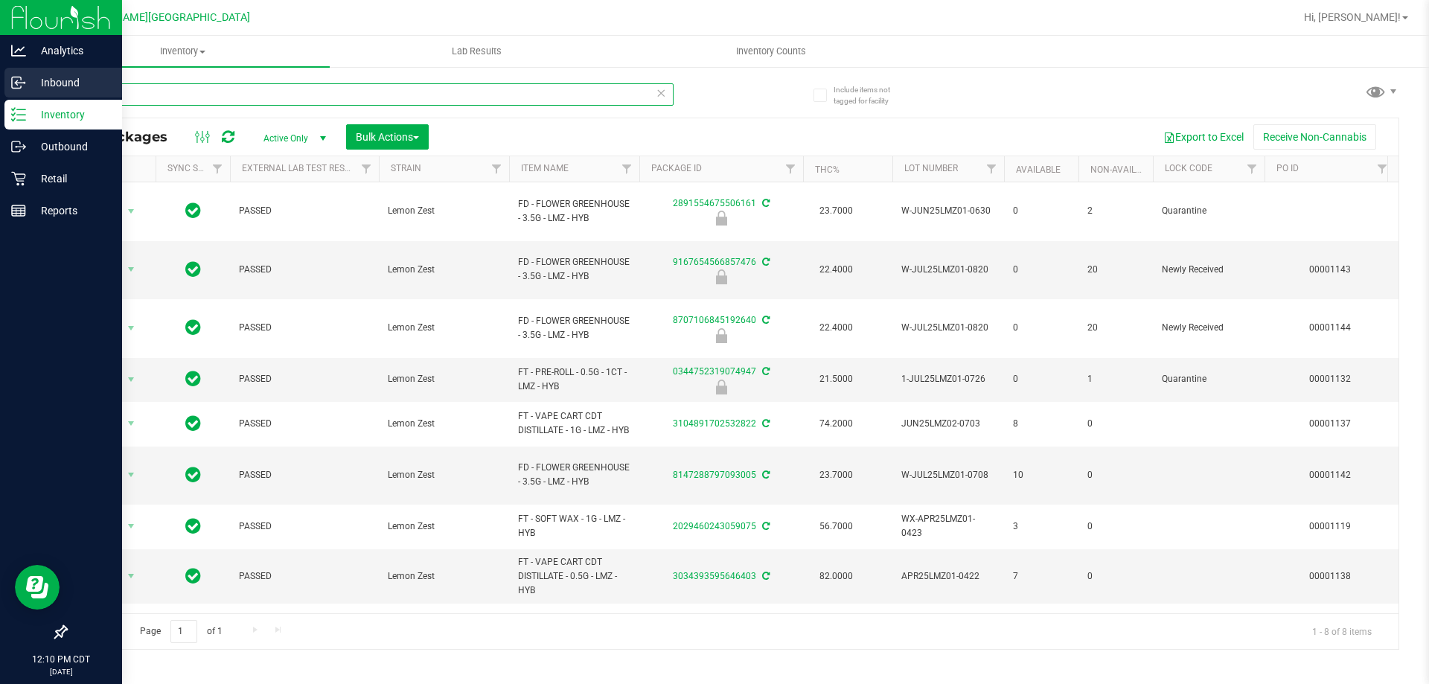
drag, startPoint x: 147, startPoint y: 89, endPoint x: 35, endPoint y: 109, distance: 114.0
click at [0, 100] on div "Analytics Inbound Inventory Outbound Retail Reports 12:10 PM CDT [DATE] 09/22 F…" at bounding box center [714, 342] width 1429 height 684
paste input "FD - FLOWER GREENHOUSE - 3.5G - LMZ - HYB"
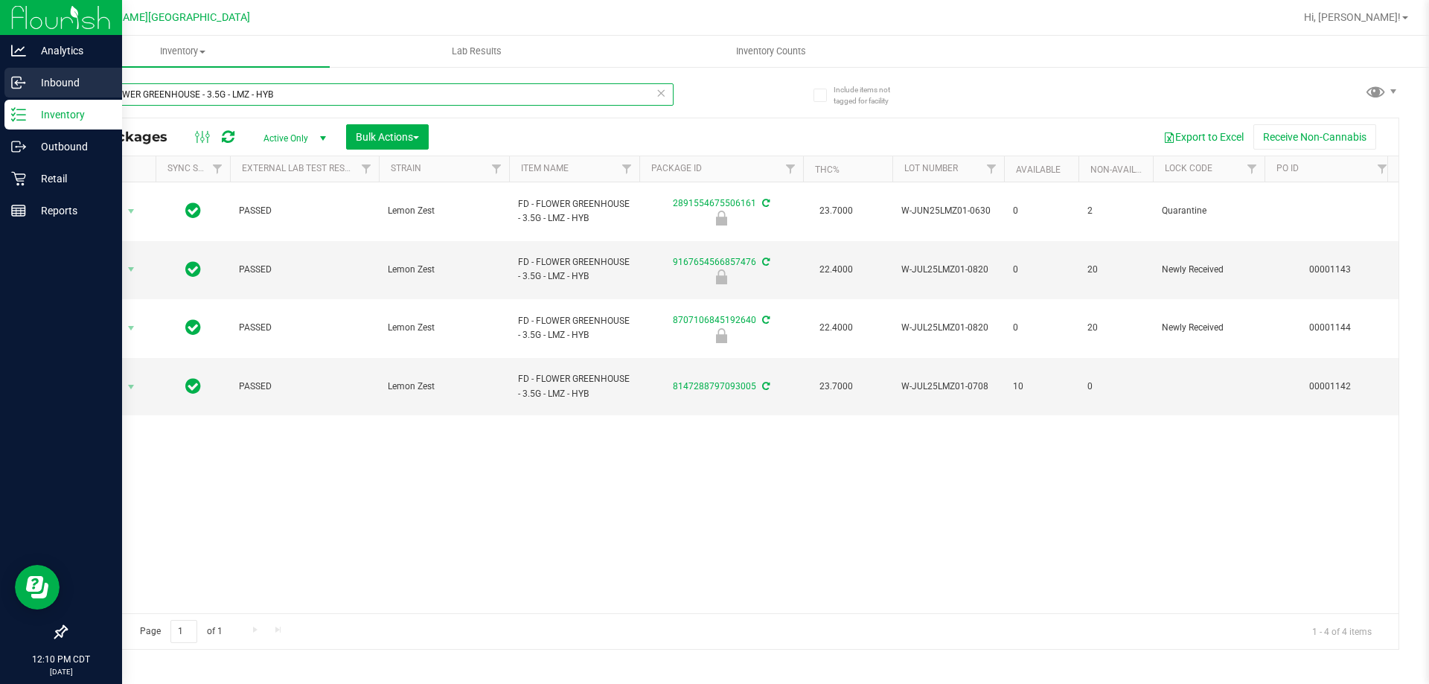
drag, startPoint x: 279, startPoint y: 96, endPoint x: 2, endPoint y: 90, distance: 276.9
click at [0, 89] on div "Analytics Inbound Inventory Outbound Retail Reports 12:10 PM CDT [DATE] 09/22 F…" at bounding box center [714, 342] width 1429 height 684
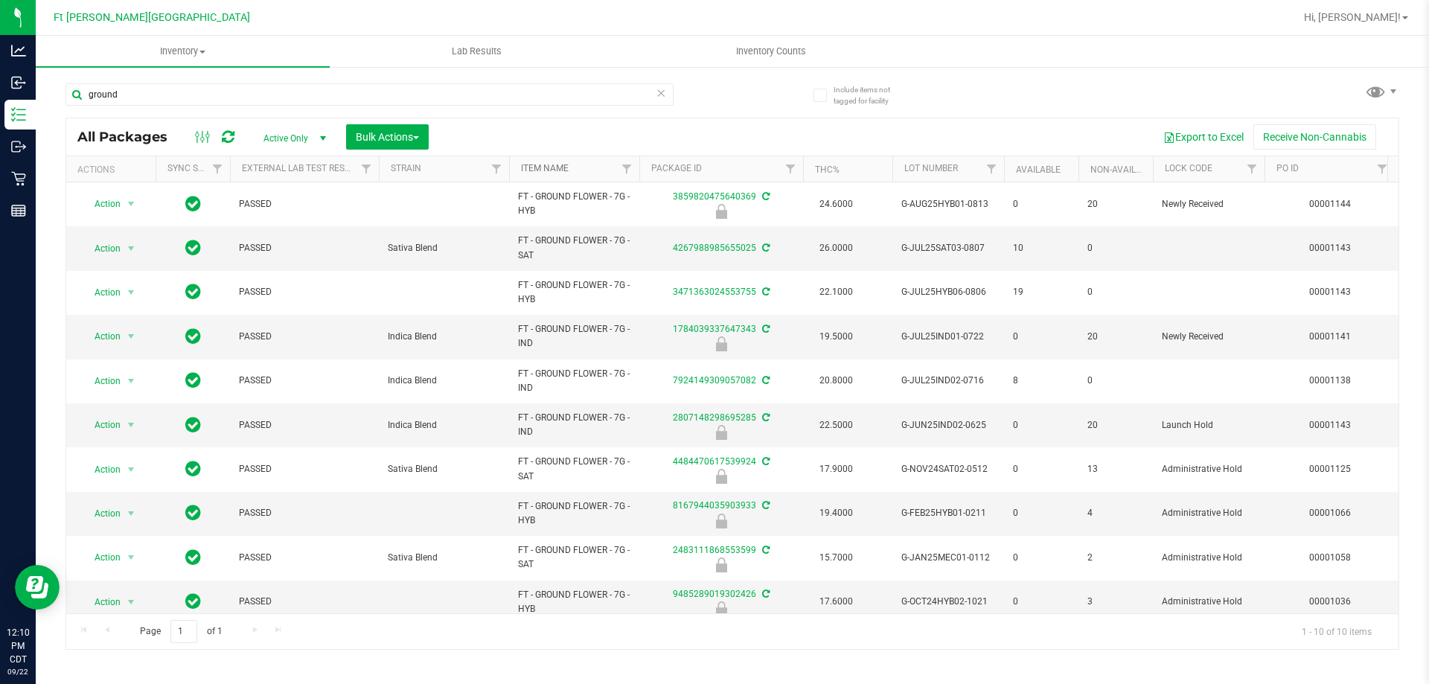
click at [545, 170] on link "Item Name" at bounding box center [545, 168] width 48 height 10
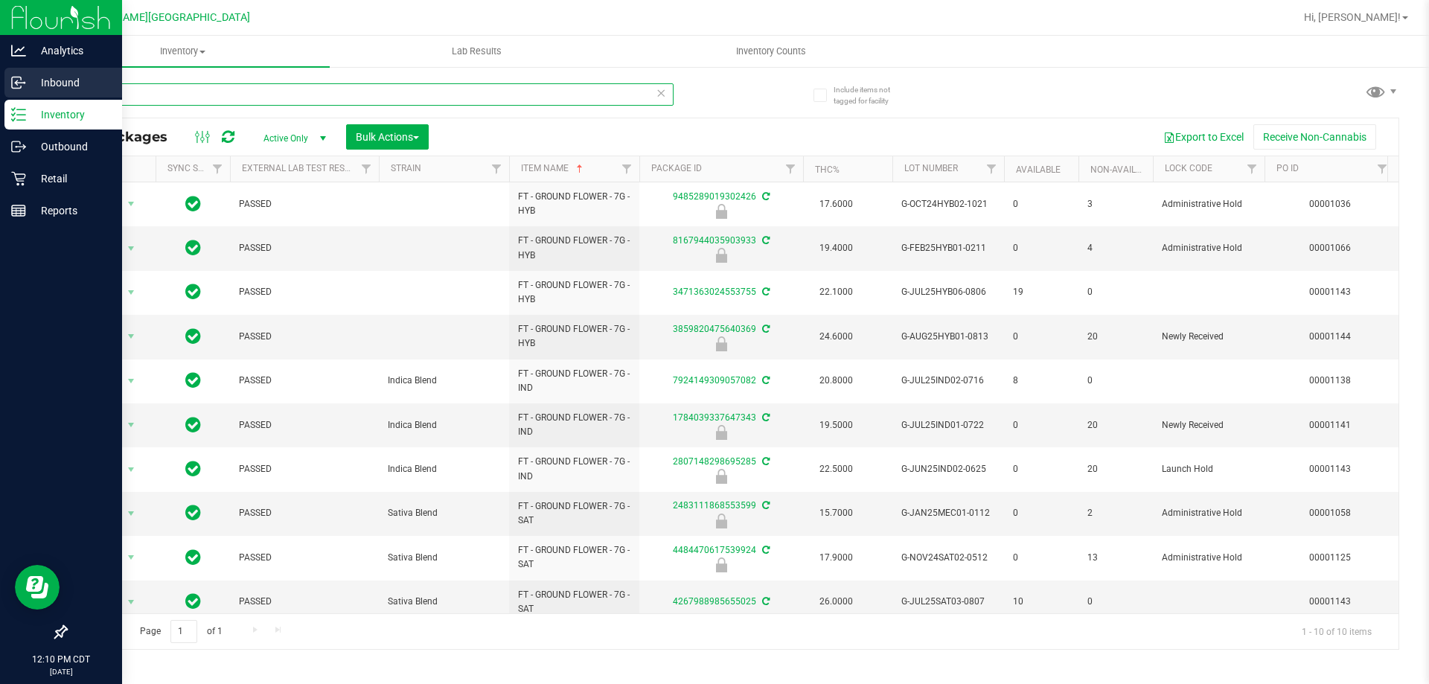
drag, startPoint x: 132, startPoint y: 92, endPoint x: 0, endPoint y: 92, distance: 131.7
click at [0, 92] on div "Analytics Inbound Inventory Outbound Retail Reports 12:10 PM CDT [DATE] 09/22 F…" at bounding box center [714, 342] width 1429 height 684
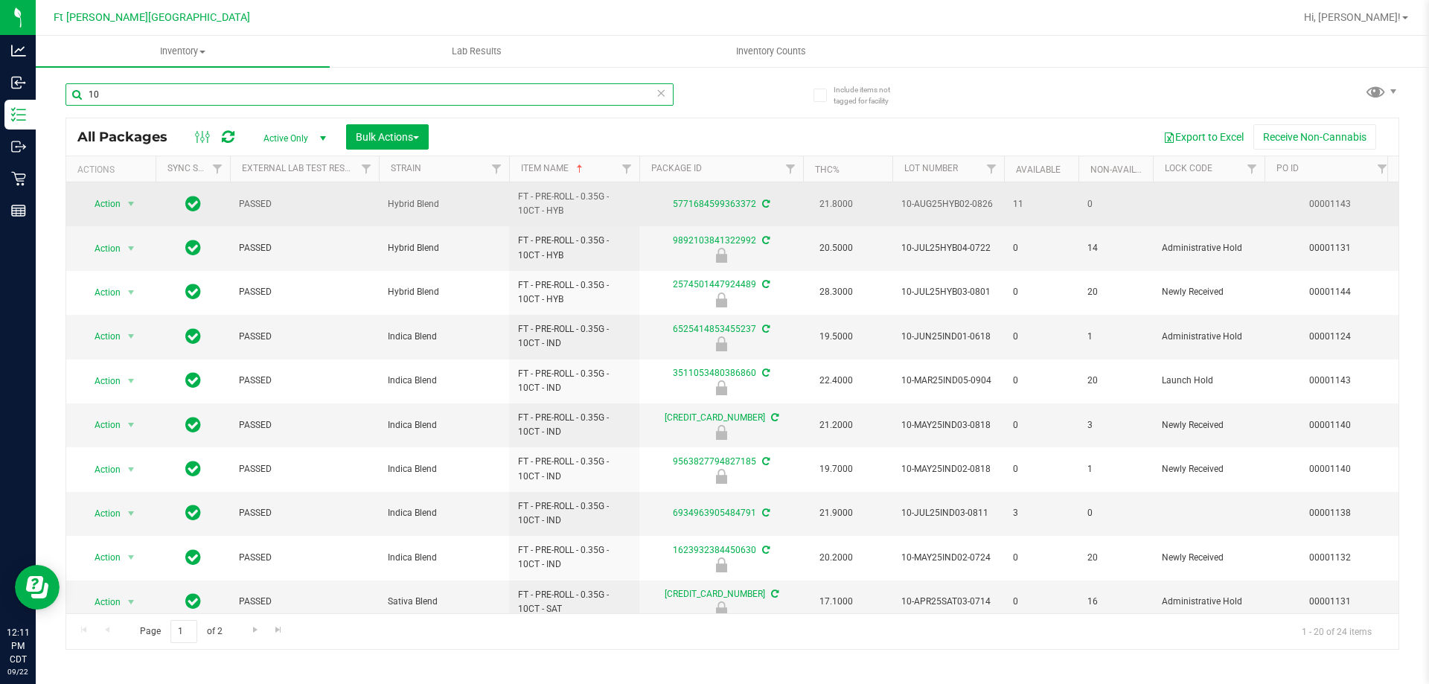
type input "1"
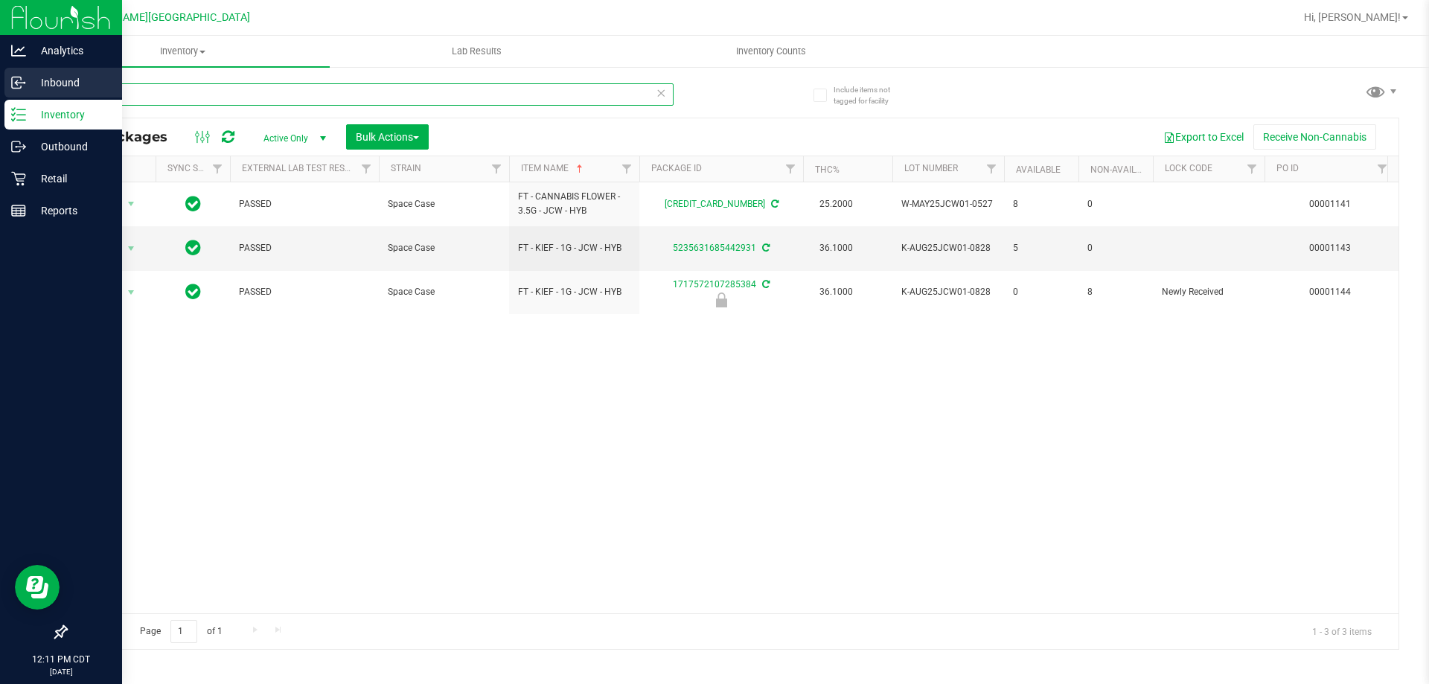
drag, startPoint x: 135, startPoint y: 97, endPoint x: 0, endPoint y: 95, distance: 134.7
click at [0, 95] on div "Analytics Inbound Inventory Outbound Retail Reports 12:11 PM CDT [DATE] 09/22 F…" at bounding box center [714, 342] width 1429 height 684
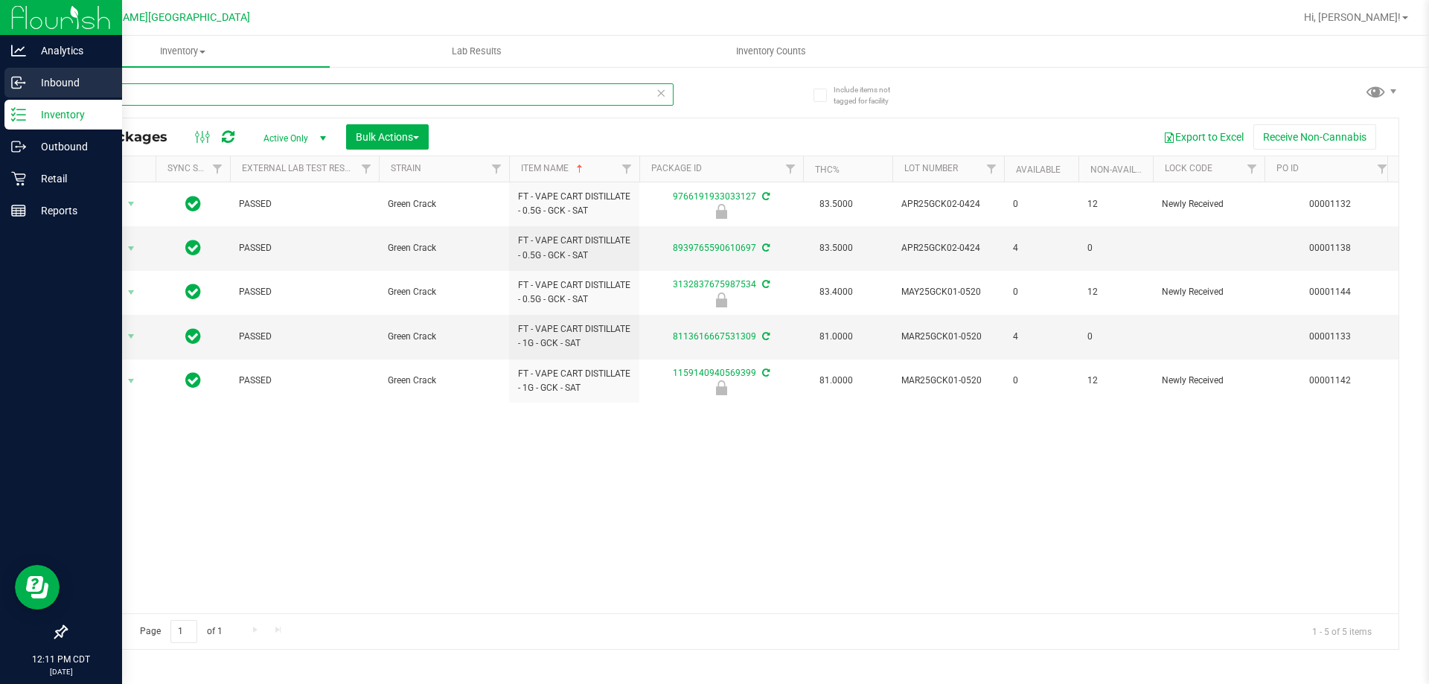
drag, startPoint x: 95, startPoint y: 93, endPoint x: 0, endPoint y: 80, distance: 95.4
click at [0, 80] on div "Analytics Inbound Inventory Outbound Retail Reports 12:11 PM CDT [DATE] 09/22 F…" at bounding box center [714, 342] width 1429 height 684
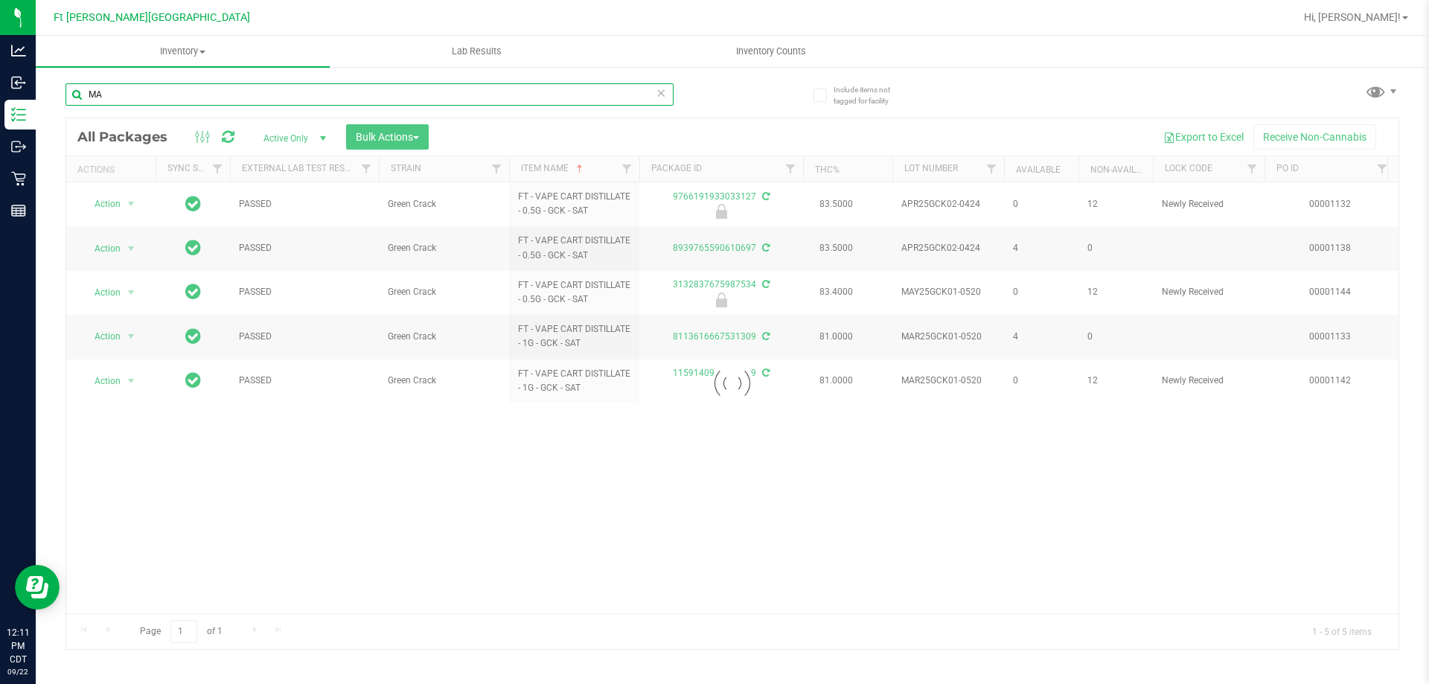
type input "M"
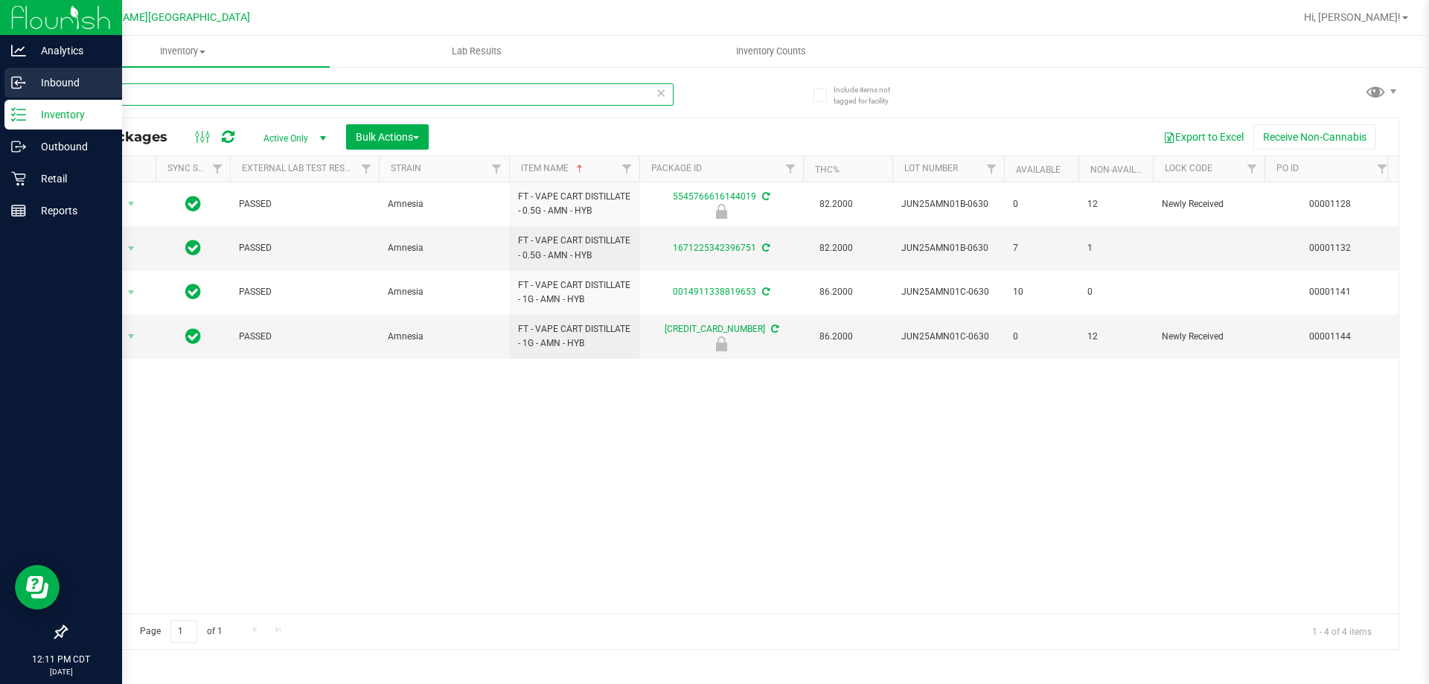
drag, startPoint x: 86, startPoint y: 95, endPoint x: 69, endPoint y: 85, distance: 19.4
click at [2, 86] on div "Analytics Inbound Inventory Outbound Retail Reports 12:11 PM CDT [DATE] 09/22 F…" at bounding box center [714, 342] width 1429 height 684
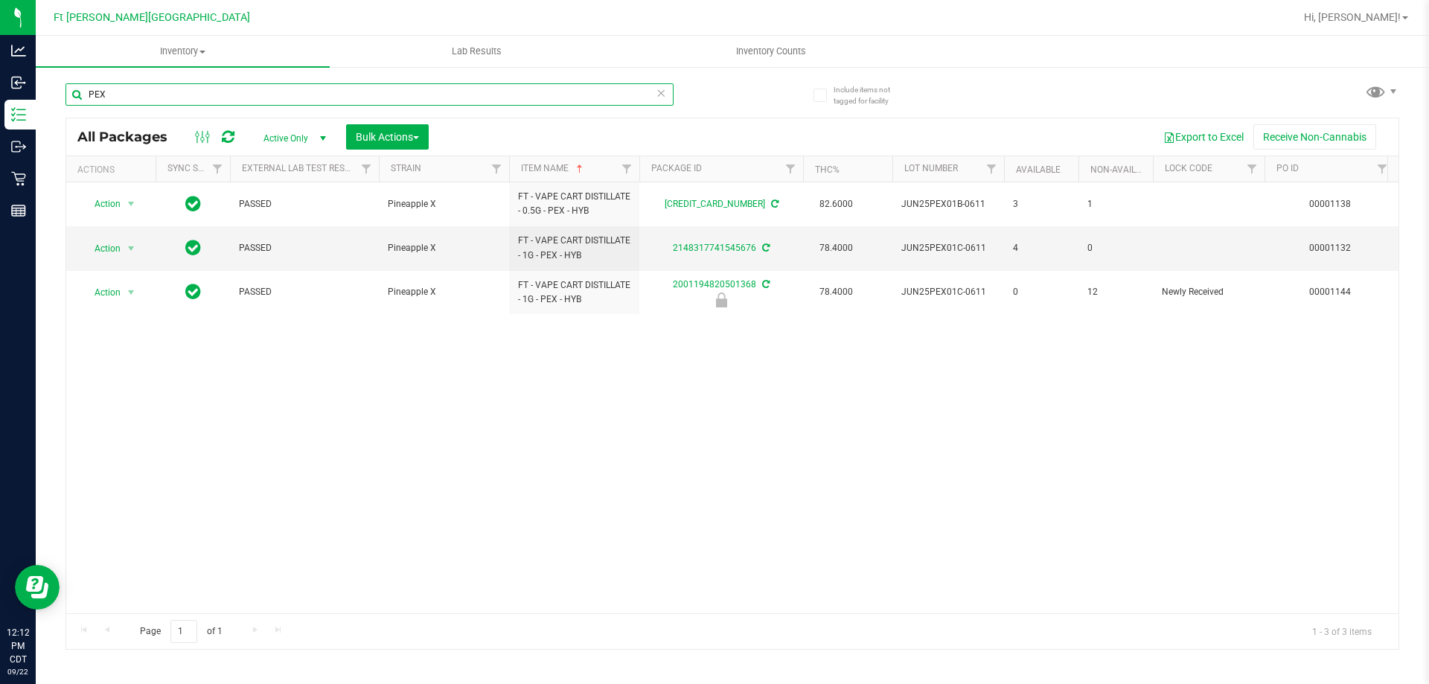
drag, startPoint x: 67, startPoint y: 96, endPoint x: 39, endPoint y: 103, distance: 28.5
click at [39, 103] on div "Include items not tagged for facility PEX All Packages Active Only Active Only …" at bounding box center [732, 292] width 1393 height 454
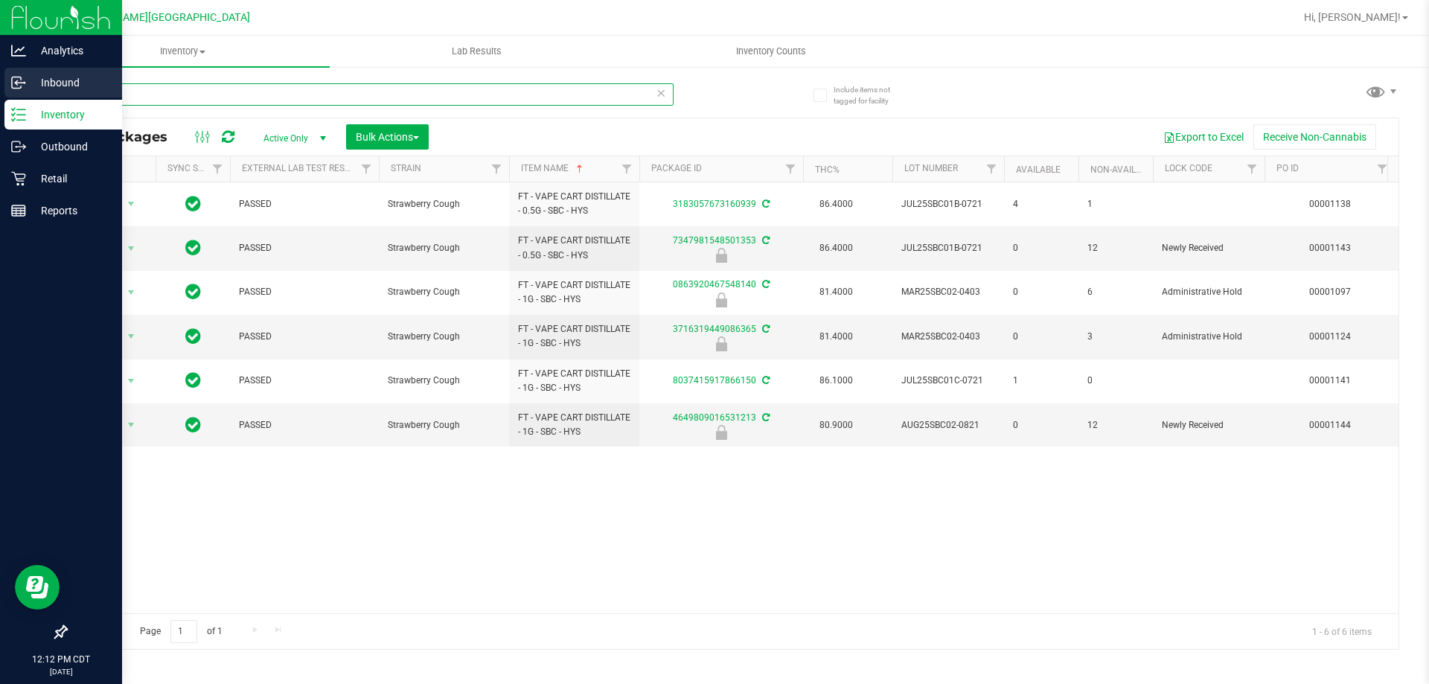
drag, startPoint x: 105, startPoint y: 87, endPoint x: 71, endPoint y: 98, distance: 36.0
click at [1, 88] on div "Analytics Inbound Inventory Outbound Retail Reports 12:12 PM CDT [DATE] 09/22 F…" at bounding box center [714, 342] width 1429 height 684
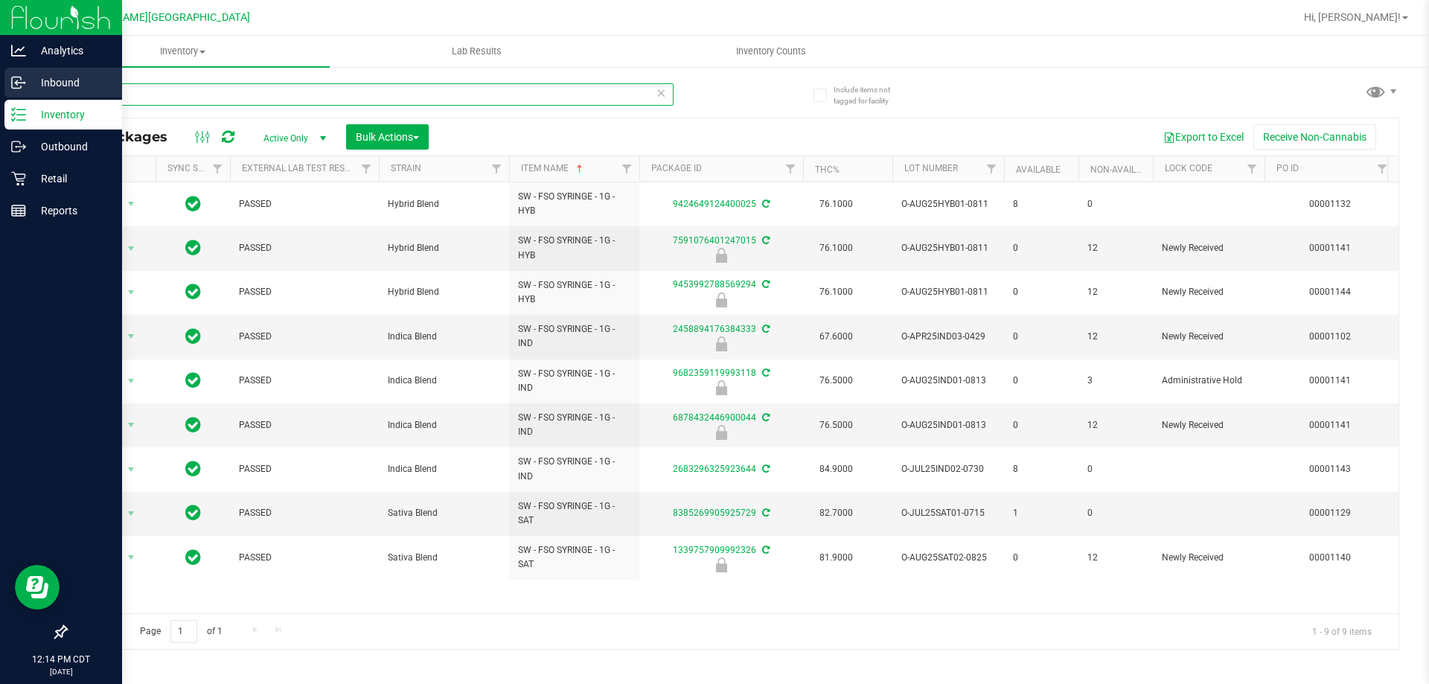
type input "FSO"
click at [27, 83] on p "Inbound" at bounding box center [70, 83] width 89 height 18
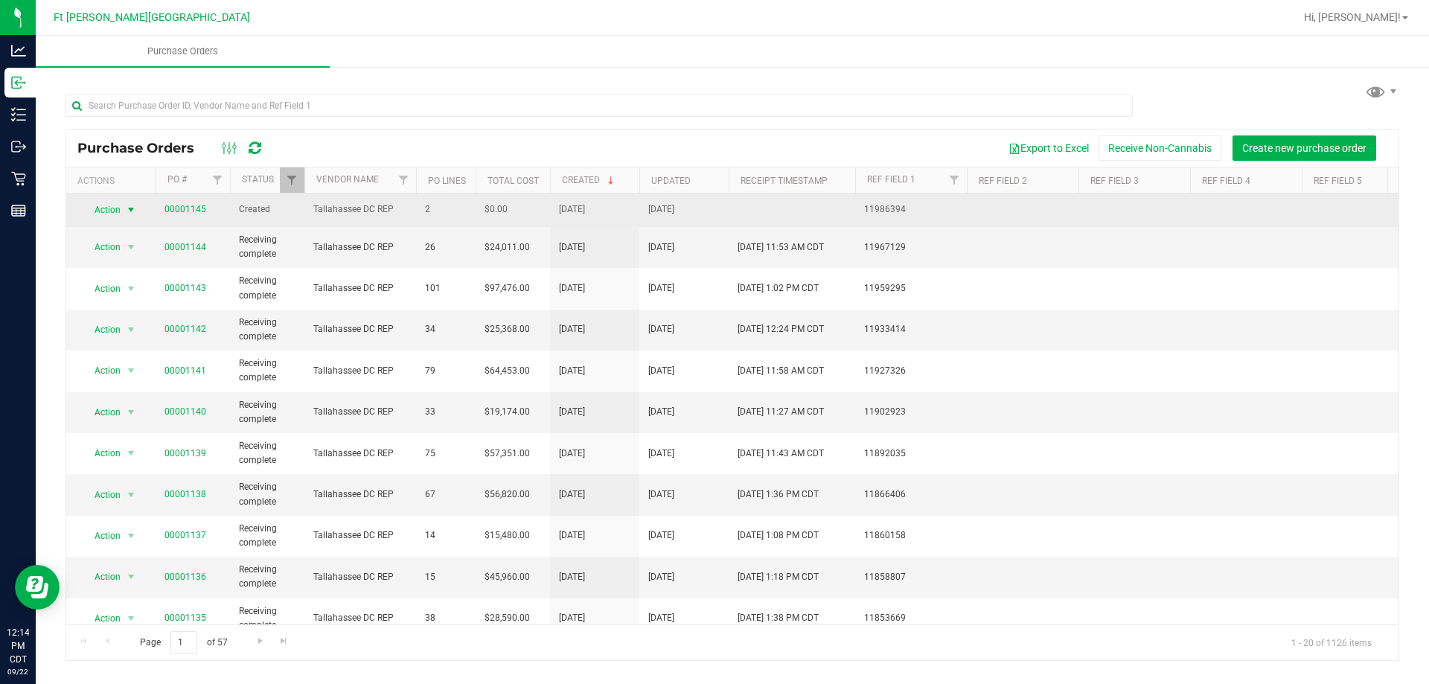
click at [105, 208] on span "Action" at bounding box center [101, 209] width 40 height 21
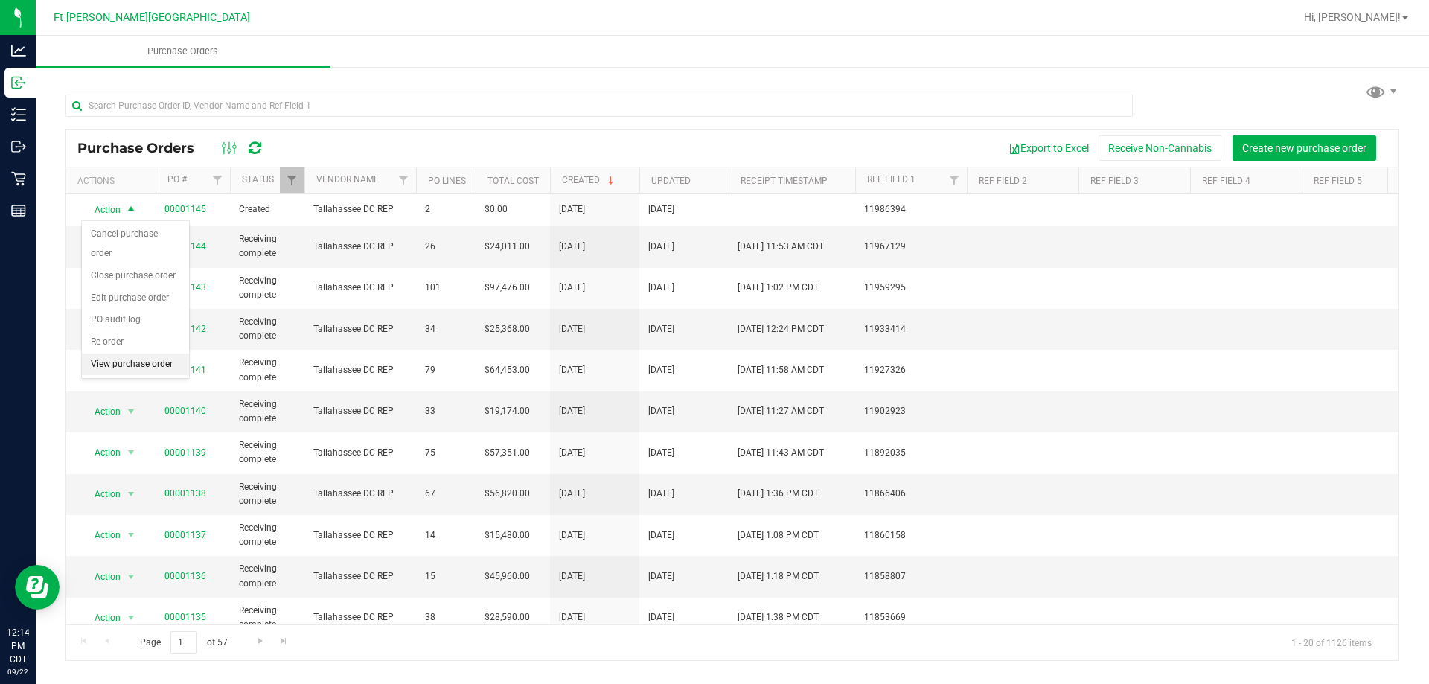
click at [120, 353] on li "View purchase order" at bounding box center [135, 364] width 107 height 22
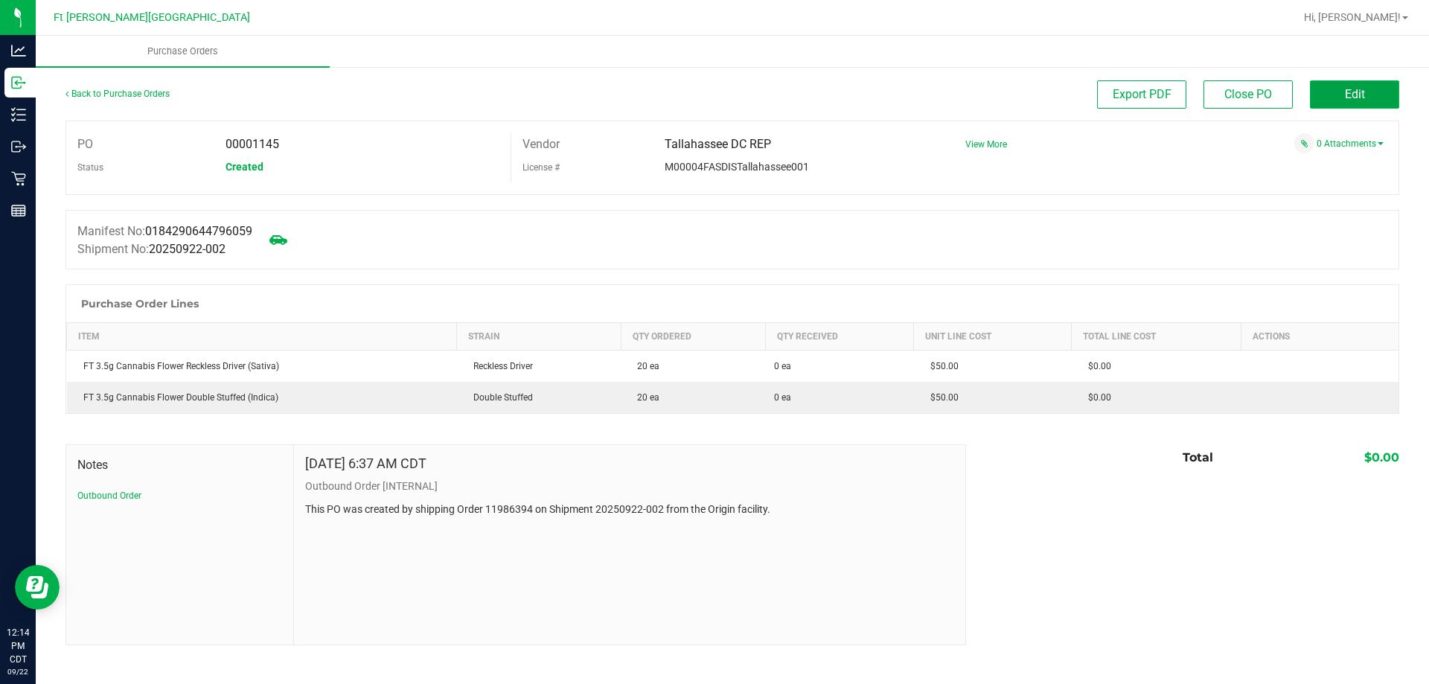
click at [1332, 92] on button "Edit" at bounding box center [1354, 94] width 89 height 28
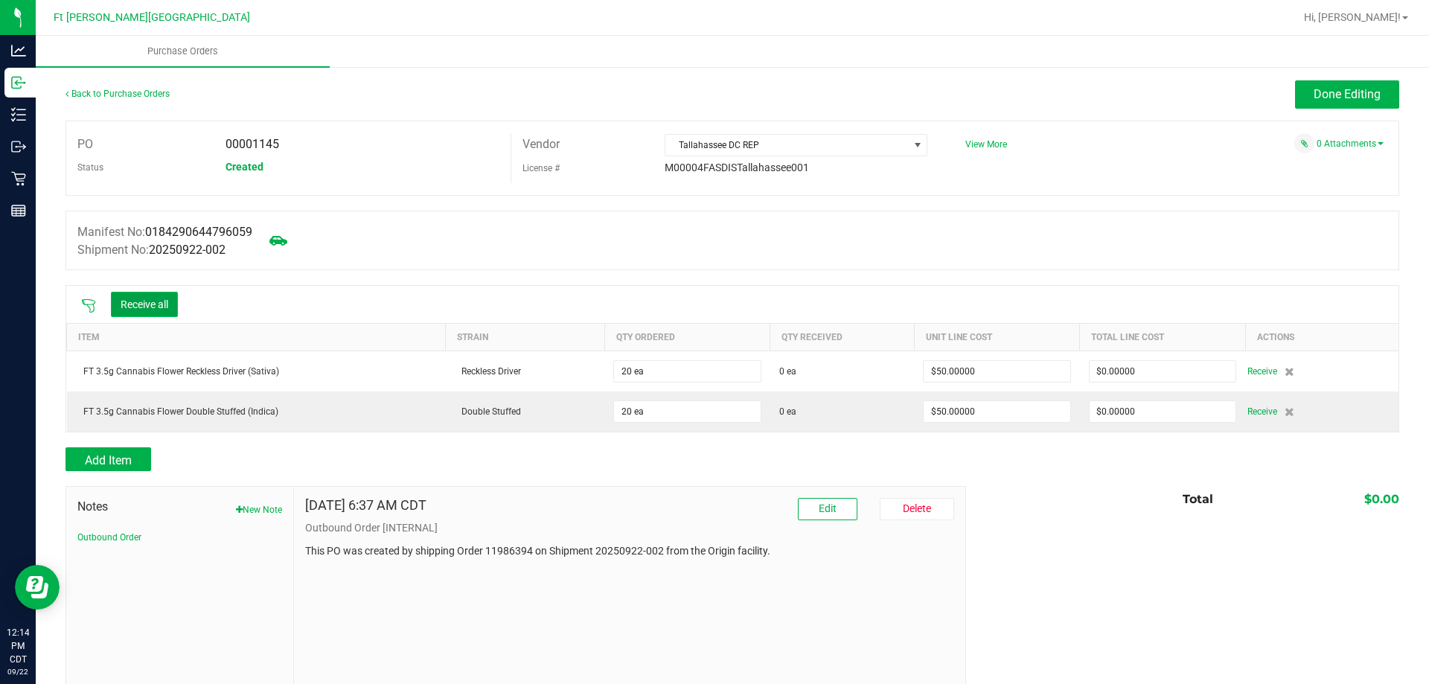
click at [153, 304] on button "Receive all" at bounding box center [144, 304] width 67 height 25
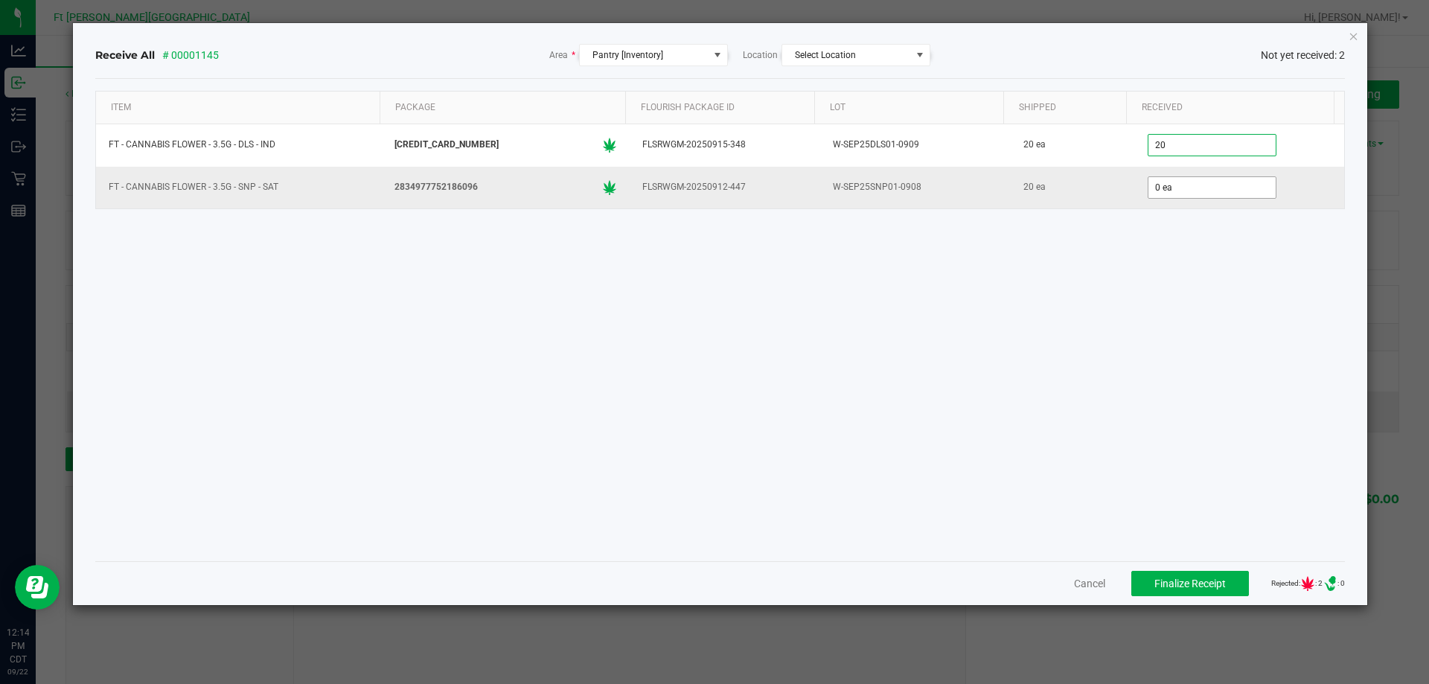
type input "20 ea"
click at [1055, 283] on div "Item Package Flourish Package ID Lot Shipped Received FT - CANNABIS FLOWER - 3.…" at bounding box center [720, 320] width 1250 height 458
click at [1202, 580] on span "Finalize Receipt" at bounding box center [1189, 583] width 71 height 12
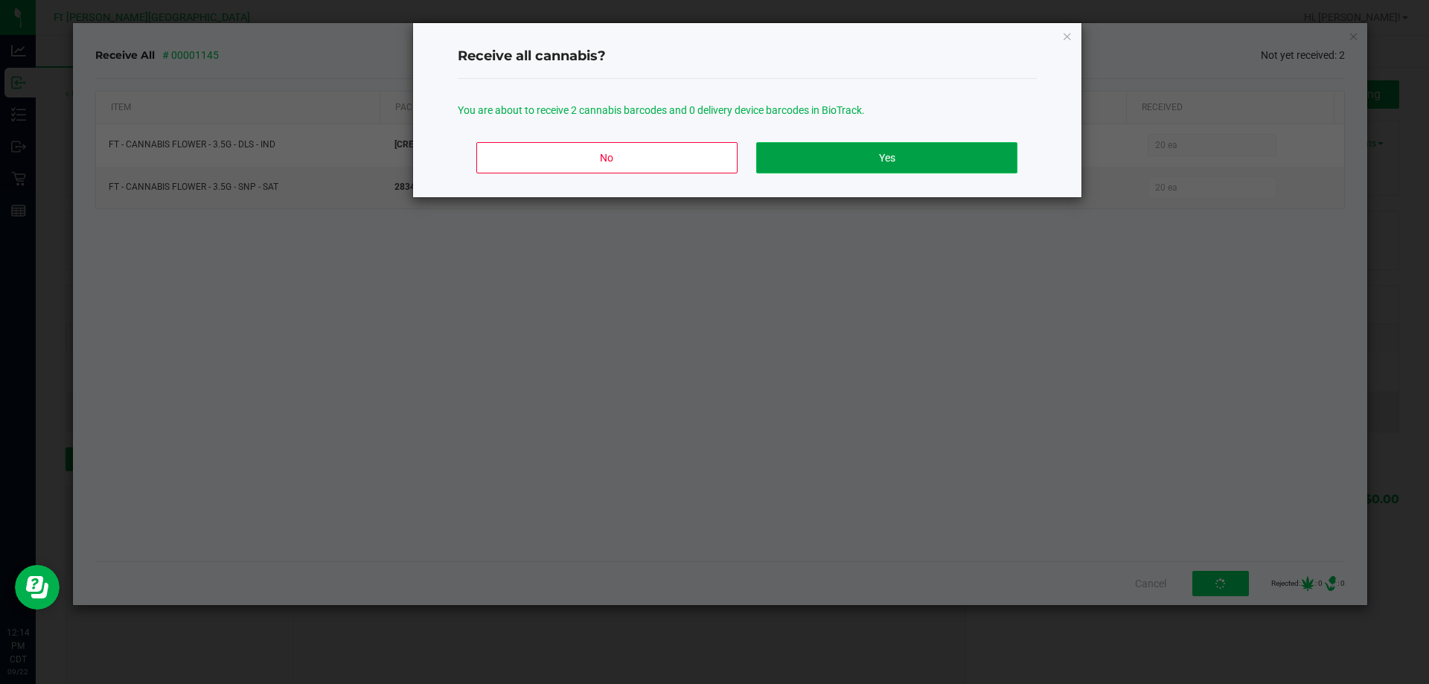
click at [834, 149] on button "Yes" at bounding box center [886, 157] width 260 height 31
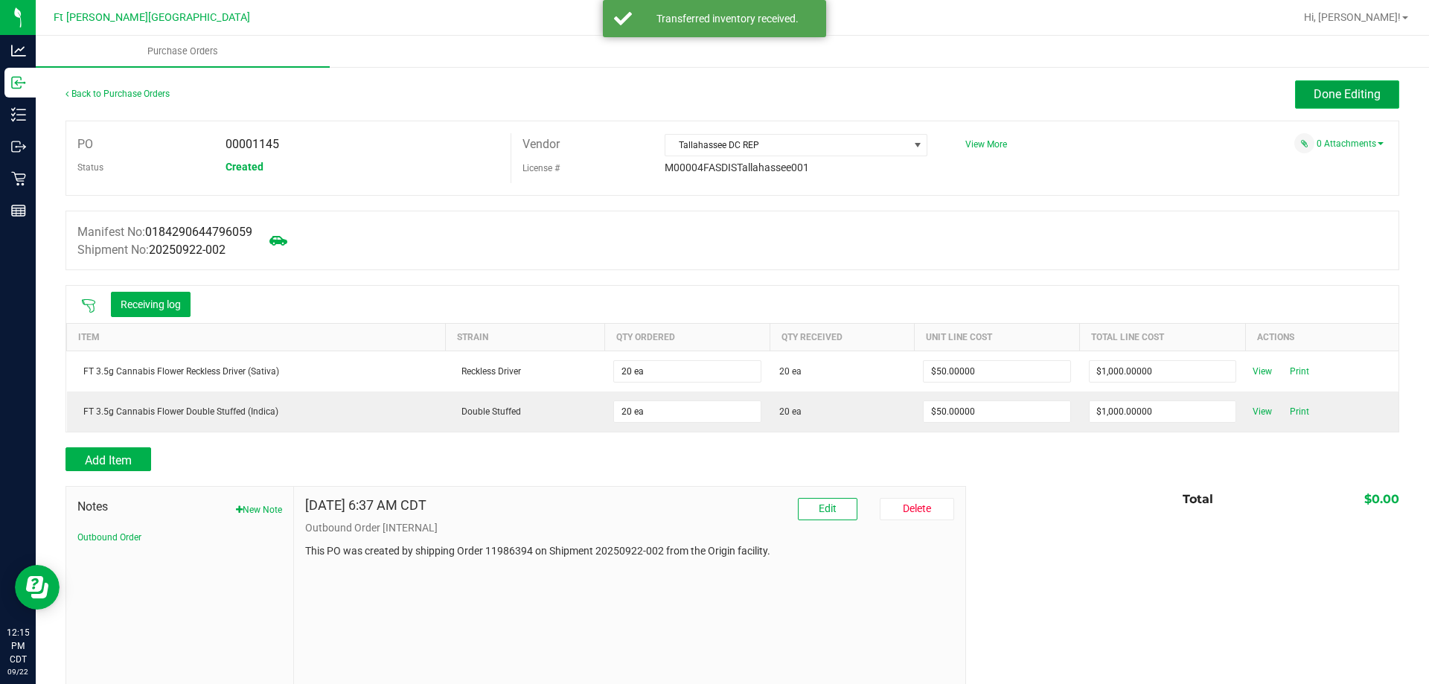
click at [1319, 82] on button "Done Editing" at bounding box center [1347, 94] width 104 height 28
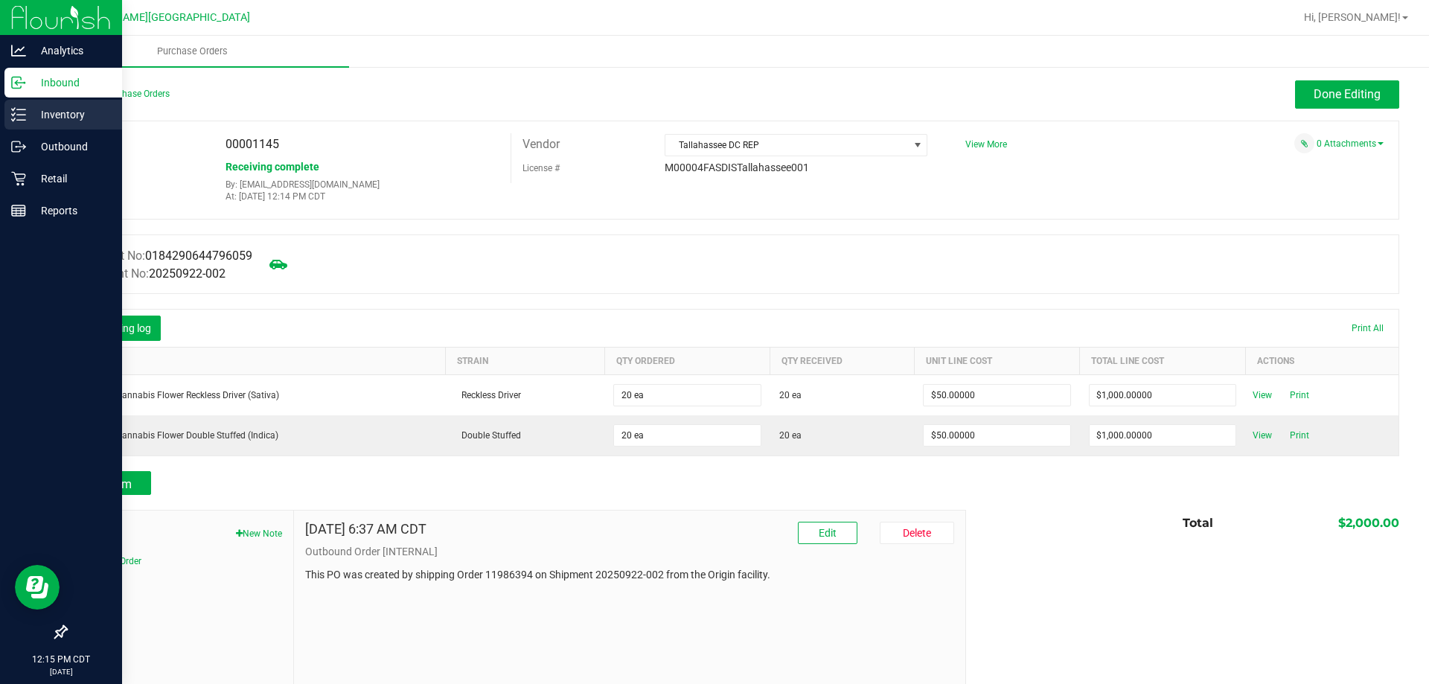
click at [65, 114] on p "Inventory" at bounding box center [70, 115] width 89 height 18
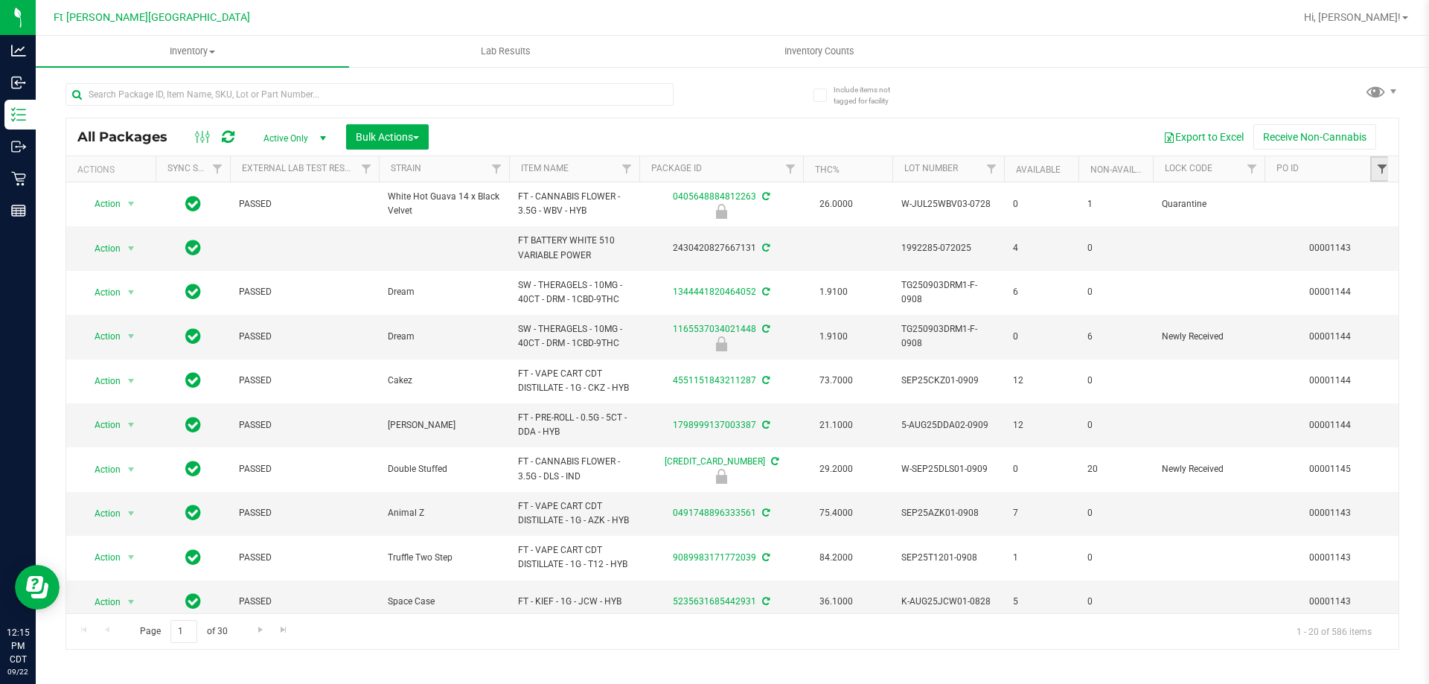
click at [1382, 172] on span "Filter" at bounding box center [1382, 169] width 12 height 12
type input "1145"
click at [1290, 238] on button "Filter" at bounding box center [1302, 241] width 71 height 33
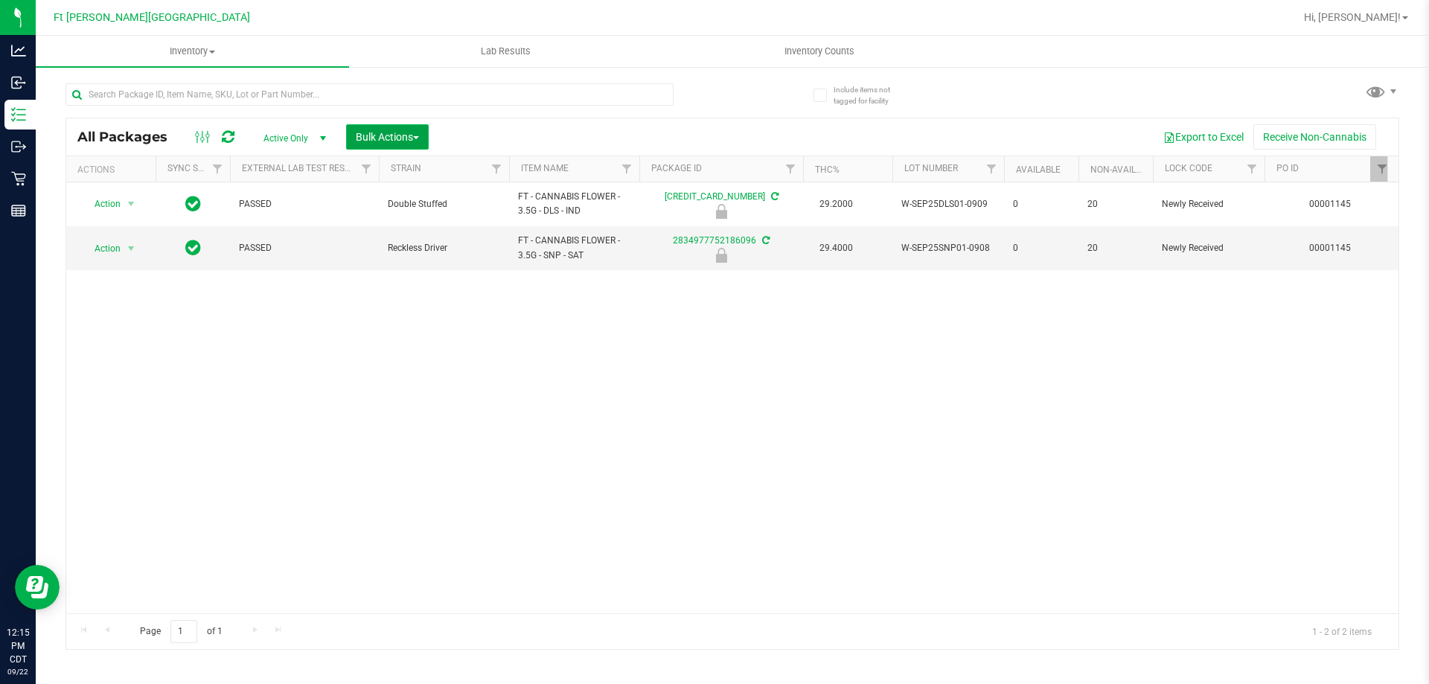
click at [375, 136] on span "Bulk Actions" at bounding box center [387, 137] width 63 height 12
click at [377, 284] on span "Lock/Unlock packages" at bounding box center [406, 280] width 102 height 12
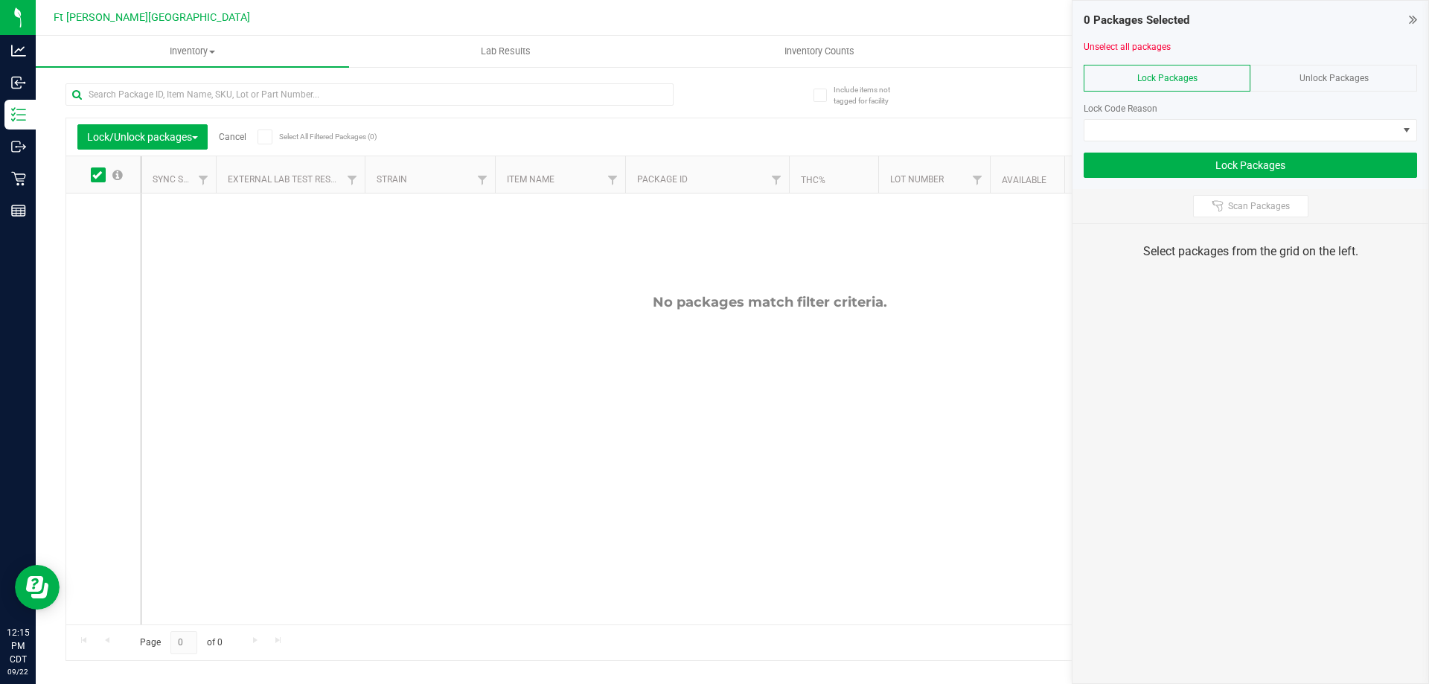
click at [1365, 66] on div "Unlock Packages" at bounding box center [1333, 78] width 167 height 27
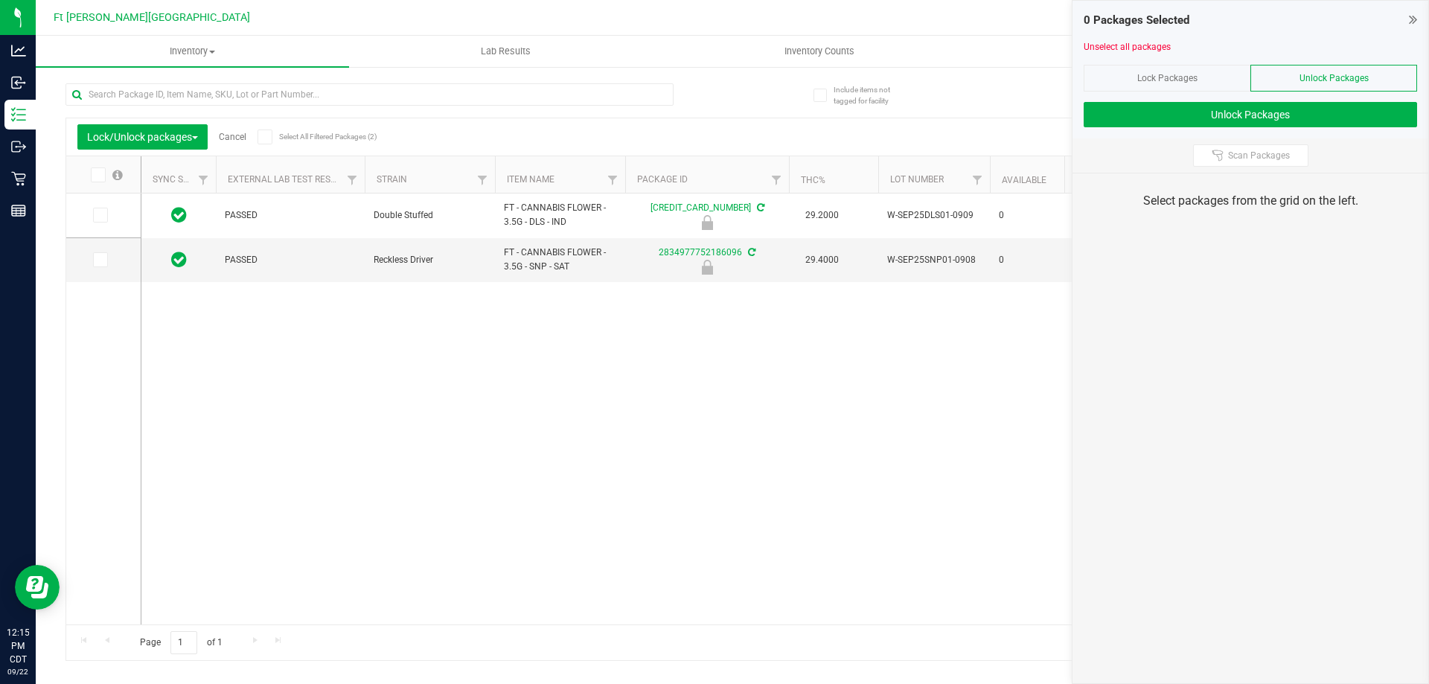
click at [97, 175] on icon at bounding box center [97, 175] width 10 height 0
click at [0, 0] on input "checkbox" at bounding box center [0, 0] width 0 height 0
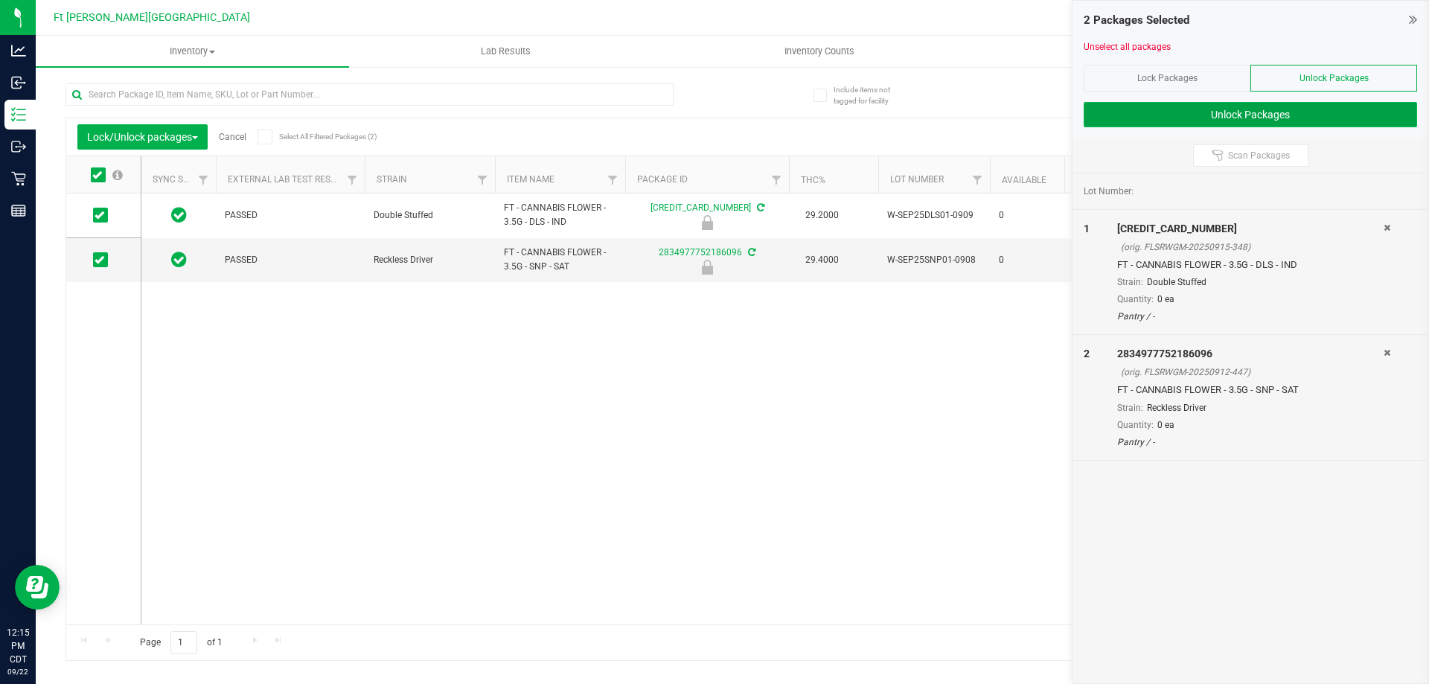
click at [1327, 115] on button "Unlock Packages" at bounding box center [1250, 114] width 333 height 25
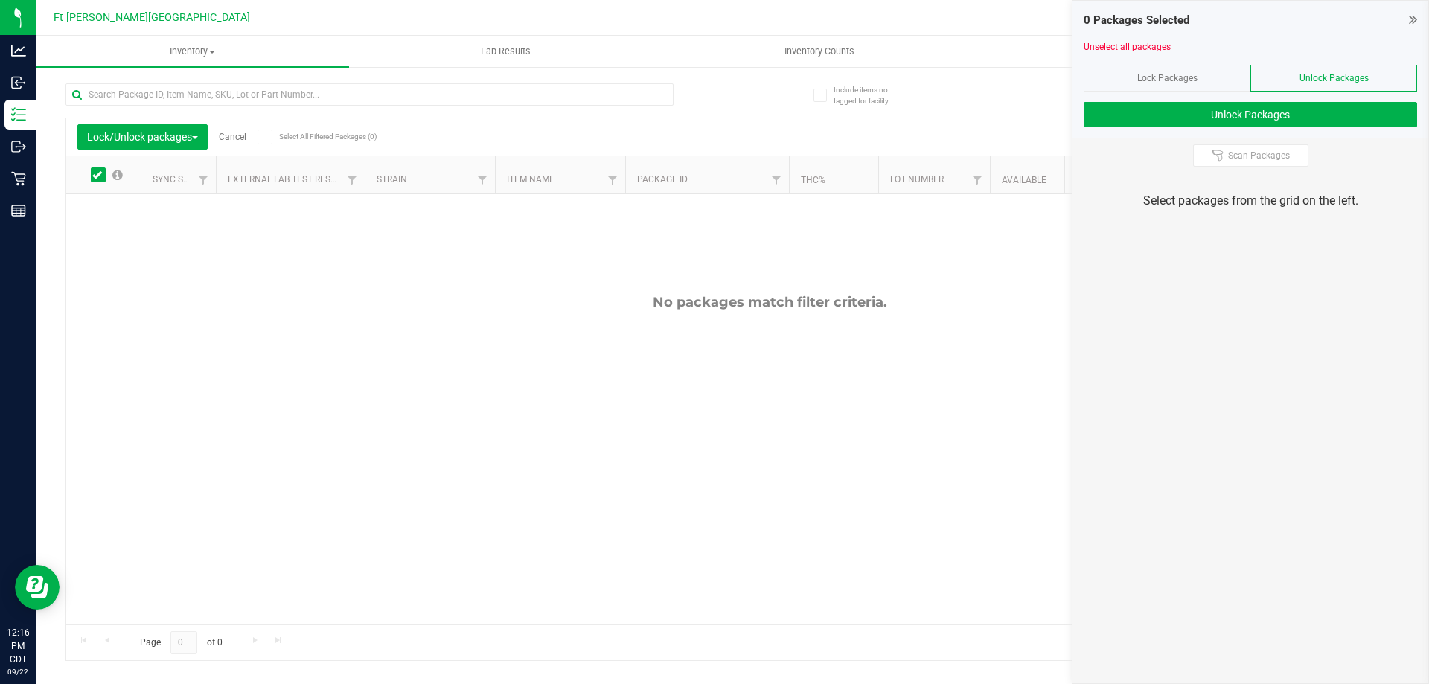
click at [1151, 82] on span "Lock Packages" at bounding box center [1167, 78] width 60 height 10
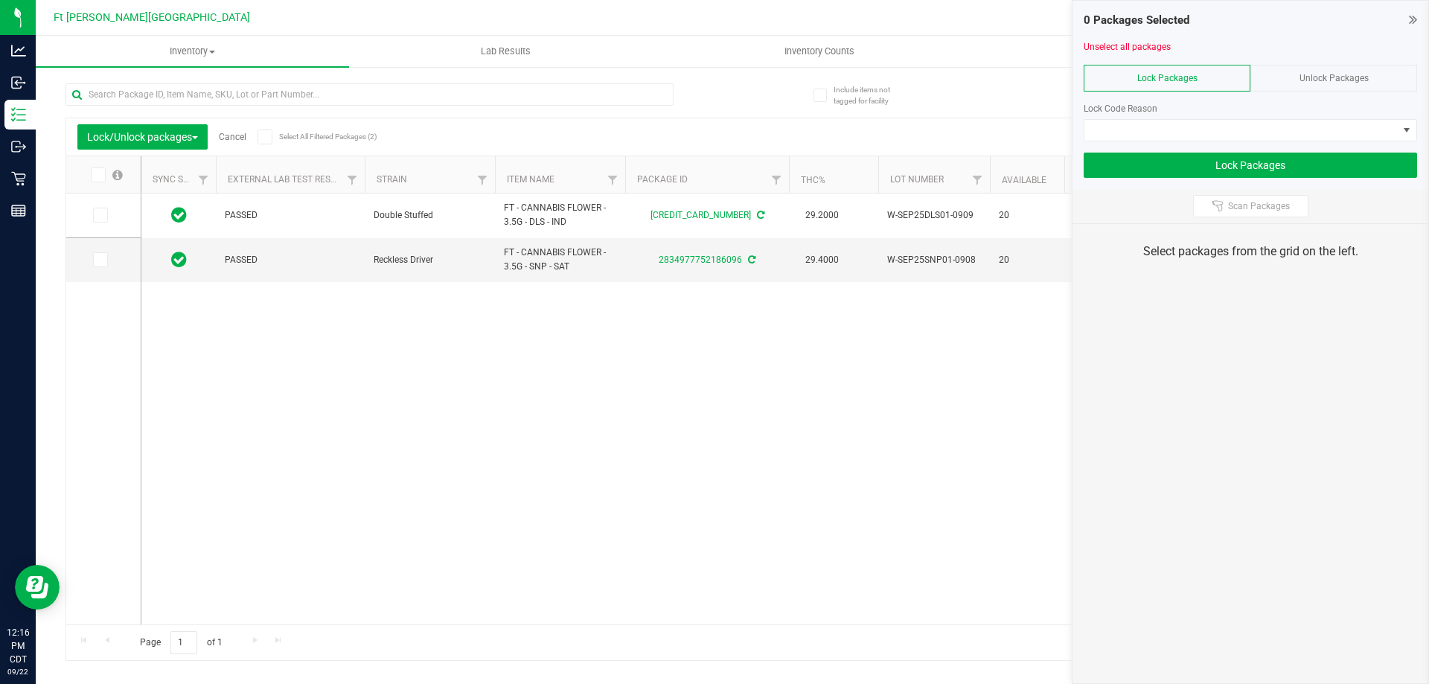
click at [99, 175] on icon at bounding box center [97, 175] width 10 height 0
click at [0, 0] on input "checkbox" at bounding box center [0, 0] width 0 height 0
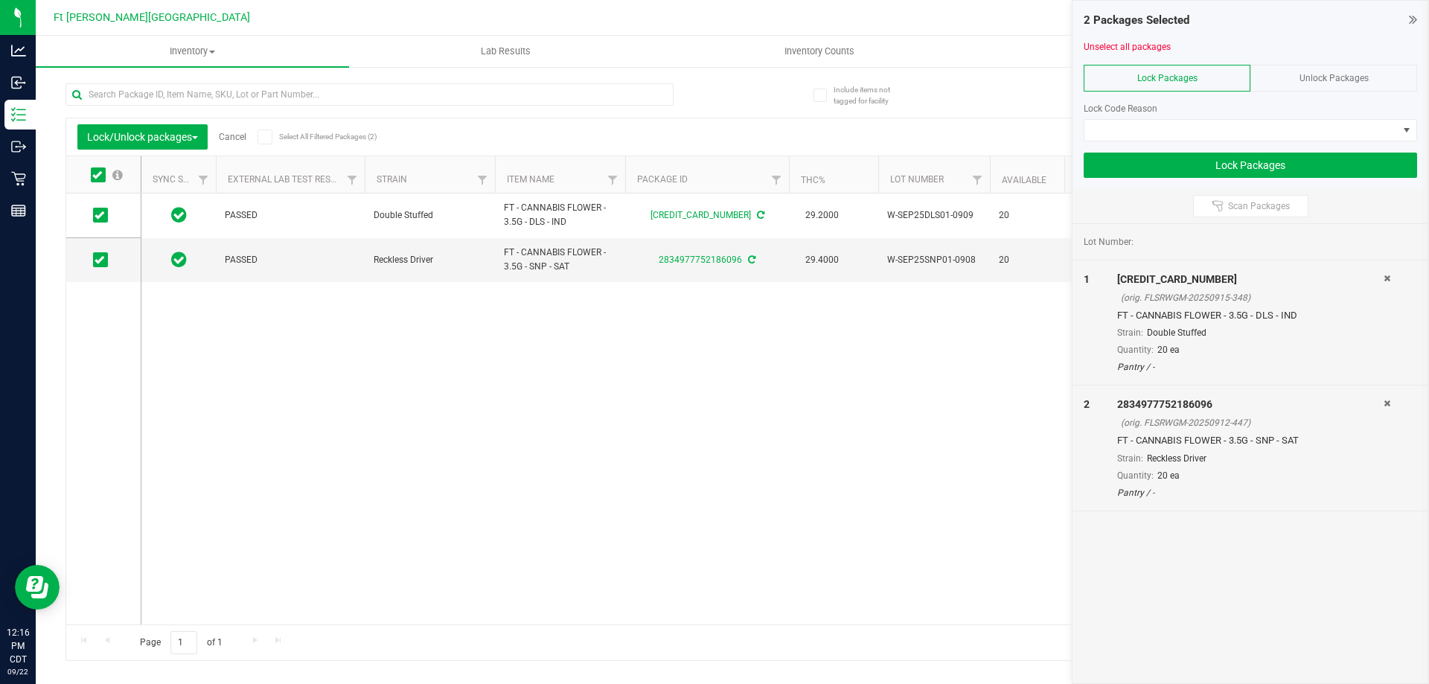
click at [1316, 70] on div "Unlock Packages" at bounding box center [1333, 78] width 167 height 27
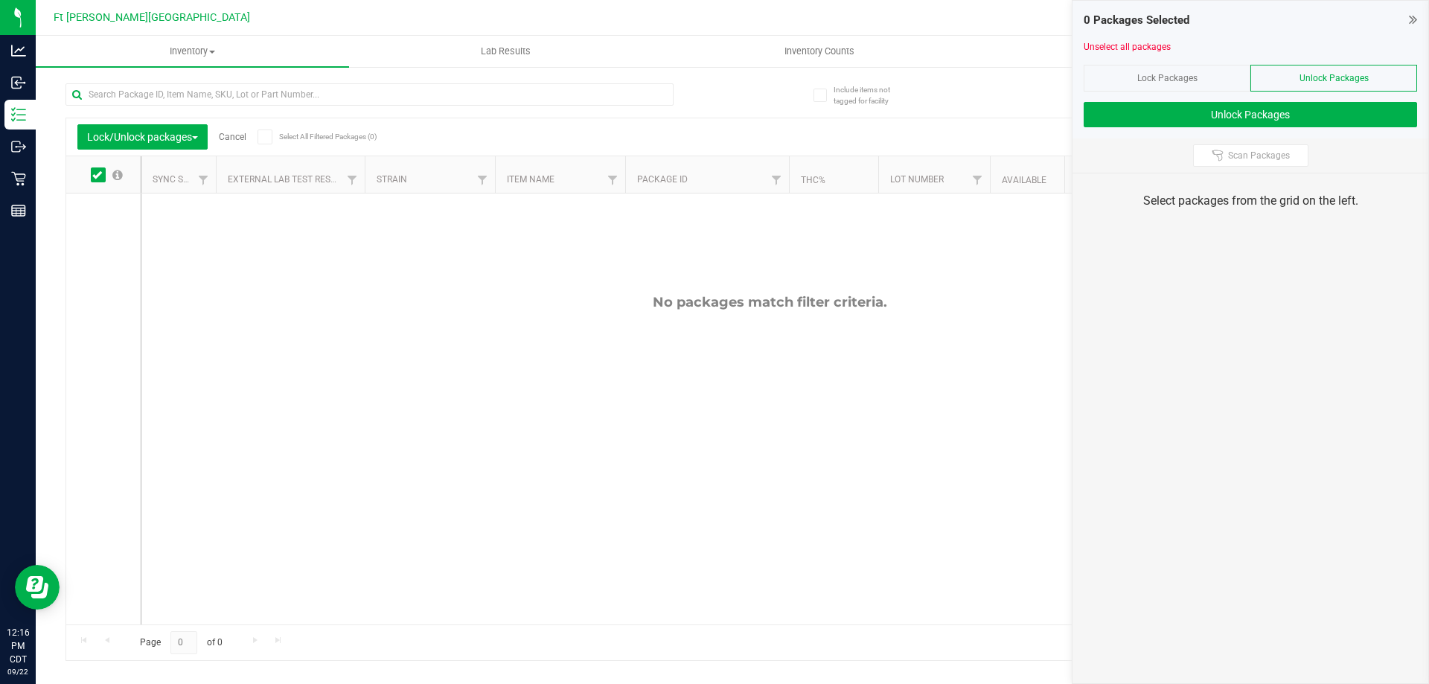
click at [1220, 76] on div "Lock Packages" at bounding box center [1167, 78] width 167 height 27
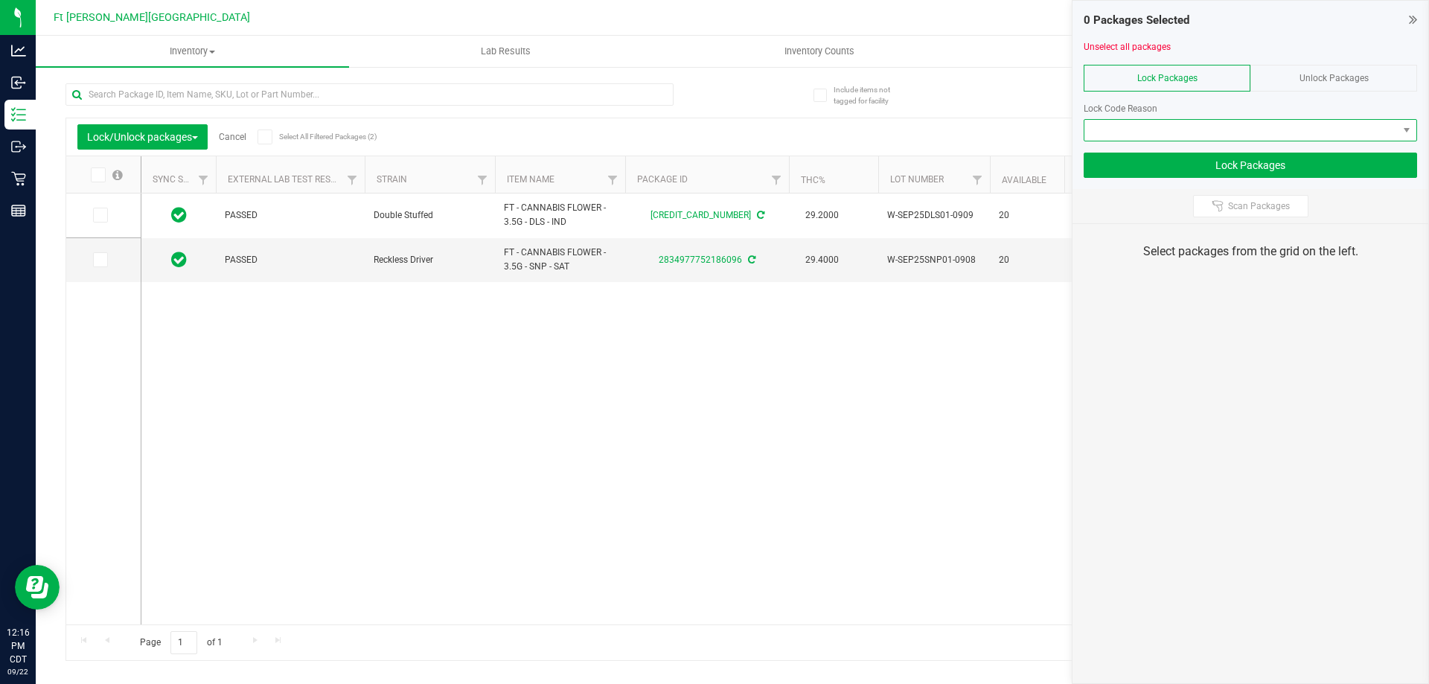
click at [1215, 136] on span at bounding box center [1240, 130] width 313 height 21
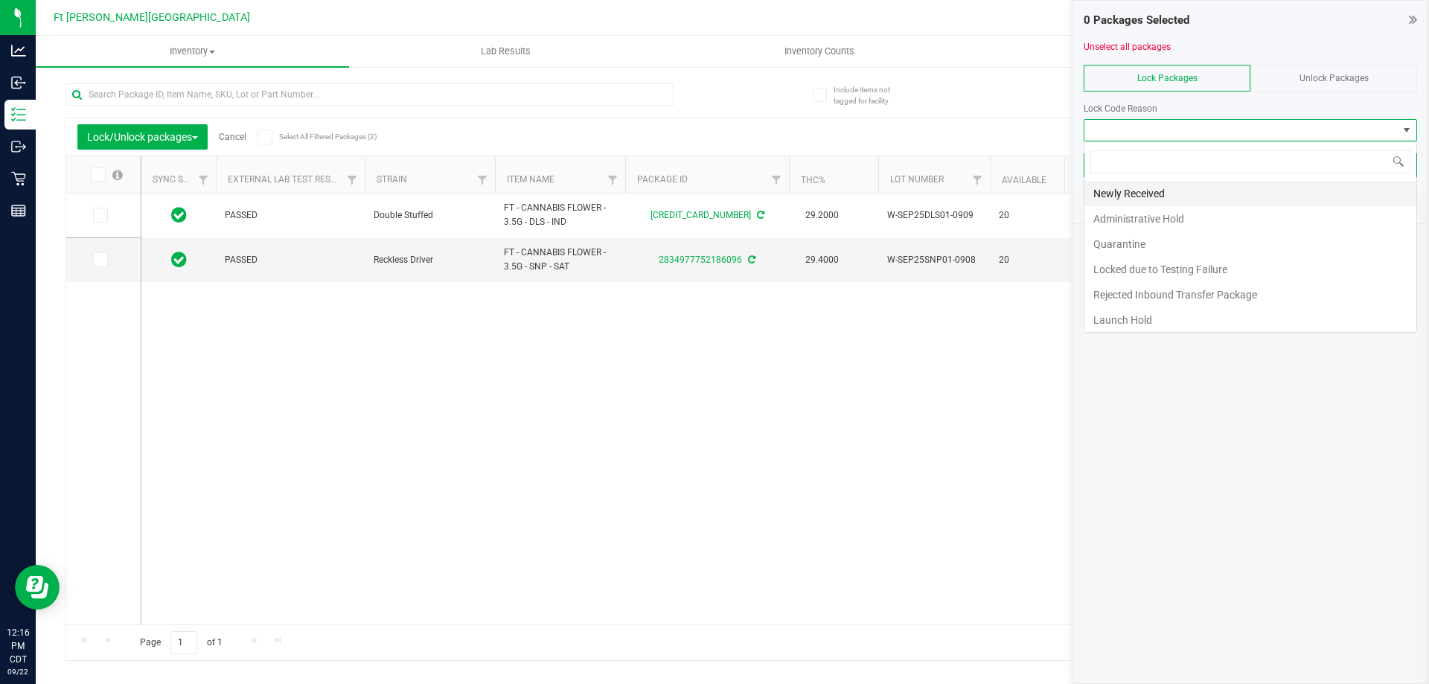
scroll to position [22, 333]
click at [1203, 317] on li "Launch Hold" at bounding box center [1250, 319] width 332 height 25
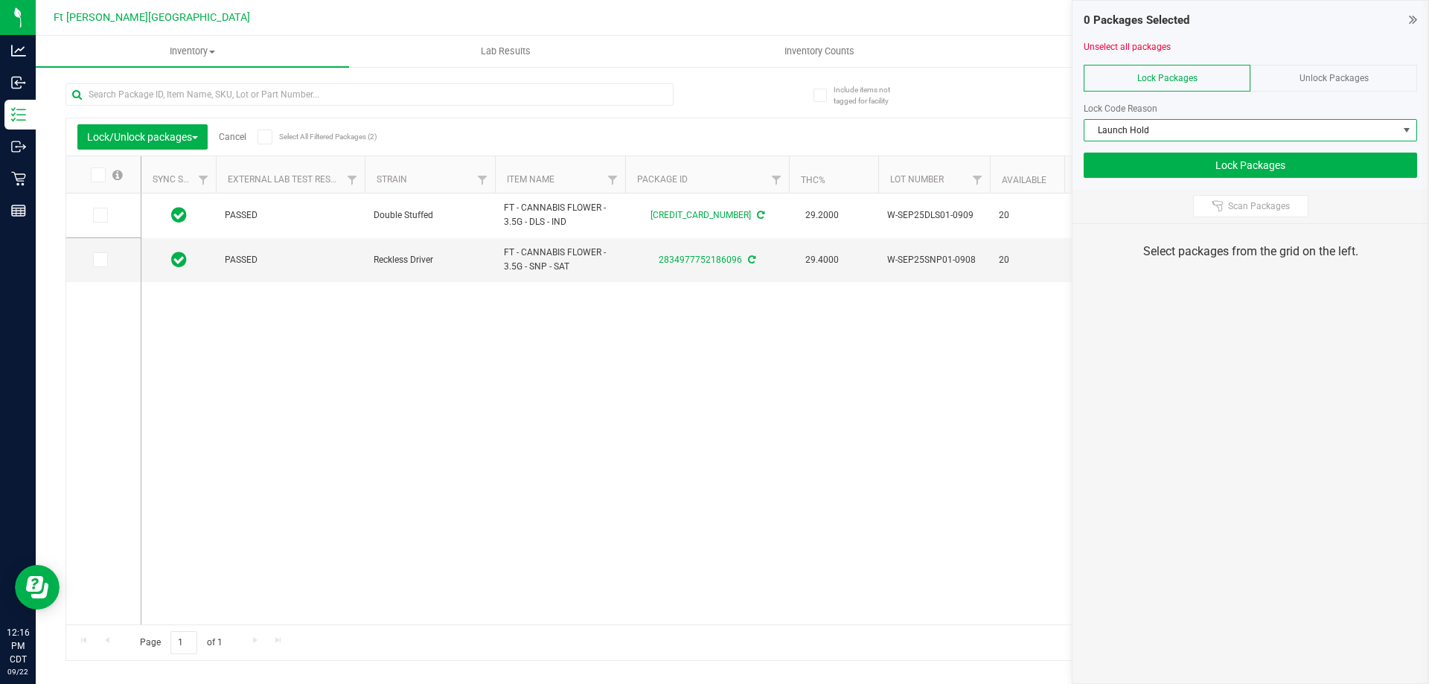
click at [93, 180] on span at bounding box center [98, 174] width 15 height 15
click at [0, 0] on input "checkbox" at bounding box center [0, 0] width 0 height 0
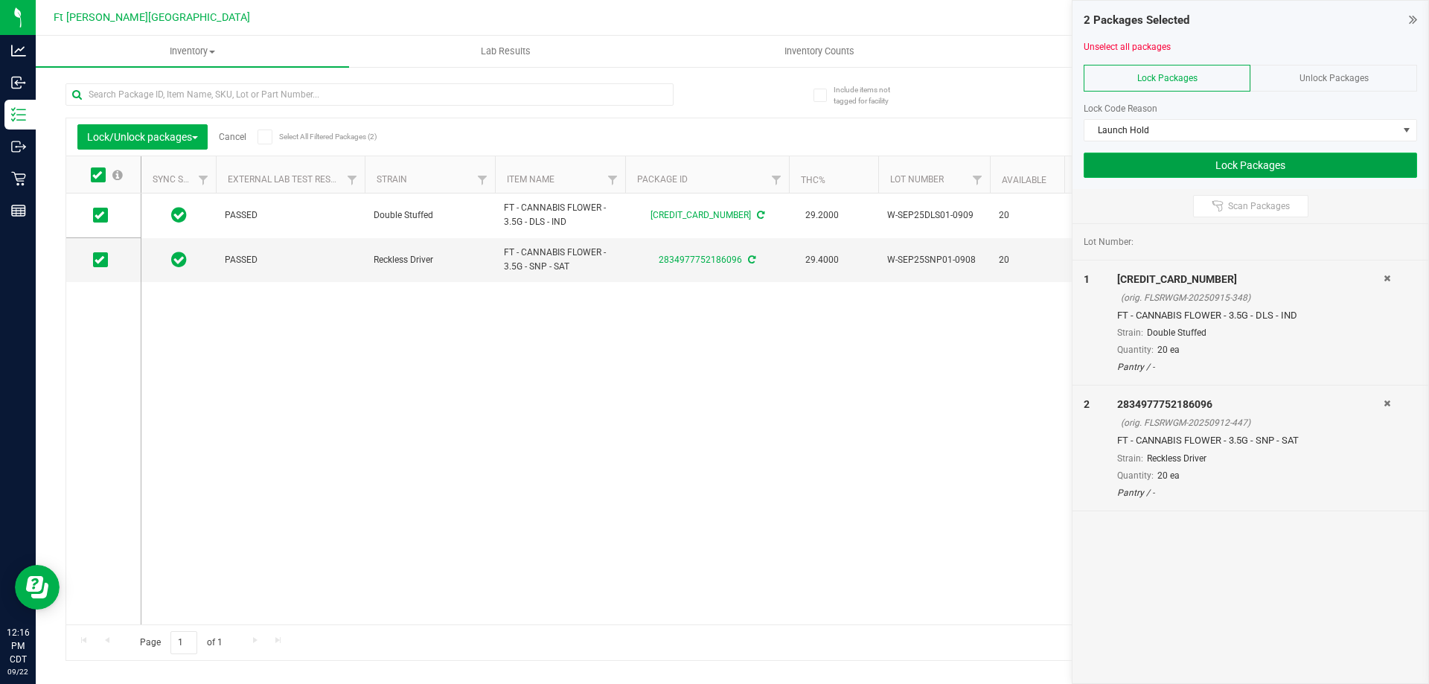
click at [1273, 162] on button "Lock Packages" at bounding box center [1250, 165] width 333 height 25
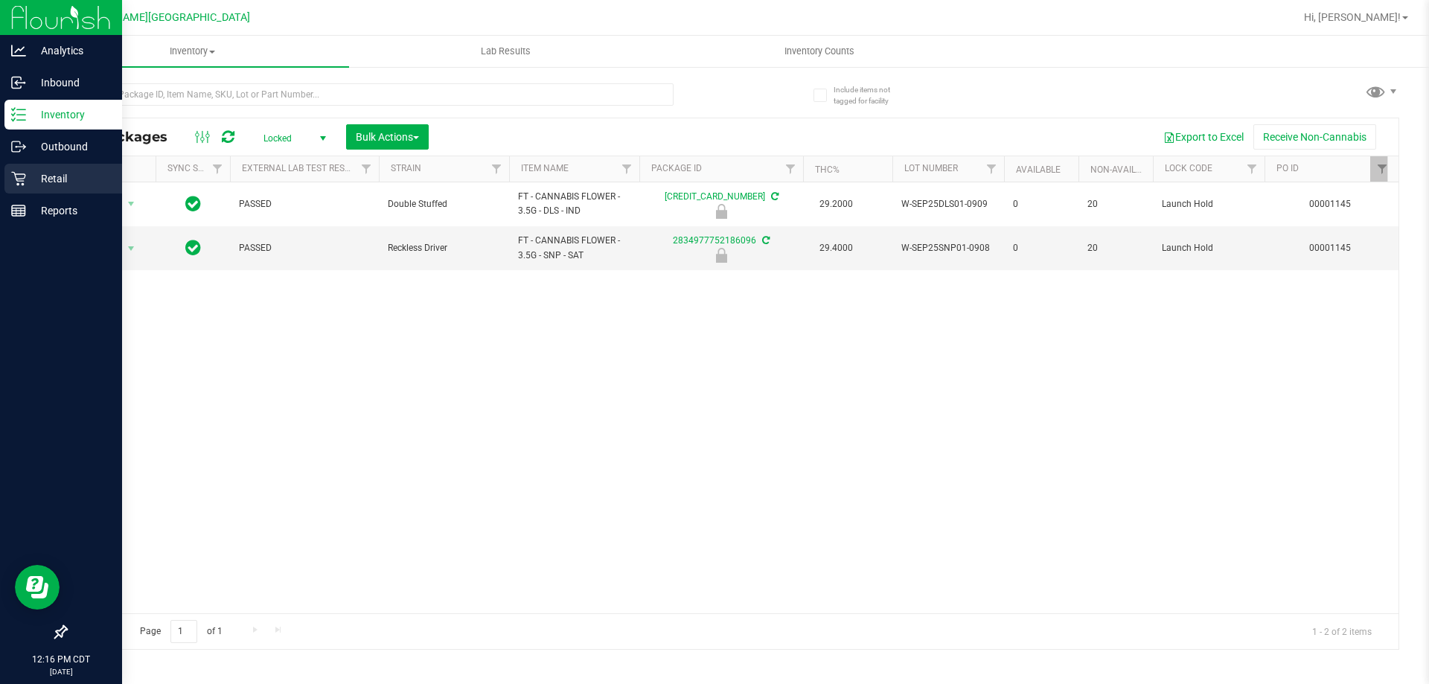
click at [65, 177] on p "Retail" at bounding box center [70, 179] width 89 height 18
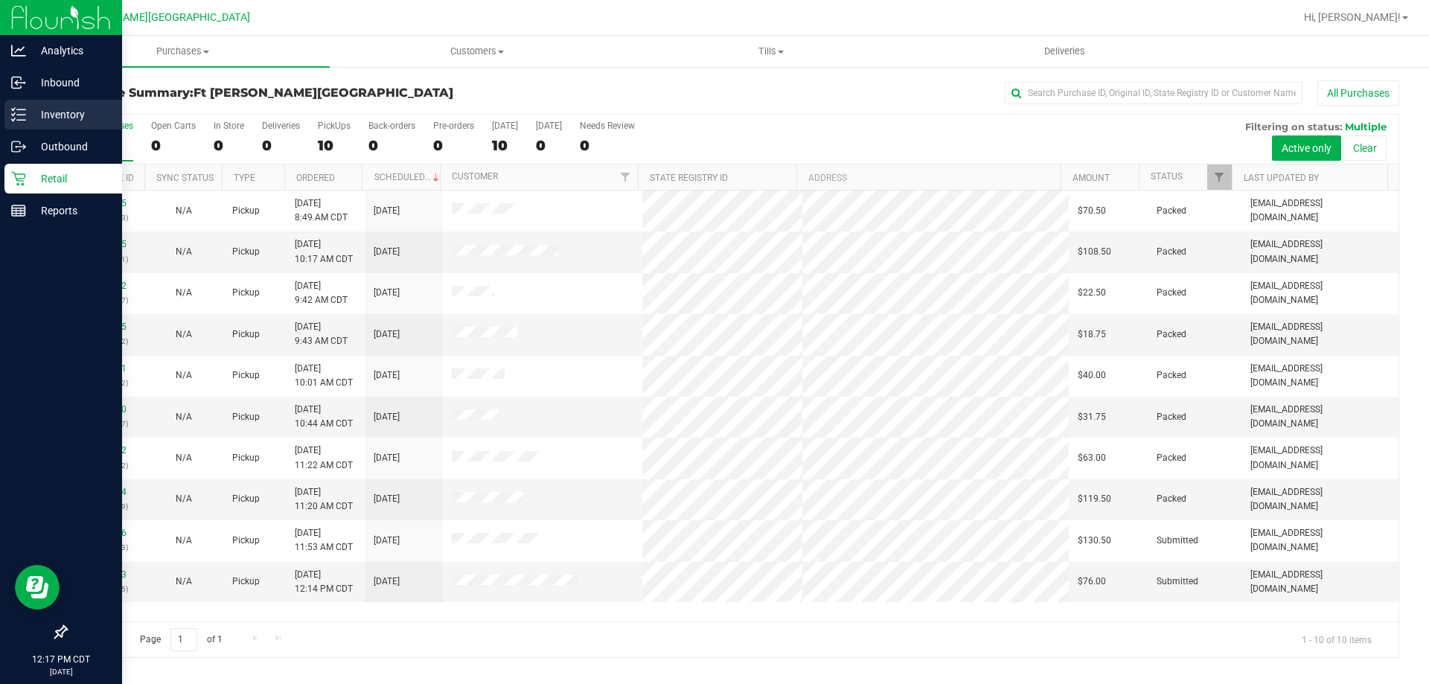
click at [18, 118] on icon at bounding box center [18, 114] width 15 height 15
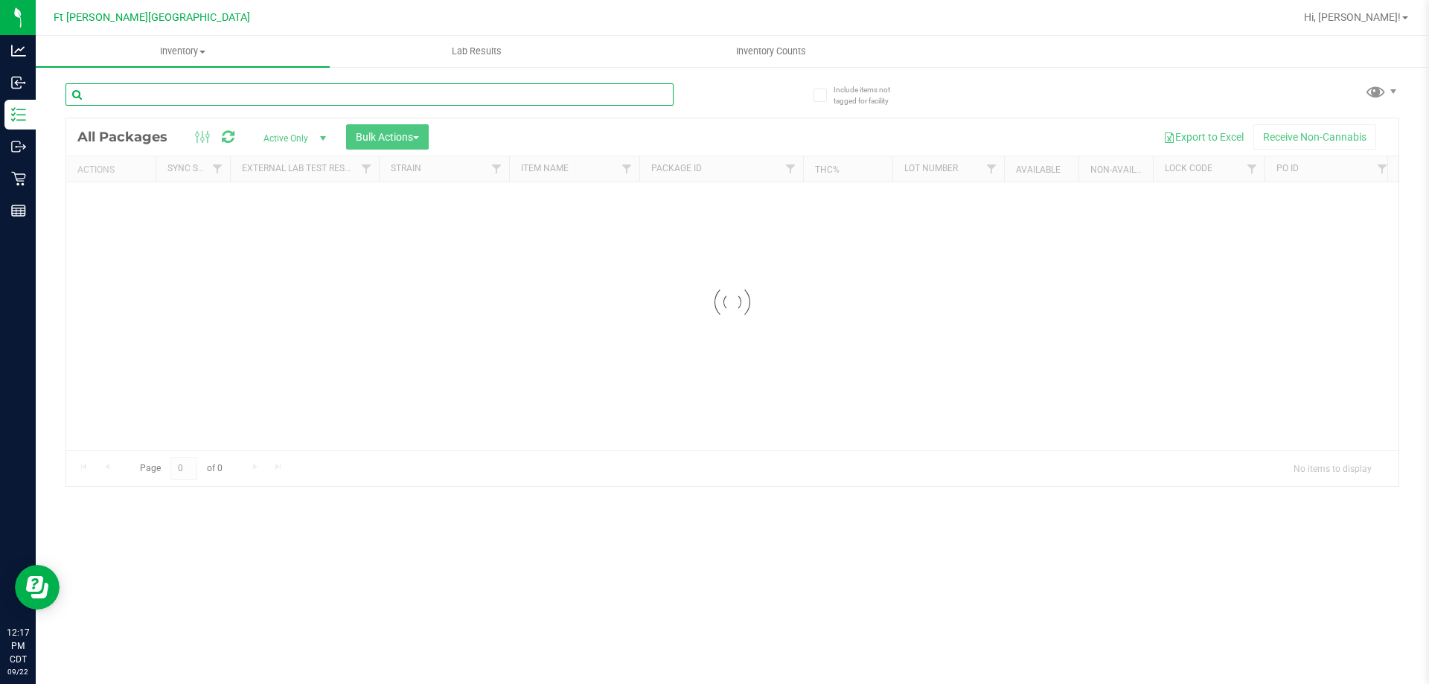
click at [214, 99] on input "text" at bounding box center [369, 94] width 608 height 22
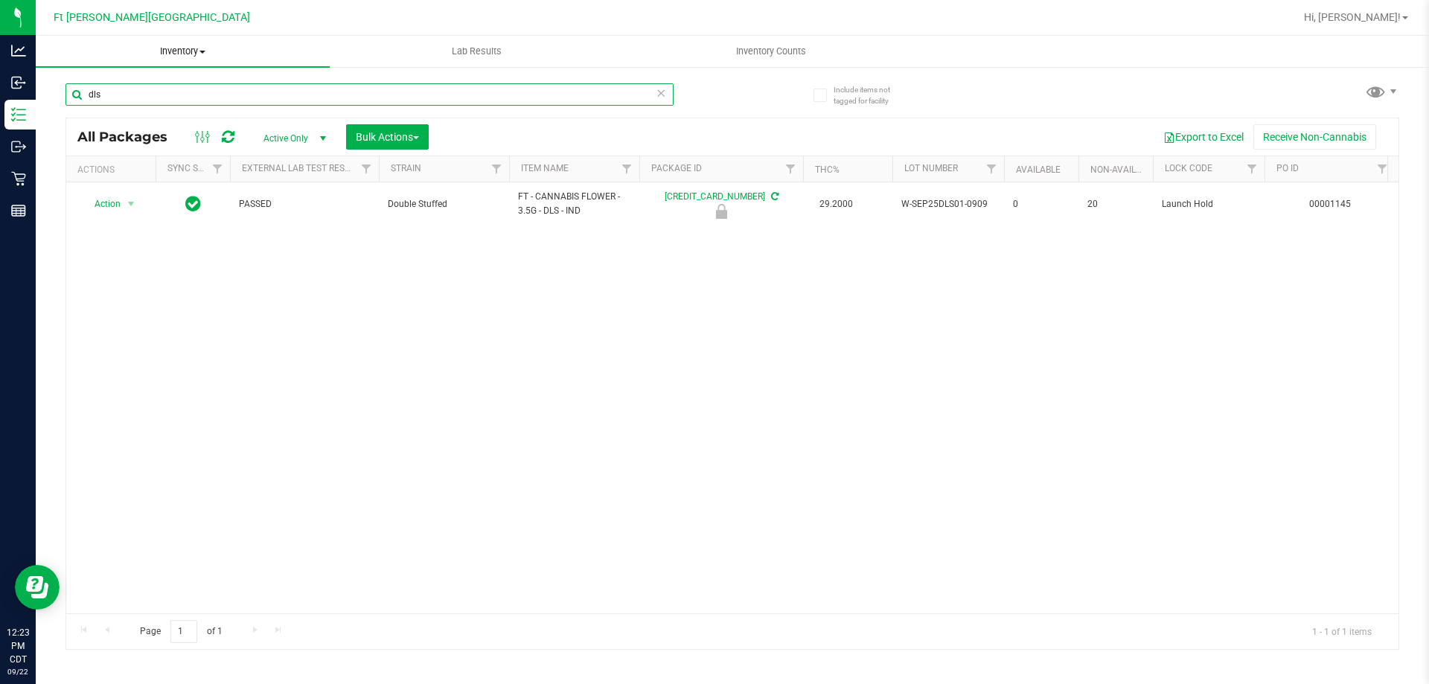
type input "dls"
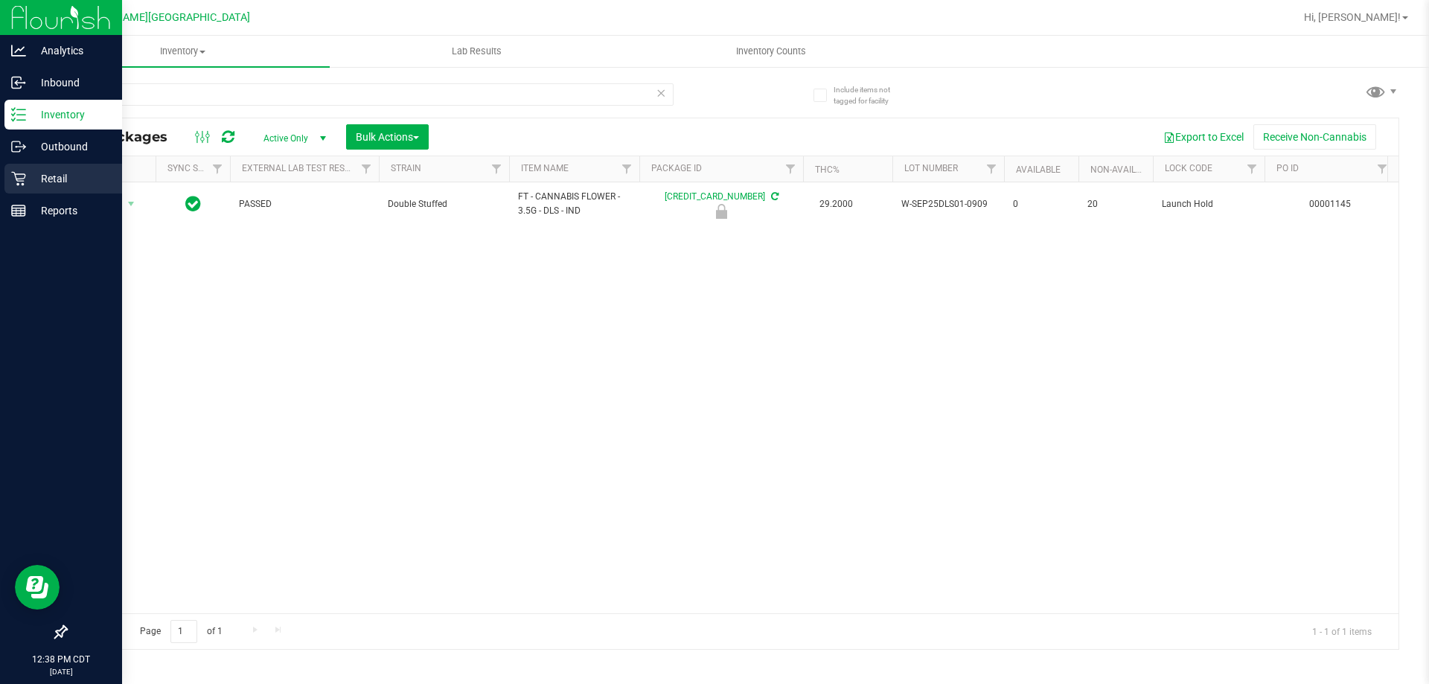
click at [29, 180] on p "Retail" at bounding box center [70, 179] width 89 height 18
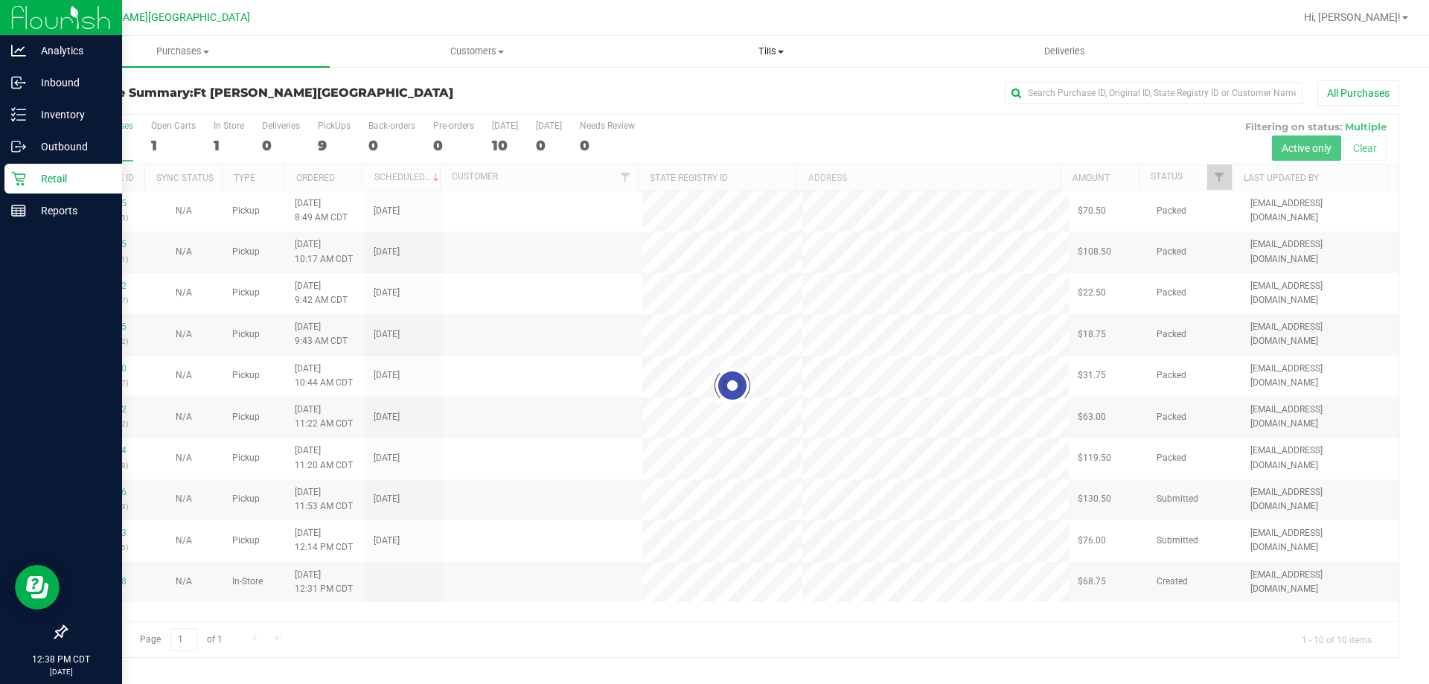
click at [777, 54] on span "Tills" at bounding box center [770, 51] width 292 height 13
click at [668, 96] on span "Manage tills" at bounding box center [674, 89] width 100 height 13
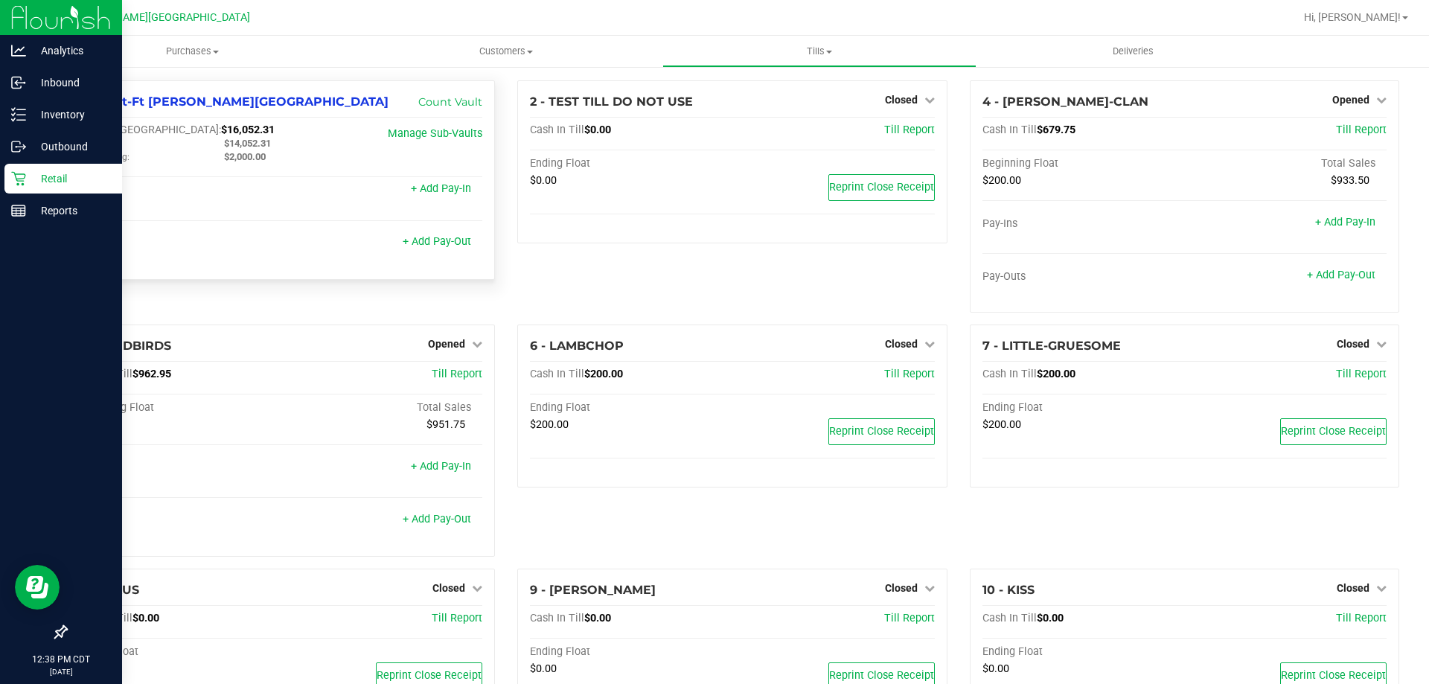
drag, startPoint x: 203, startPoint y: 130, endPoint x: 122, endPoint y: 127, distance: 81.2
click at [122, 127] on div "Cash In Vault: $16,052.31" at bounding box center [212, 130] width 269 height 13
click at [270, 353] on div "5 - YARDBIRDS Opened Close Till" at bounding box center [280, 346] width 404 height 18
drag, startPoint x: 114, startPoint y: 129, endPoint x: 66, endPoint y: 129, distance: 47.6
click at [66, 129] on div "1 - Vault-Ft Walton Beach Count Vault Cash In Vault: $16,052.31 Main: $14,052.3…" at bounding box center [279, 179] width 429 height 199
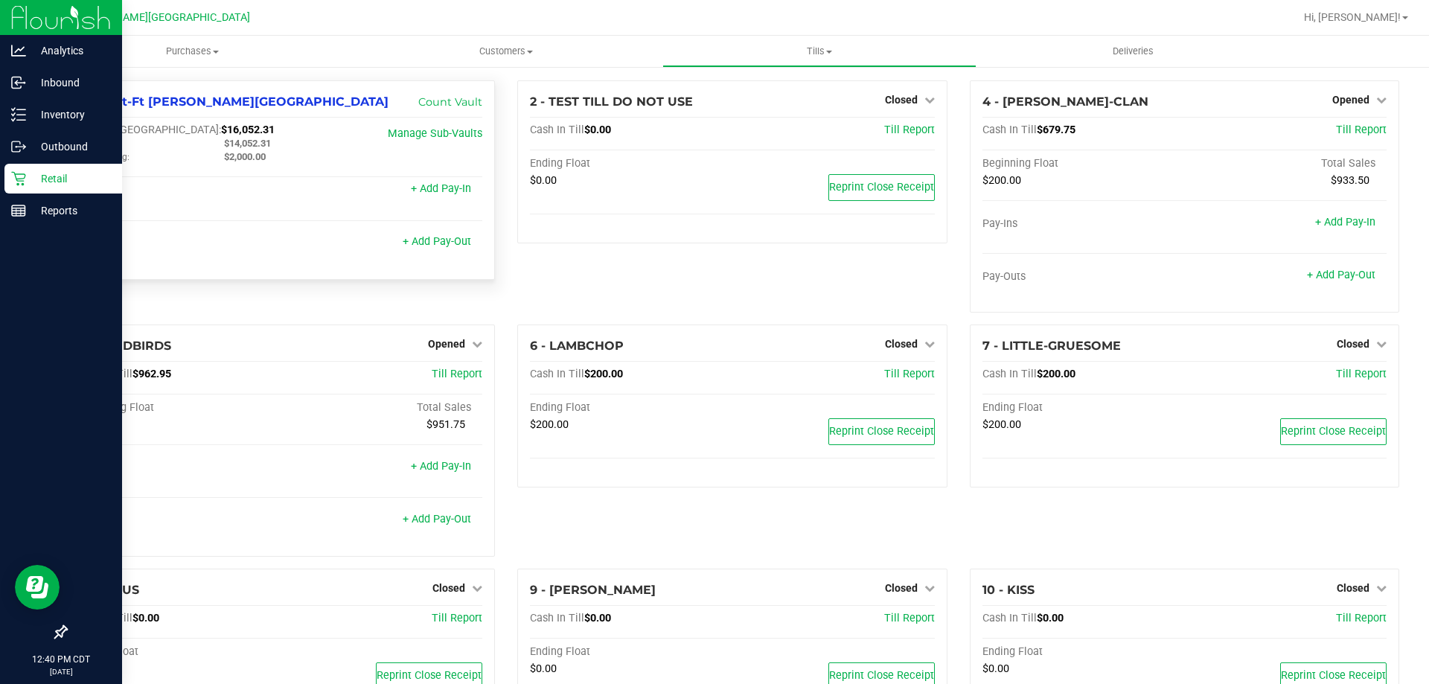
click at [260, 160] on span "$2,000.00" at bounding box center [245, 156] width 42 height 11
drag, startPoint x: 281, startPoint y: 144, endPoint x: 212, endPoint y: 143, distance: 69.2
click at [213, 143] on div "$14,052.31" at bounding box center [286, 143] width 146 height 13
click at [255, 137] on div "$14,052.31" at bounding box center [286, 143] width 146 height 13
drag, startPoint x: 285, startPoint y: 141, endPoint x: 195, endPoint y: 150, distance: 90.5
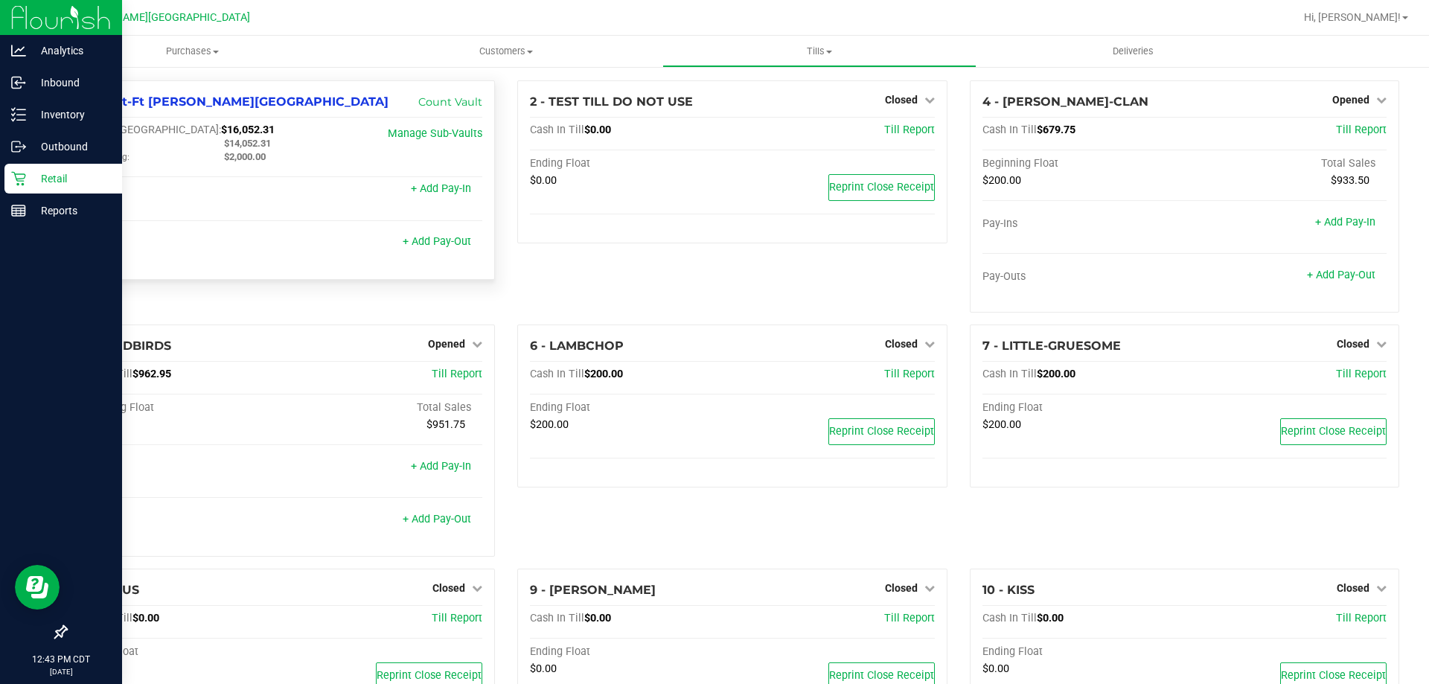
click at [195, 150] on div "Main: $14,052.31" at bounding box center [213, 143] width 292 height 13
click at [332, 207] on div at bounding box center [280, 209] width 404 height 10
drag, startPoint x: 274, startPoint y: 141, endPoint x: 74, endPoint y: 141, distance: 199.4
click at [74, 141] on div "Main: $14,052.31" at bounding box center [213, 143] width 292 height 13
click at [152, 148] on div "Main:" at bounding box center [140, 143] width 146 height 13
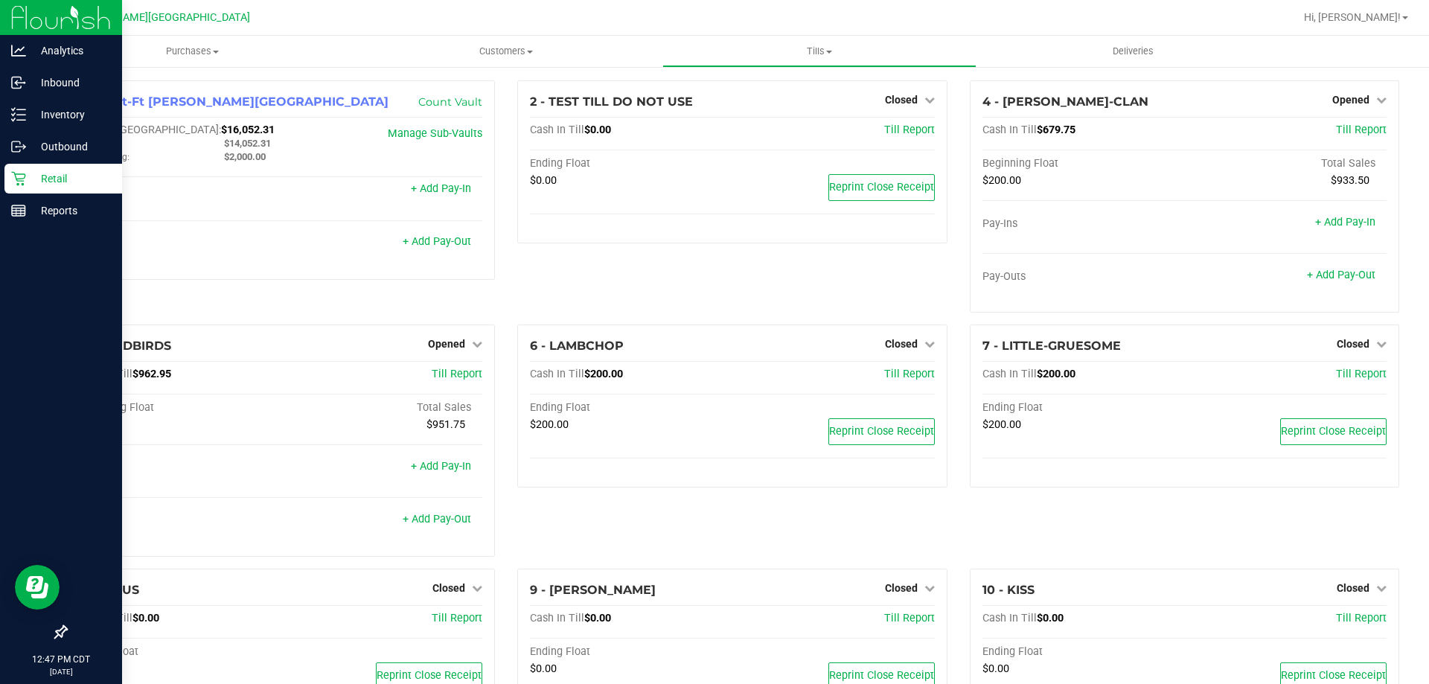
click at [365, 291] on div "1 - Vault-Ft Walton Beach Count Vault Cash In Vault: $16,052.31 Main: $14,052.3…" at bounding box center [280, 202] width 452 height 244
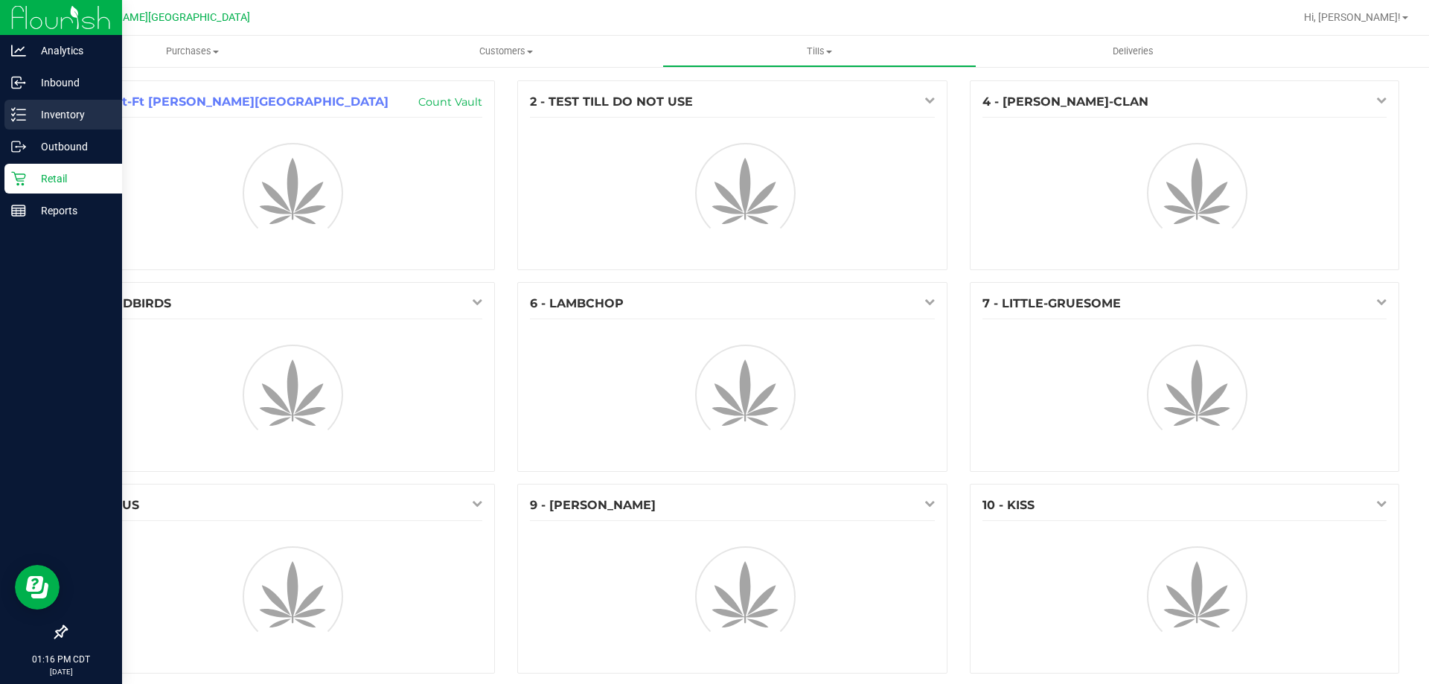
click at [17, 112] on icon at bounding box center [18, 114] width 15 height 15
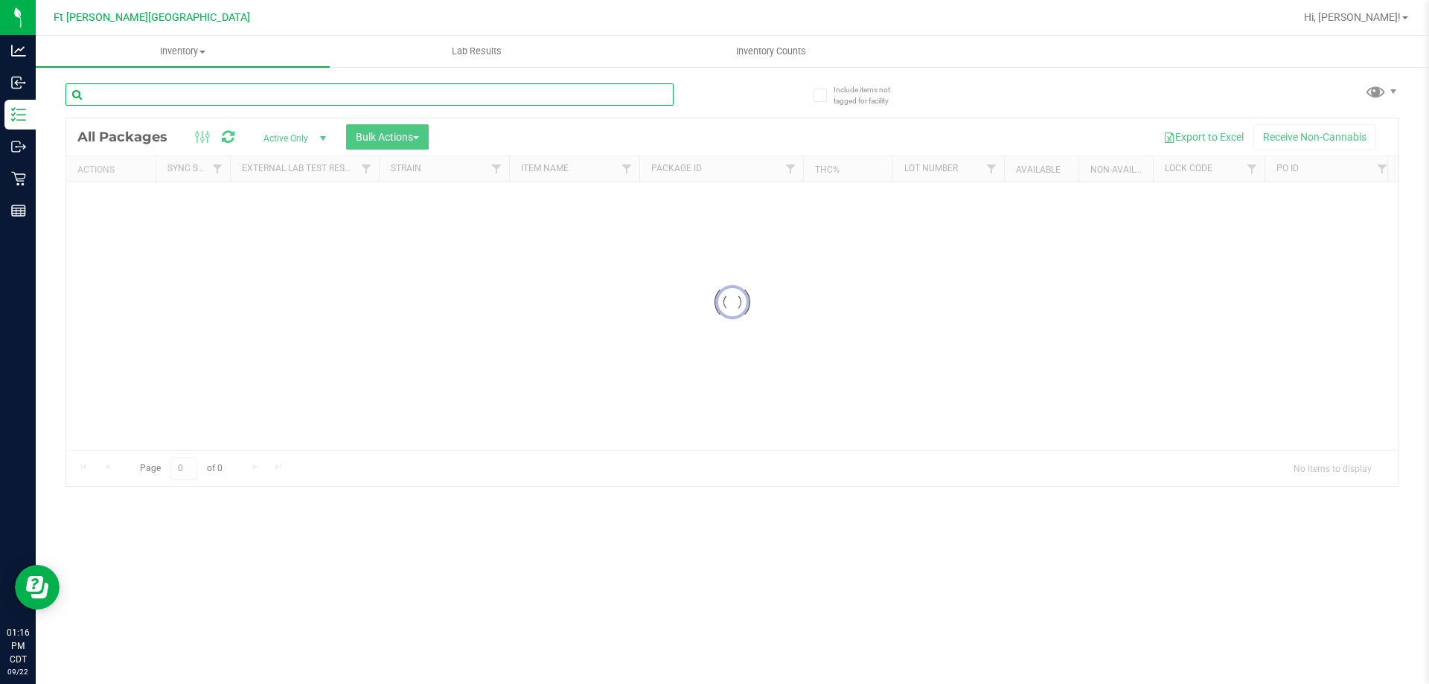
click at [218, 86] on input "text" at bounding box center [369, 94] width 608 height 22
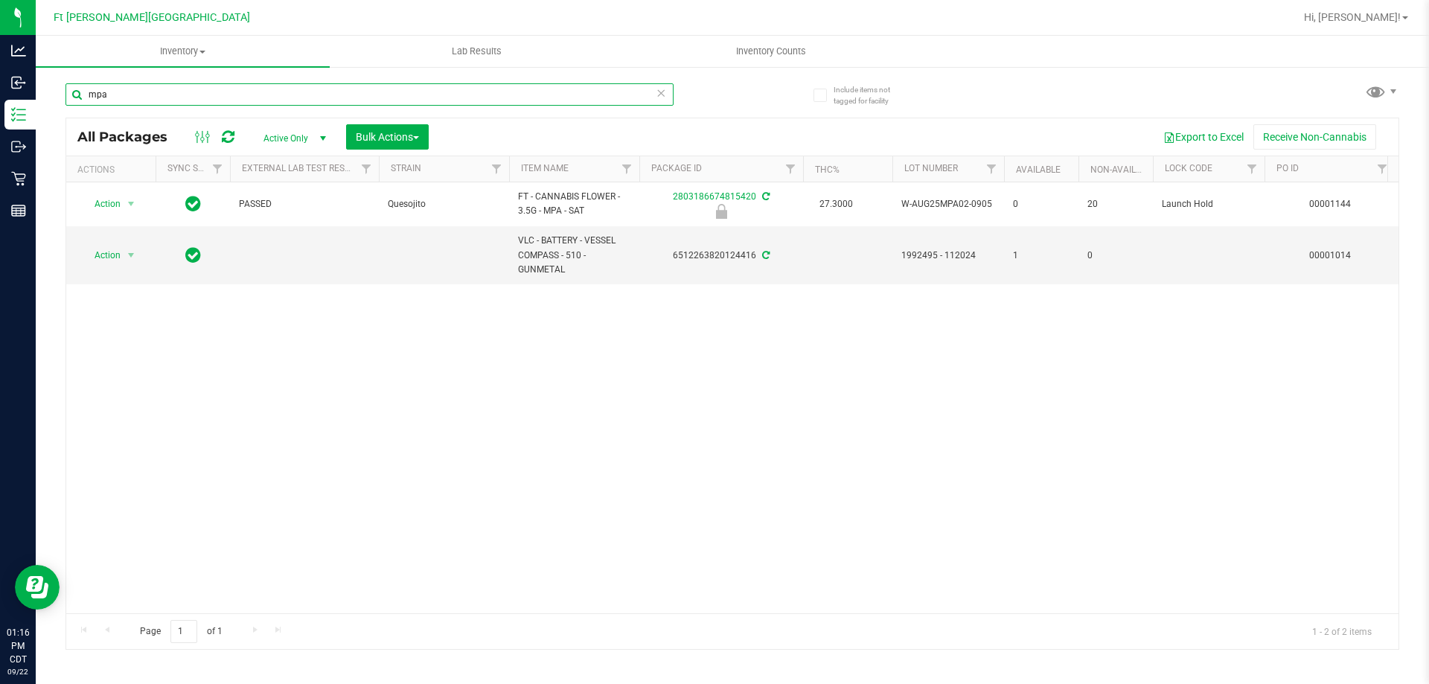
type input "mpa"
click at [657, 92] on icon at bounding box center [661, 92] width 10 height 18
